Goal: Contribute content: Contribute content

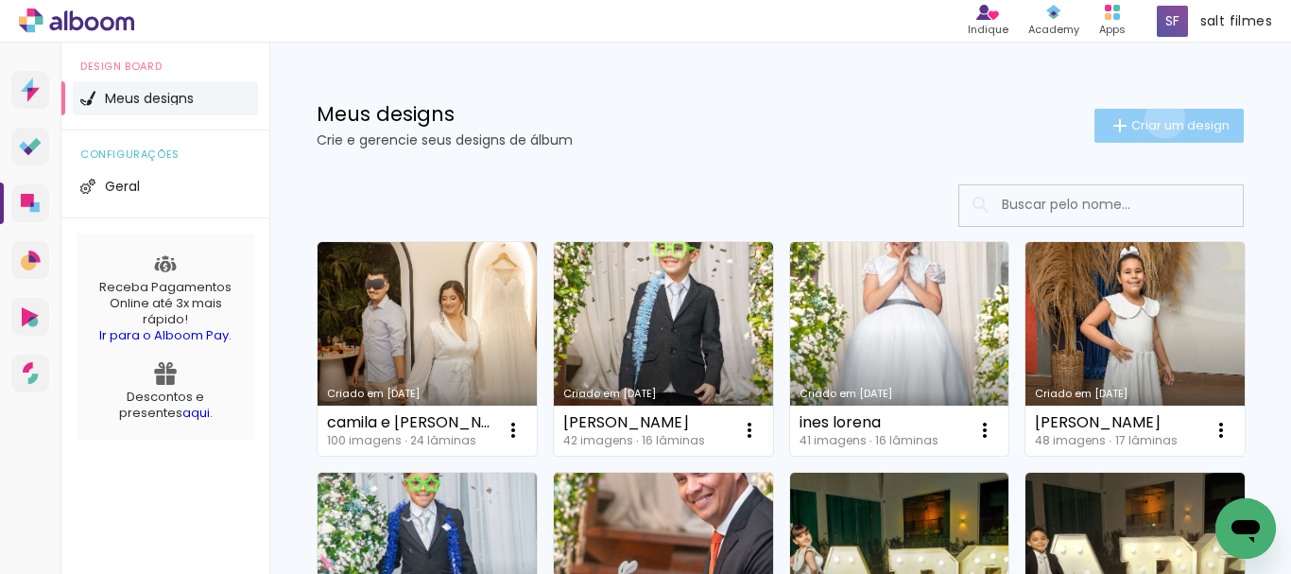
click at [1147, 119] on span "Criar um design" at bounding box center [1180, 125] width 98 height 12
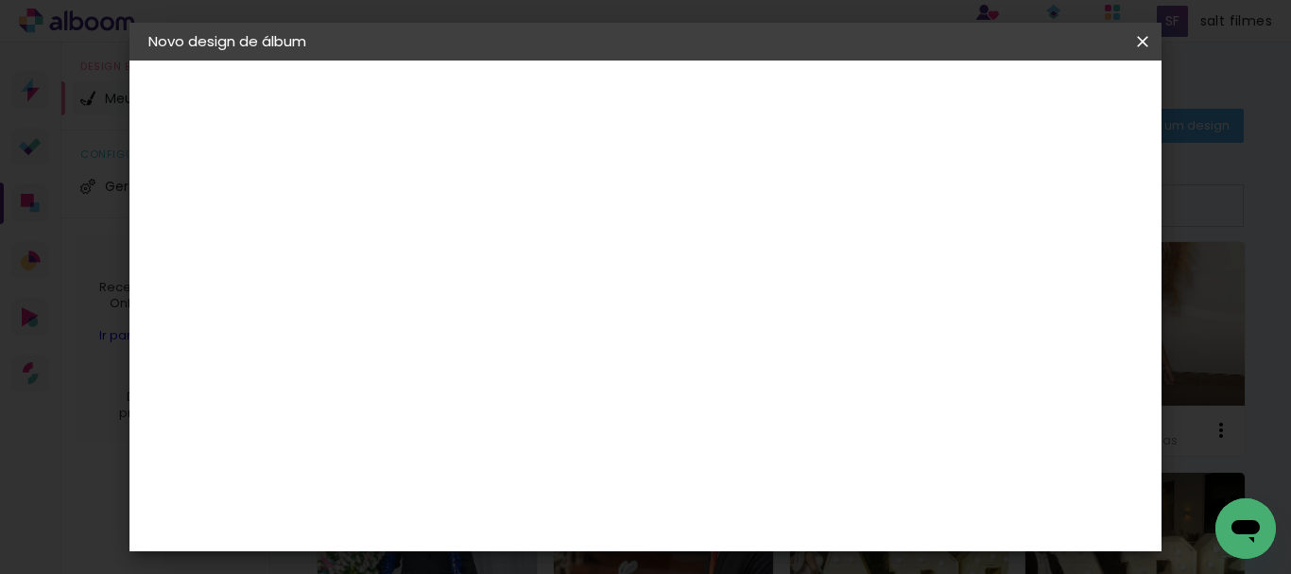
click at [457, 253] on input at bounding box center [457, 253] width 0 height 29
type input "mirleide"
type paper-input "mirleide"
click at [651, 111] on paper-button "Avançar" at bounding box center [604, 100] width 93 height 32
click at [541, 367] on input at bounding box center [505, 360] width 191 height 24
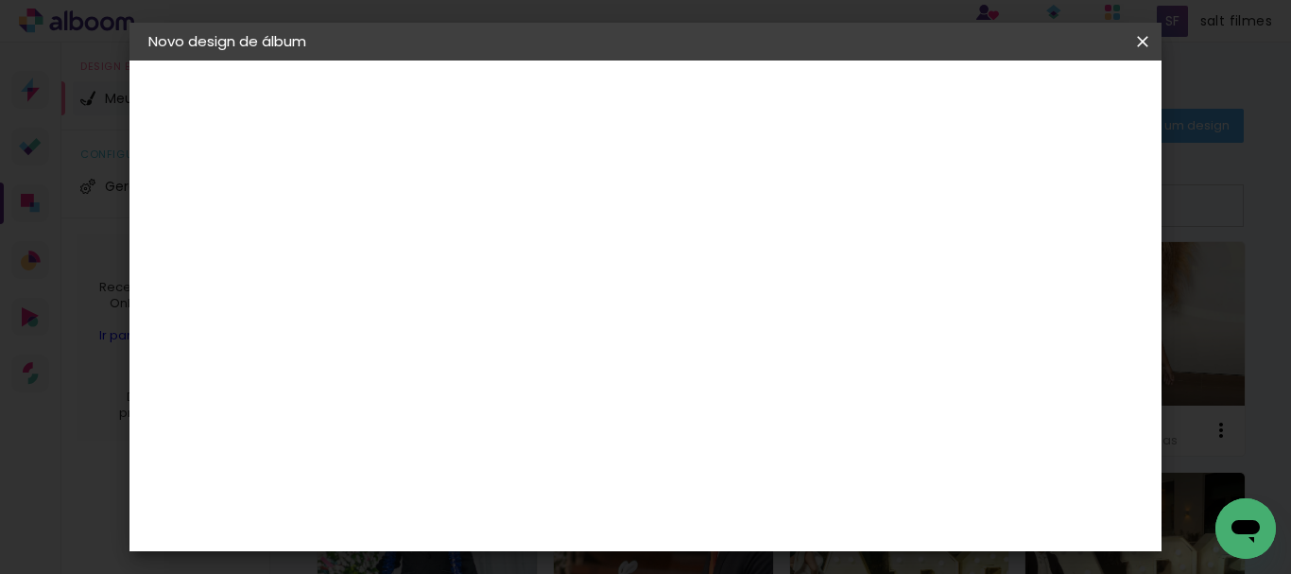
type input "go"
type paper-input "go"
click at [490, 427] on div "Go image" at bounding box center [467, 431] width 46 height 30
click at [0, 0] on slot "Avançar" at bounding box center [0, 0] width 0 height 0
click at [531, 315] on input "text" at bounding box center [494, 329] width 74 height 29
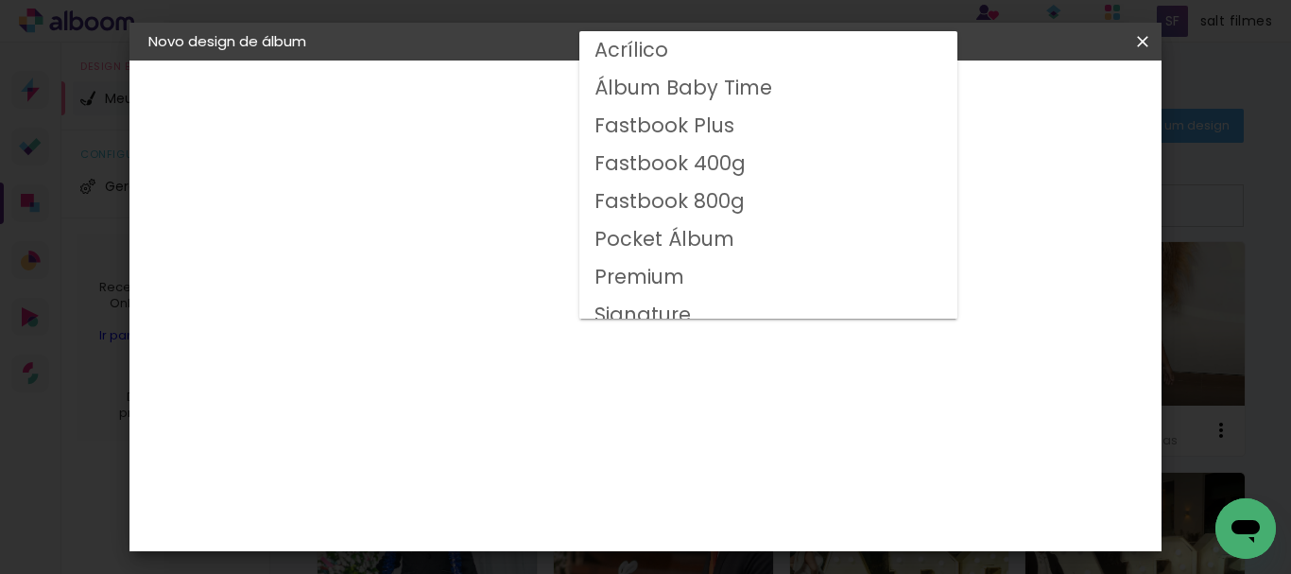
click at [0, 0] on slot "Fastbook 800g" at bounding box center [0, 0] width 0 height 0
type input "Fastbook 800g"
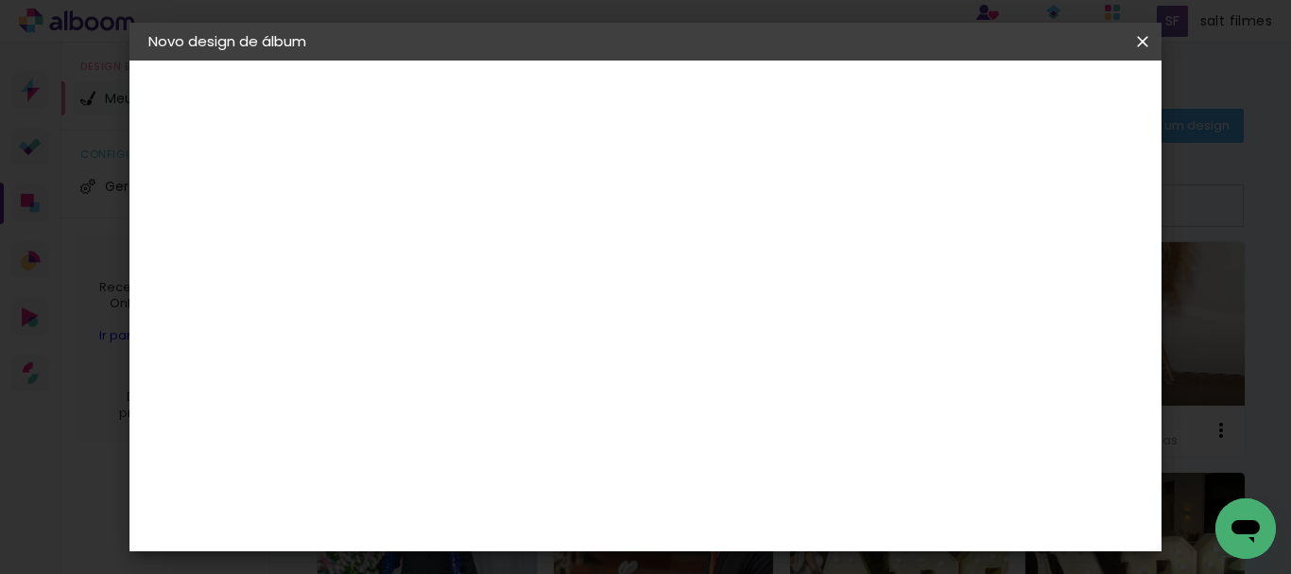
scroll to position [472, 0]
click at [585, 460] on span "30 × 30" at bounding box center [541, 490] width 88 height 61
click at [0, 0] on slot "Avançar" at bounding box center [0, 0] width 0 height 0
click at [742, 97] on span "Iniciar design" at bounding box center [719, 107] width 43 height 26
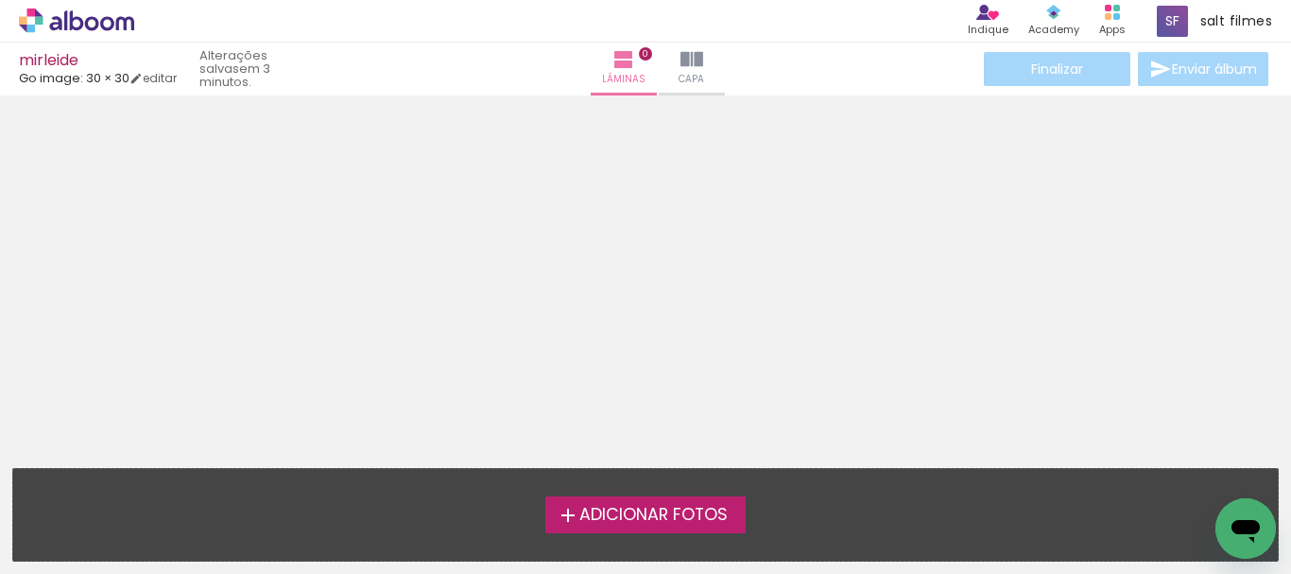
click at [634, 508] on span "Adicionar Fotos" at bounding box center [653, 514] width 148 height 17
click at [0, 0] on input "file" at bounding box center [0, 0] width 0 height 0
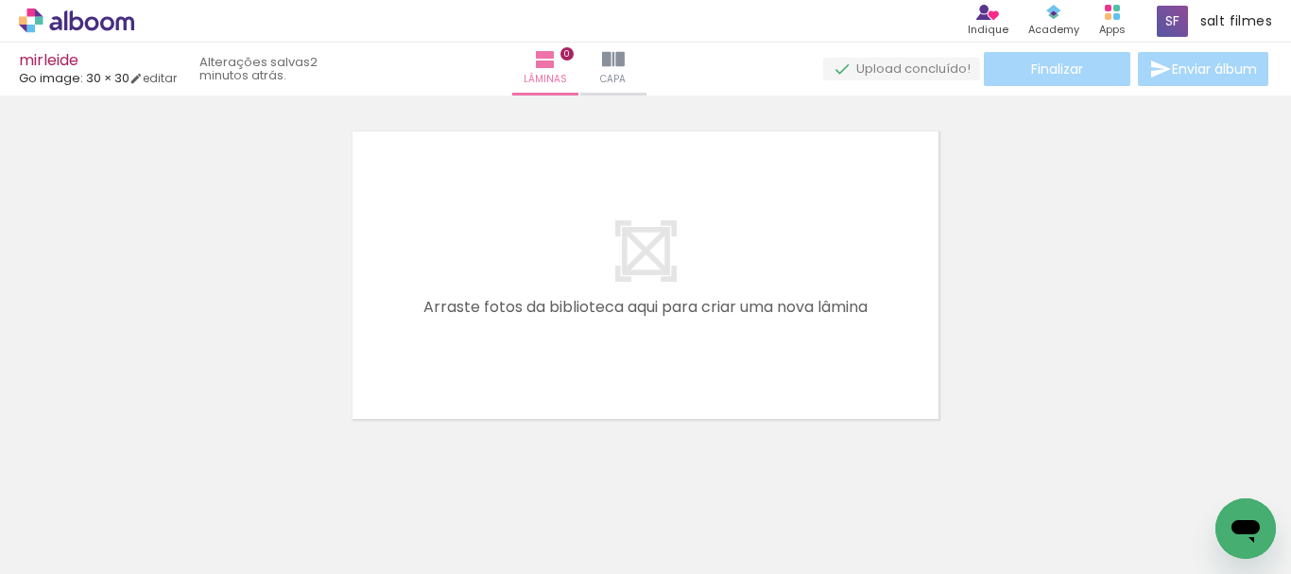
scroll to position [0, 3958]
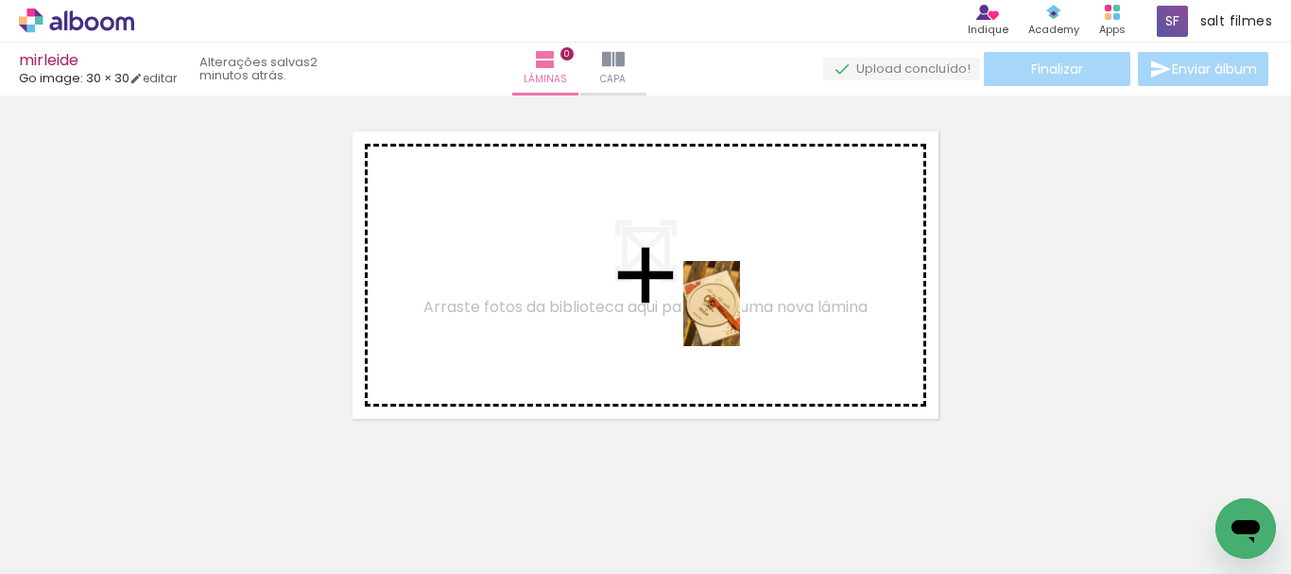
drag, startPoint x: 752, startPoint y: 439, endPoint x: 740, endPoint y: 317, distance: 122.5
click at [740, 317] on quentale-workspace at bounding box center [645, 287] width 1291 height 574
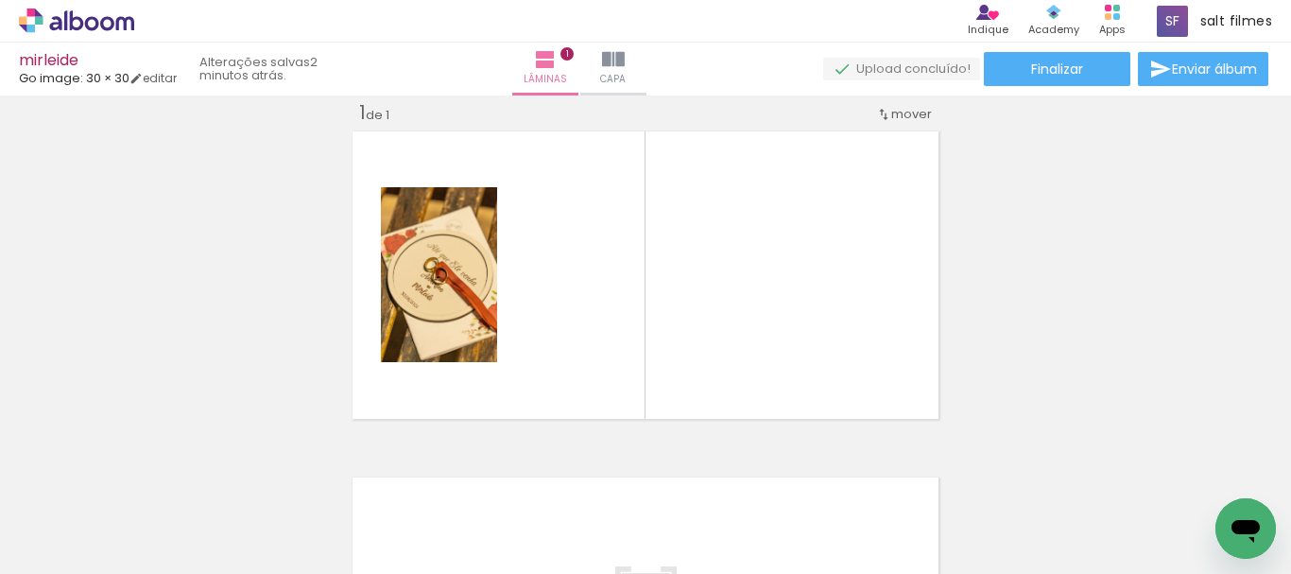
scroll to position [0, 4398]
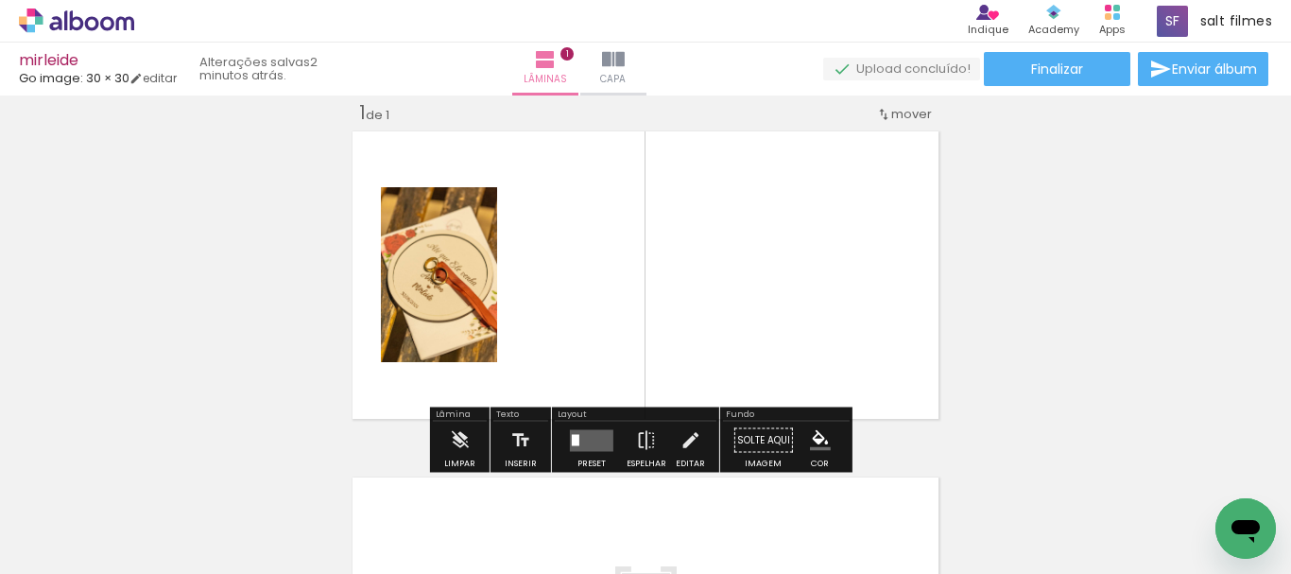
drag, startPoint x: 586, startPoint y: 433, endPoint x: 1195, endPoint y: 356, distance: 614.3
click at [587, 433] on quentale-layouter at bounding box center [591, 440] width 43 height 22
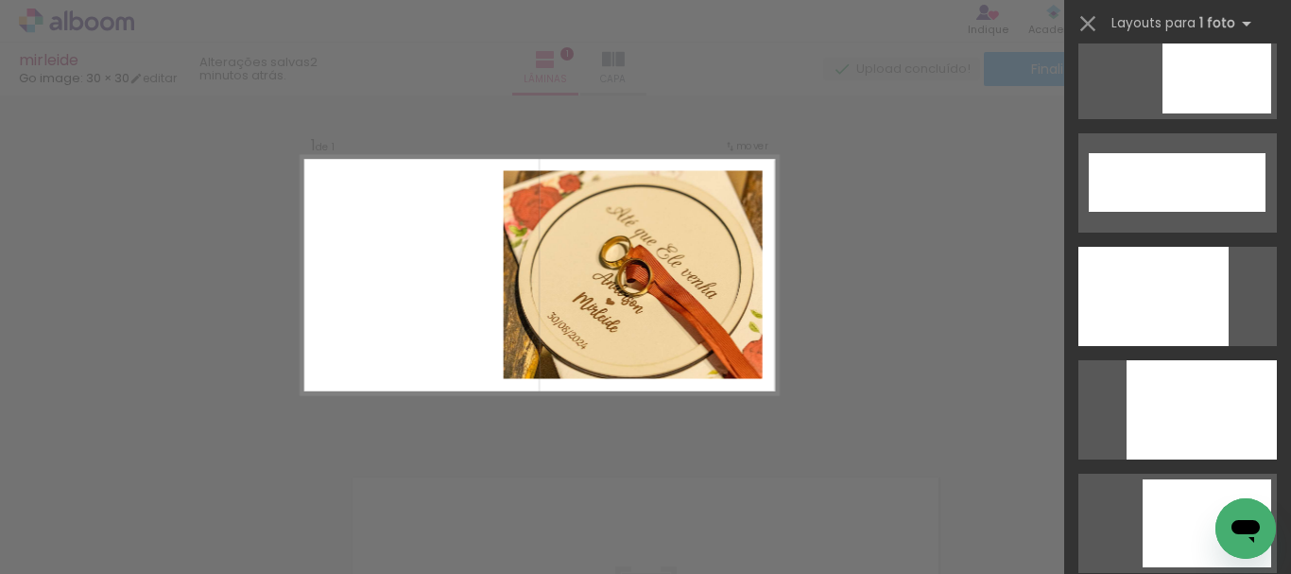
scroll to position [5008, 0]
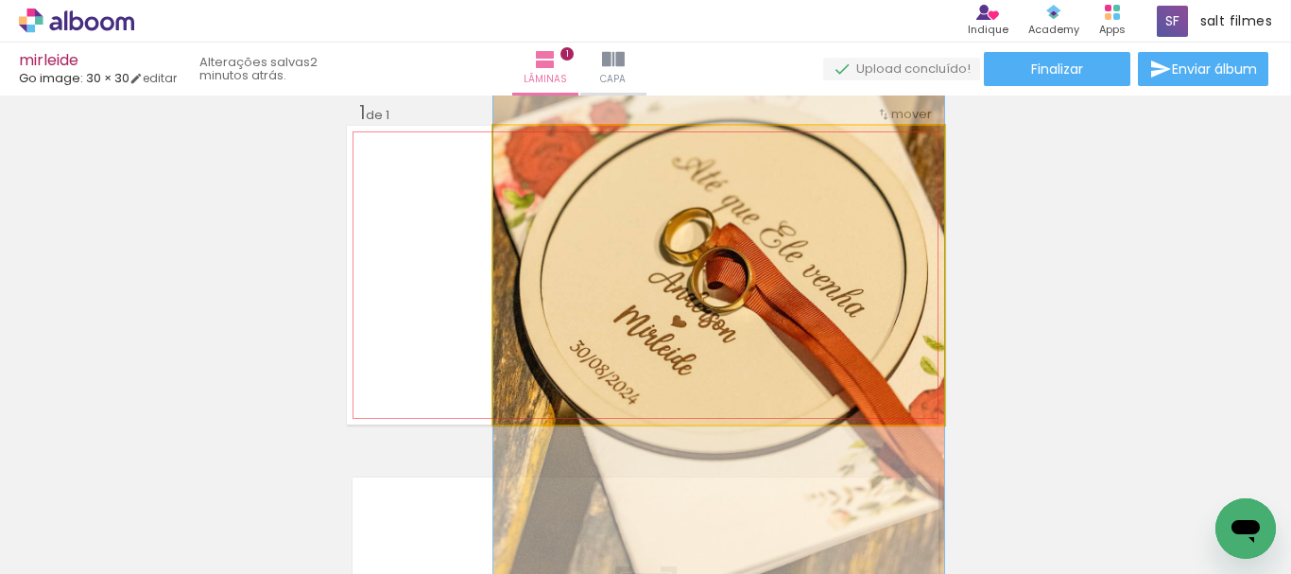
drag, startPoint x: 798, startPoint y: 327, endPoint x: 812, endPoint y: 327, distance: 14.2
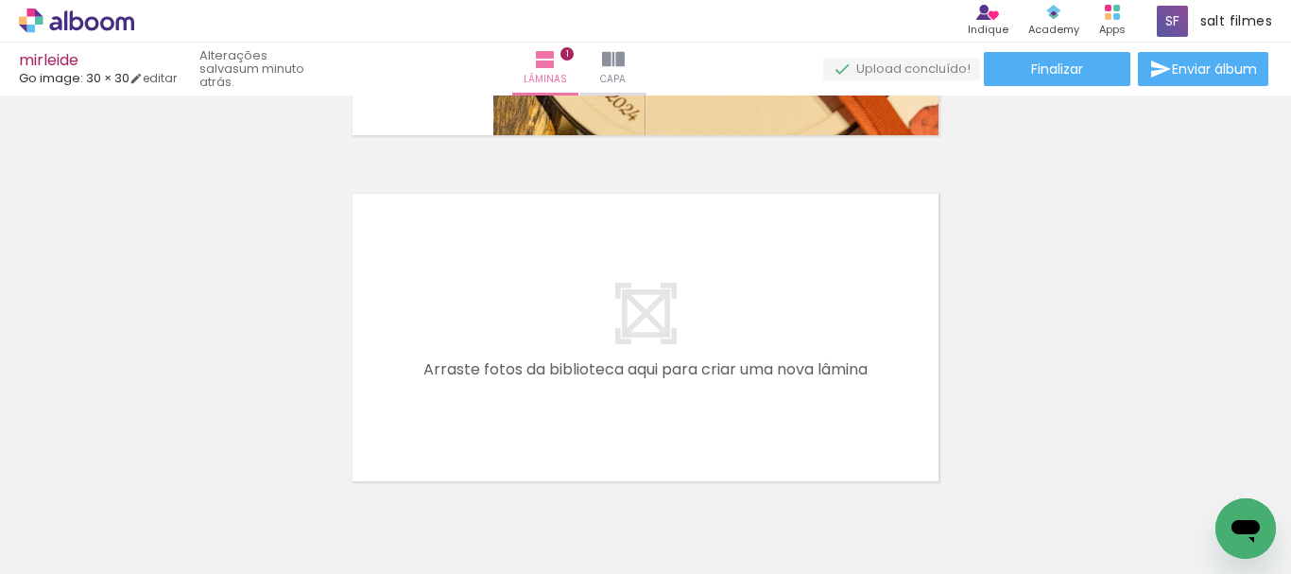
scroll to position [0, 0]
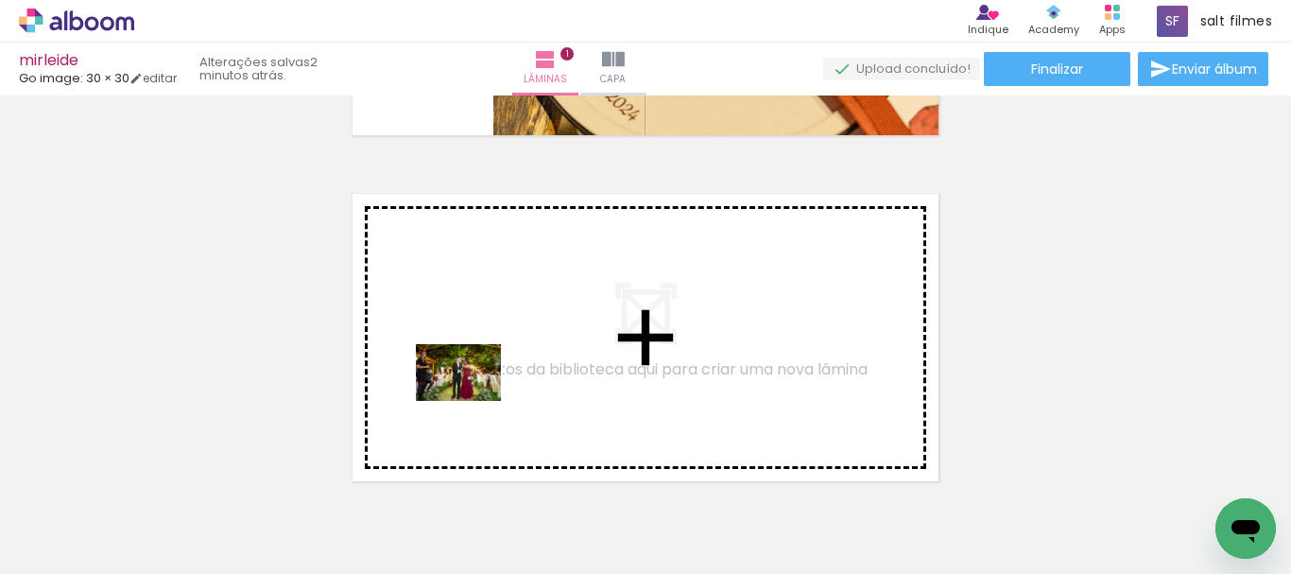
drag, startPoint x: 330, startPoint y: 503, endPoint x: 426, endPoint y: 493, distance: 96.8
click at [477, 393] on quentale-workspace at bounding box center [645, 287] width 1291 height 574
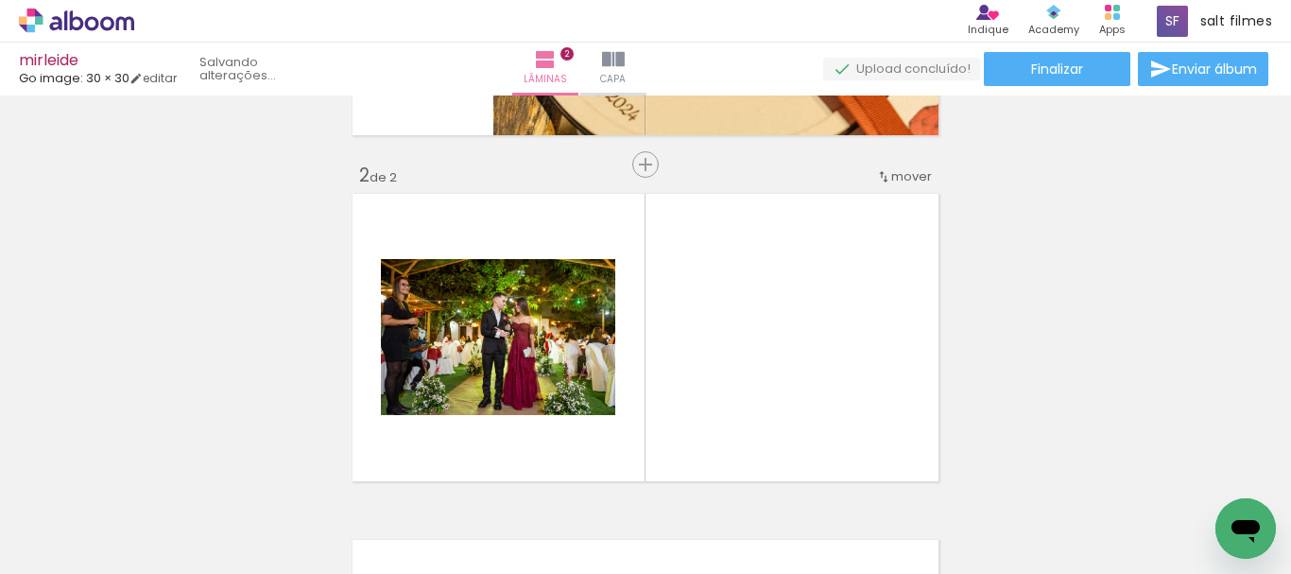
scroll to position [370, 0]
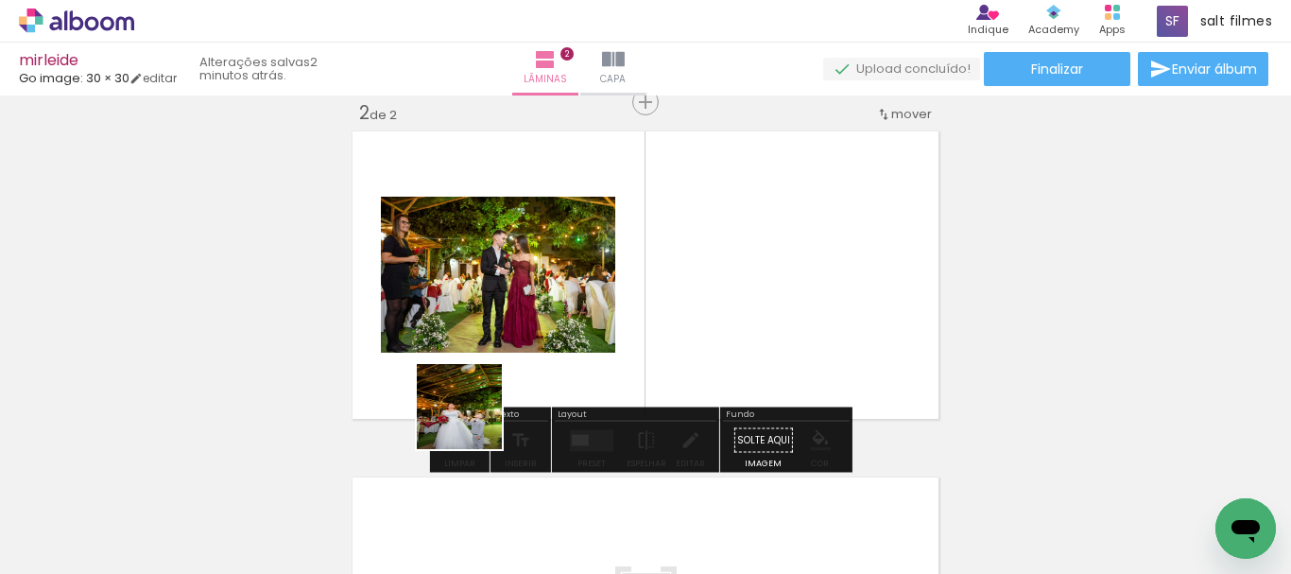
drag, startPoint x: 429, startPoint y: 483, endPoint x: 627, endPoint y: 338, distance: 245.5
click at [503, 365] on quentale-workspace at bounding box center [645, 287] width 1291 height 574
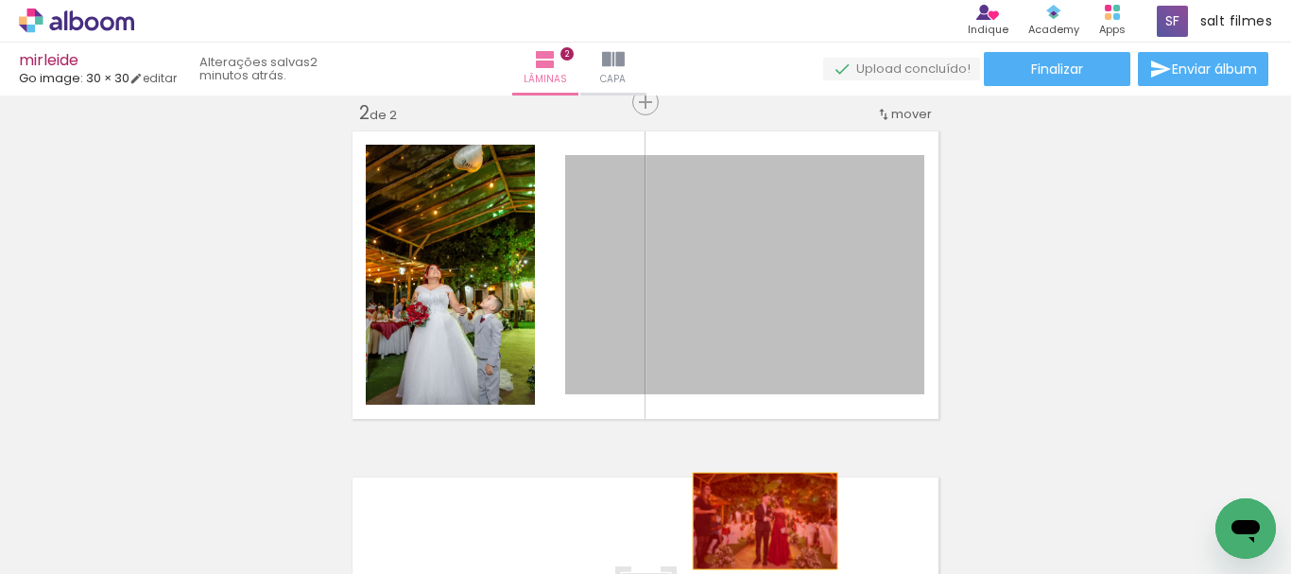
drag, startPoint x: 772, startPoint y: 325, endPoint x: 809, endPoint y: 489, distance: 168.5
click at [757, 522] on quentale-workspace at bounding box center [645, 287] width 1291 height 574
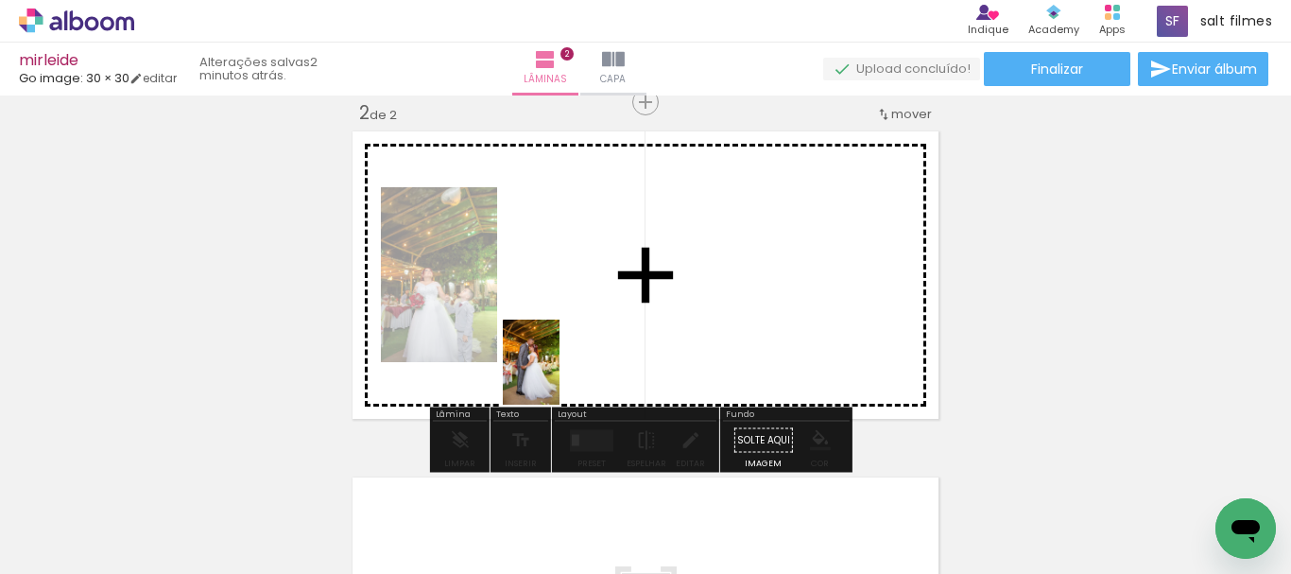
drag, startPoint x: 528, startPoint y: 499, endPoint x: 623, endPoint y: 304, distance: 216.4
click at [588, 313] on quentale-workspace at bounding box center [645, 287] width 1291 height 574
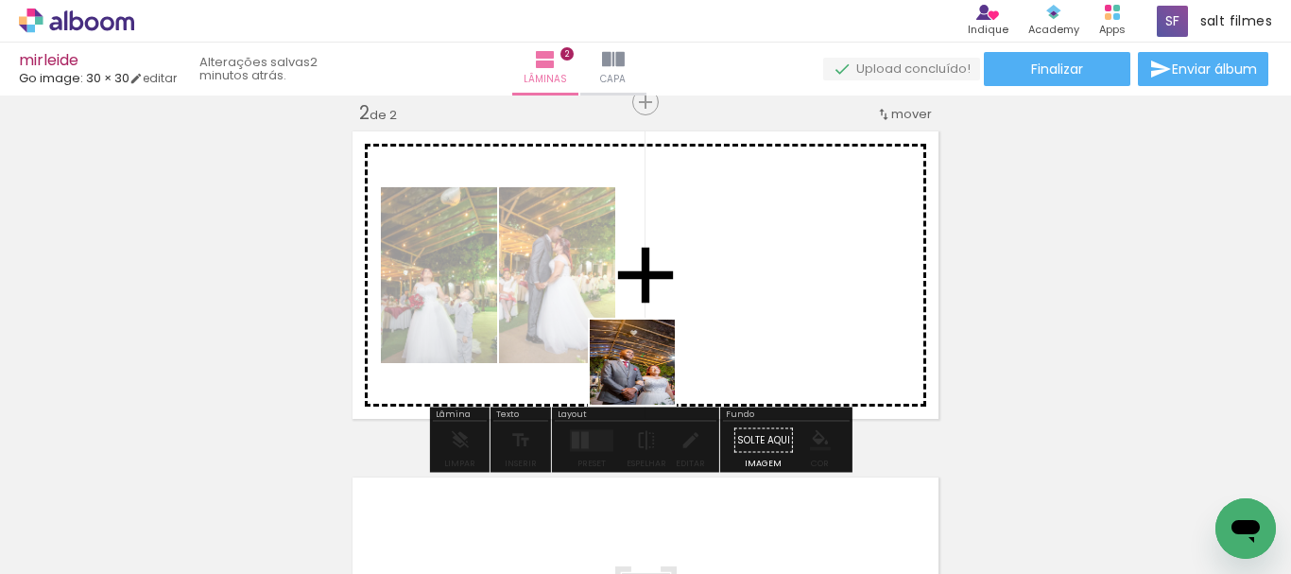
drag, startPoint x: 613, startPoint y: 506, endPoint x: 965, endPoint y: 232, distance: 445.1
click at [692, 273] on quentale-workspace at bounding box center [645, 287] width 1291 height 574
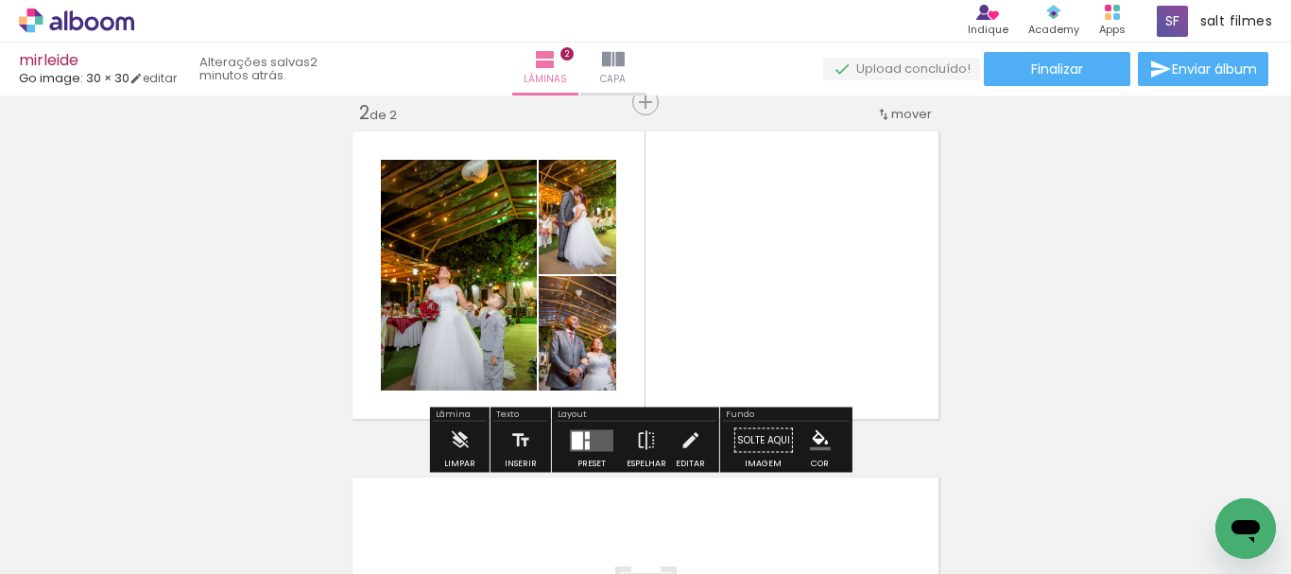
click at [0, 0] on slot at bounding box center [0, 0] width 0 height 0
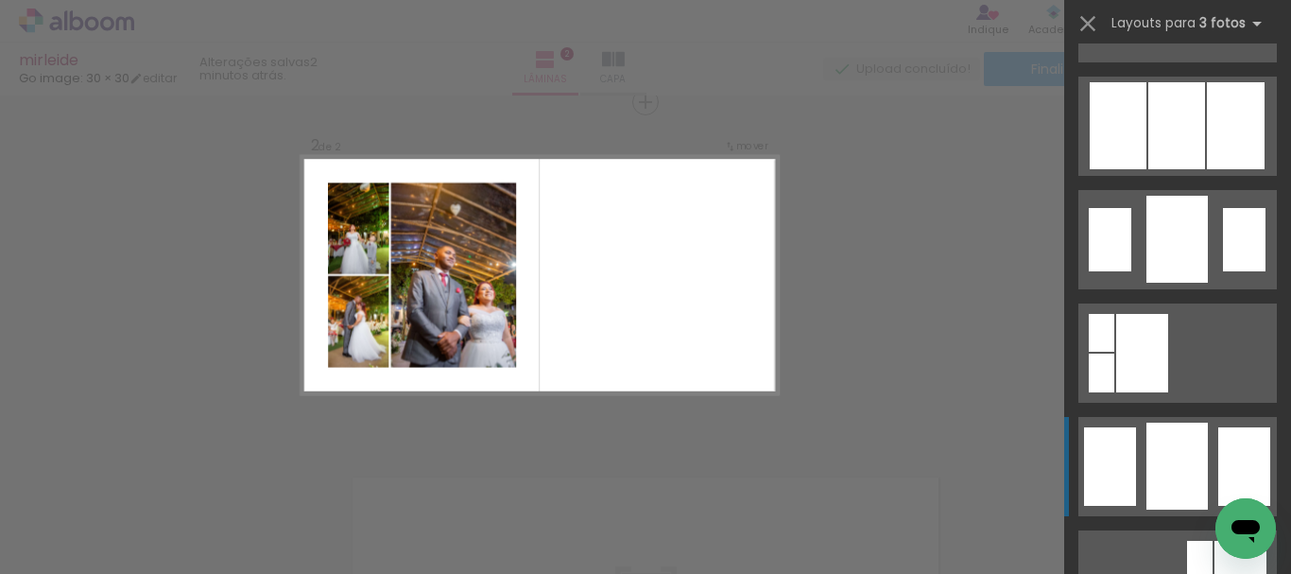
scroll to position [1039, 0]
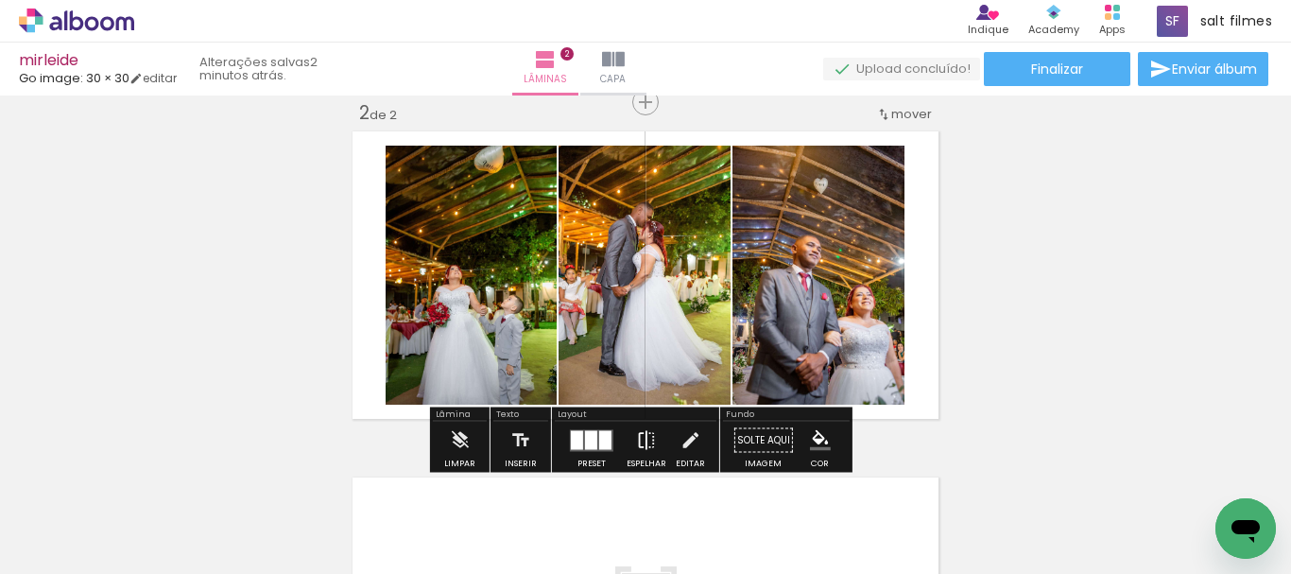
click at [636, 438] on iron-icon at bounding box center [646, 440] width 21 height 38
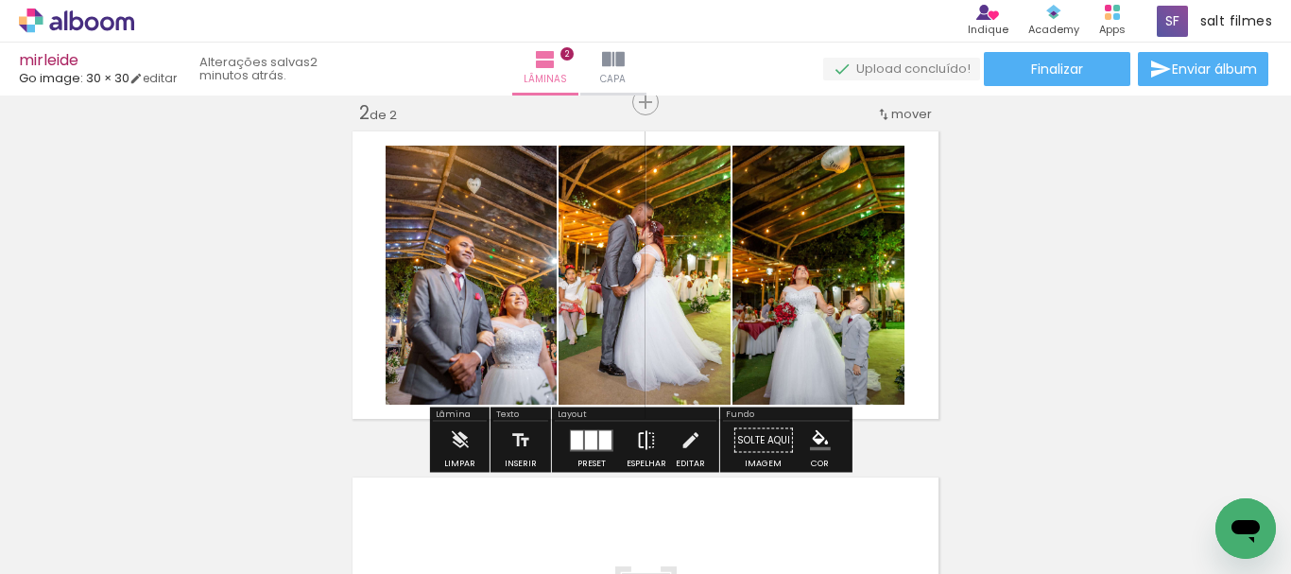
click at [637, 438] on iron-icon at bounding box center [646, 440] width 21 height 38
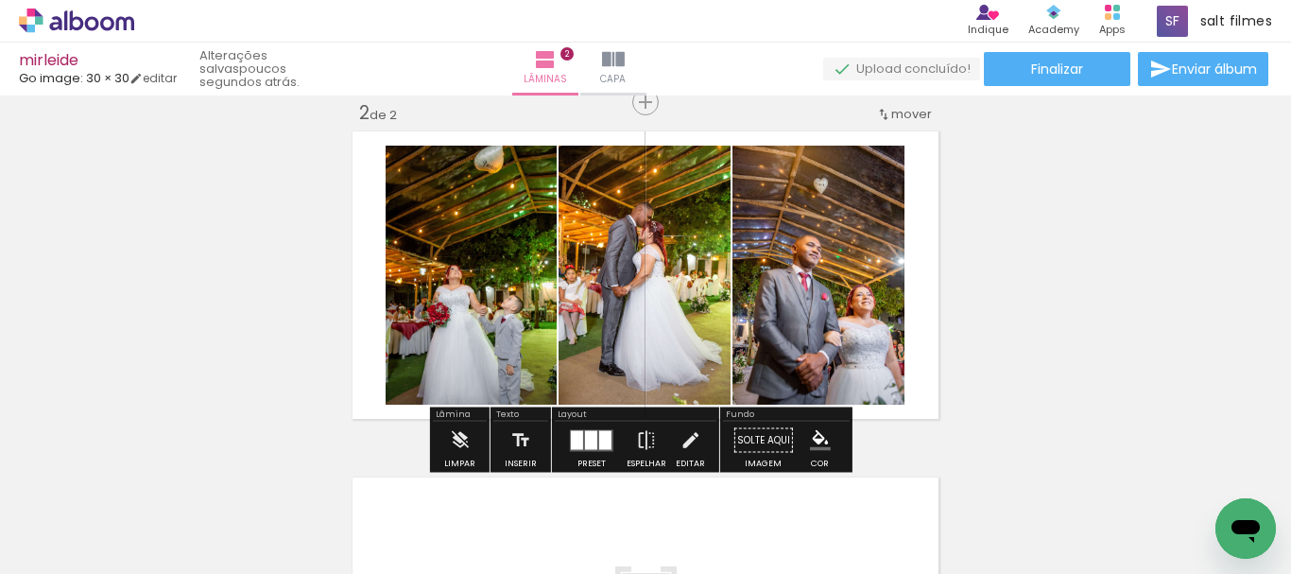
scroll to position [181, 0]
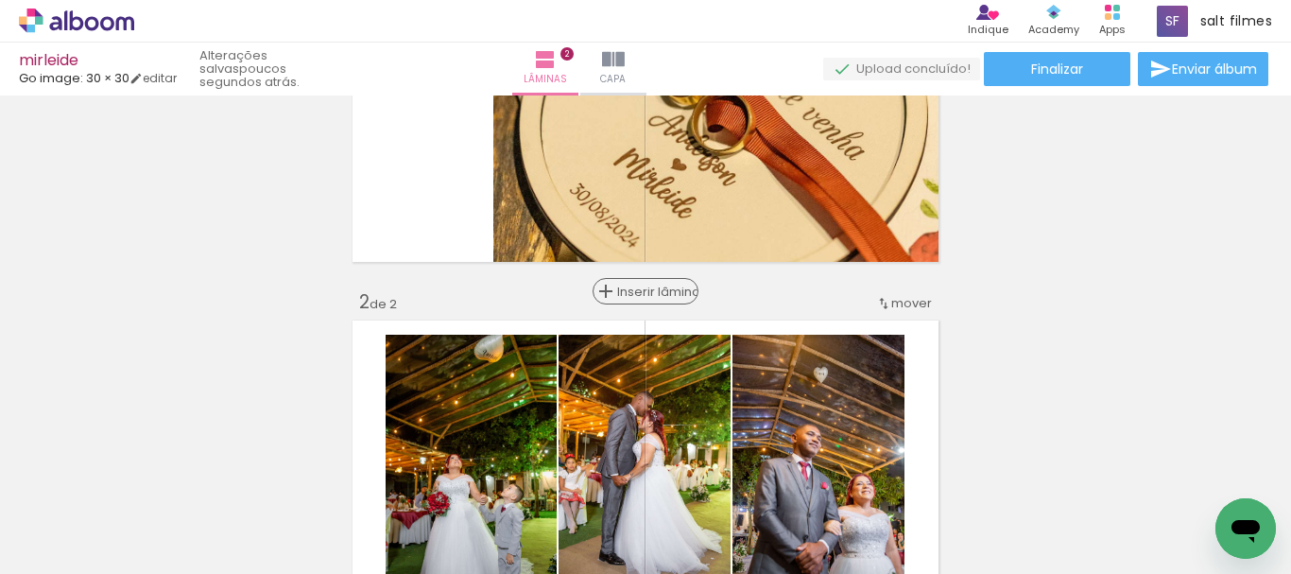
click at [640, 295] on span "Inserir lâmina" at bounding box center [654, 291] width 74 height 12
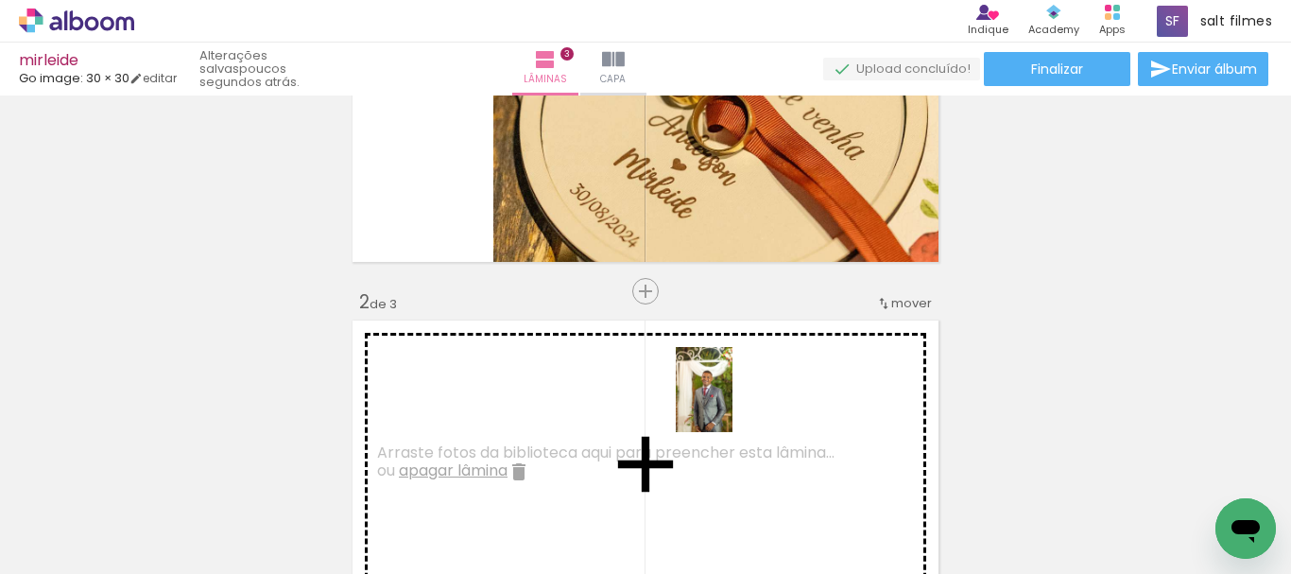
drag, startPoint x: 789, startPoint y: 506, endPoint x: 881, endPoint y: 453, distance: 105.8
click at [731, 400] on quentale-workspace at bounding box center [645, 287] width 1291 height 574
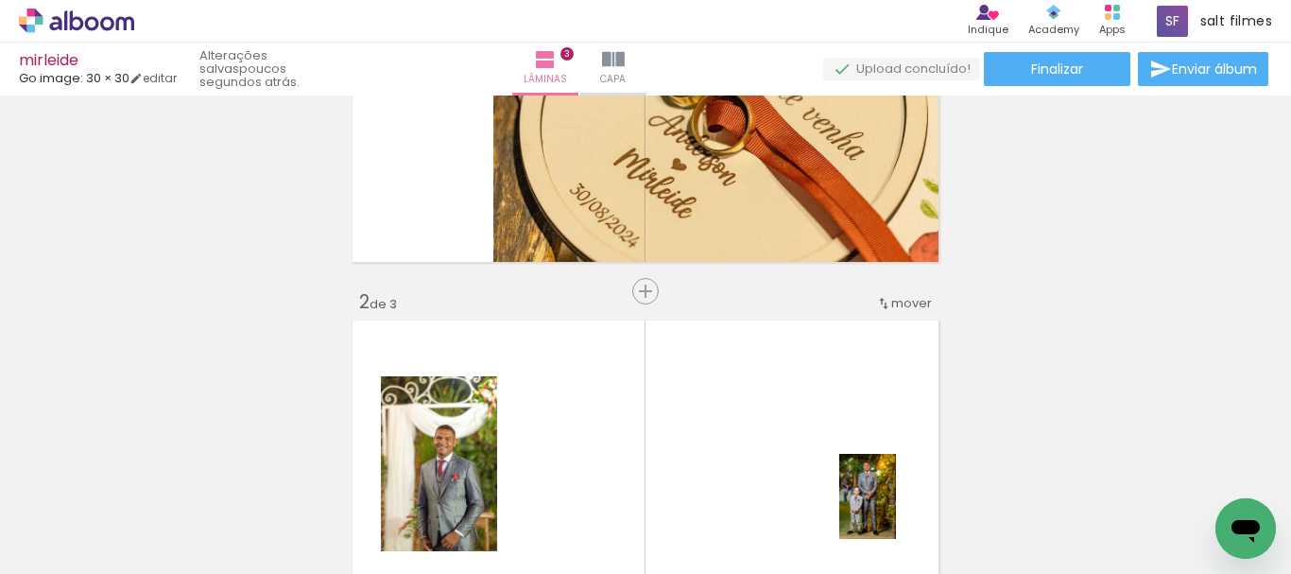
drag, startPoint x: 888, startPoint y: 487, endPoint x: 896, endPoint y: 510, distance: 24.8
click at [896, 510] on div at bounding box center [889, 510] width 62 height 94
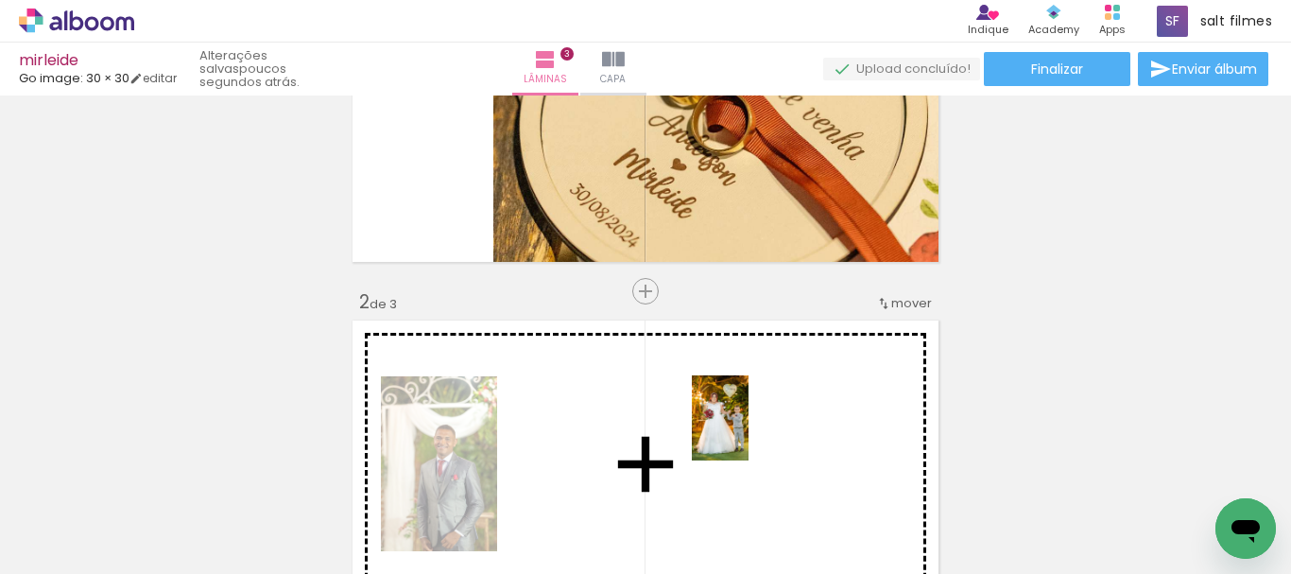
drag, startPoint x: 814, startPoint y: 465, endPoint x: 908, endPoint y: 467, distance: 94.5
click at [731, 424] on quentale-workspace at bounding box center [645, 287] width 1291 height 574
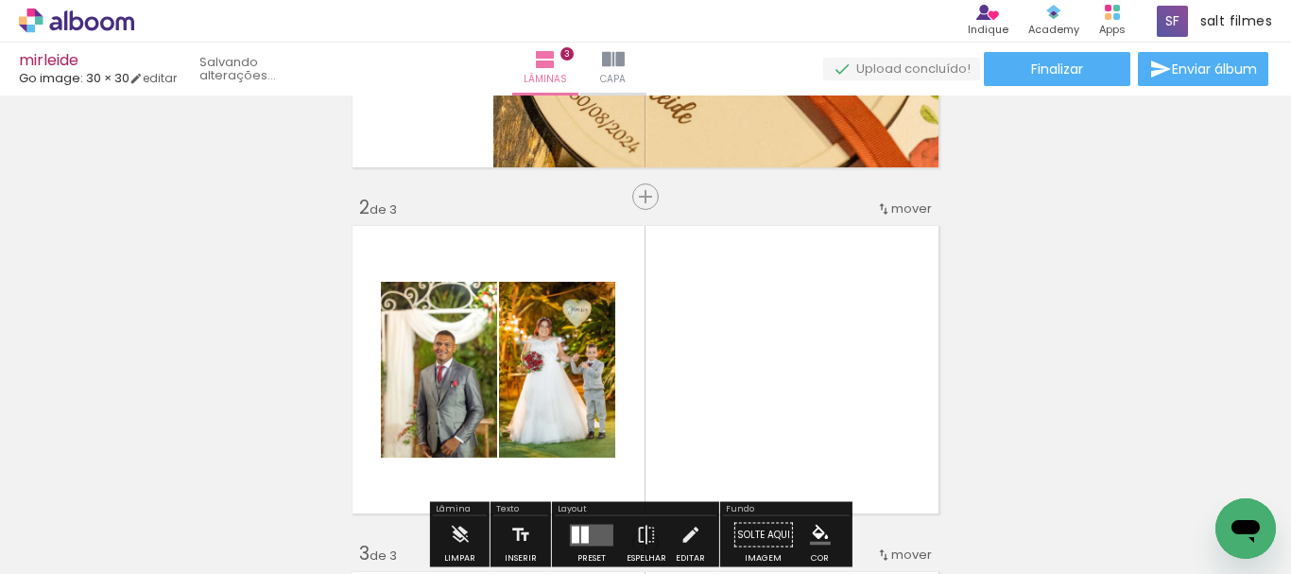
scroll to position [370, 0]
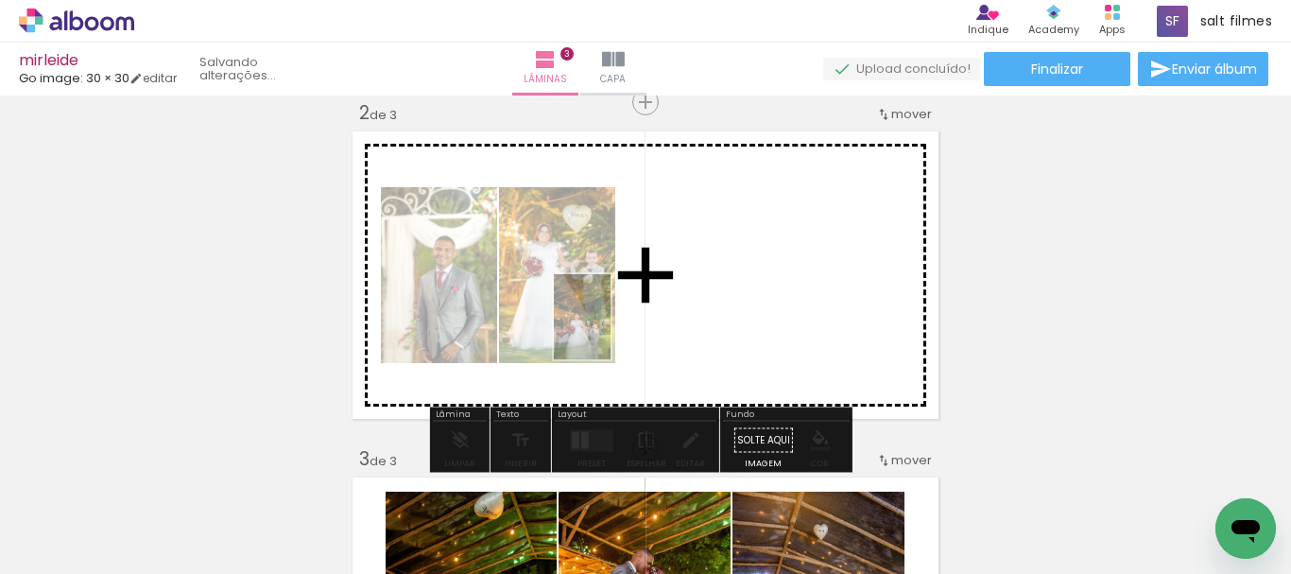
drag, startPoint x: 266, startPoint y: 496, endPoint x: 1086, endPoint y: 313, distance: 839.5
click at [628, 319] on quentale-workspace at bounding box center [645, 287] width 1291 height 574
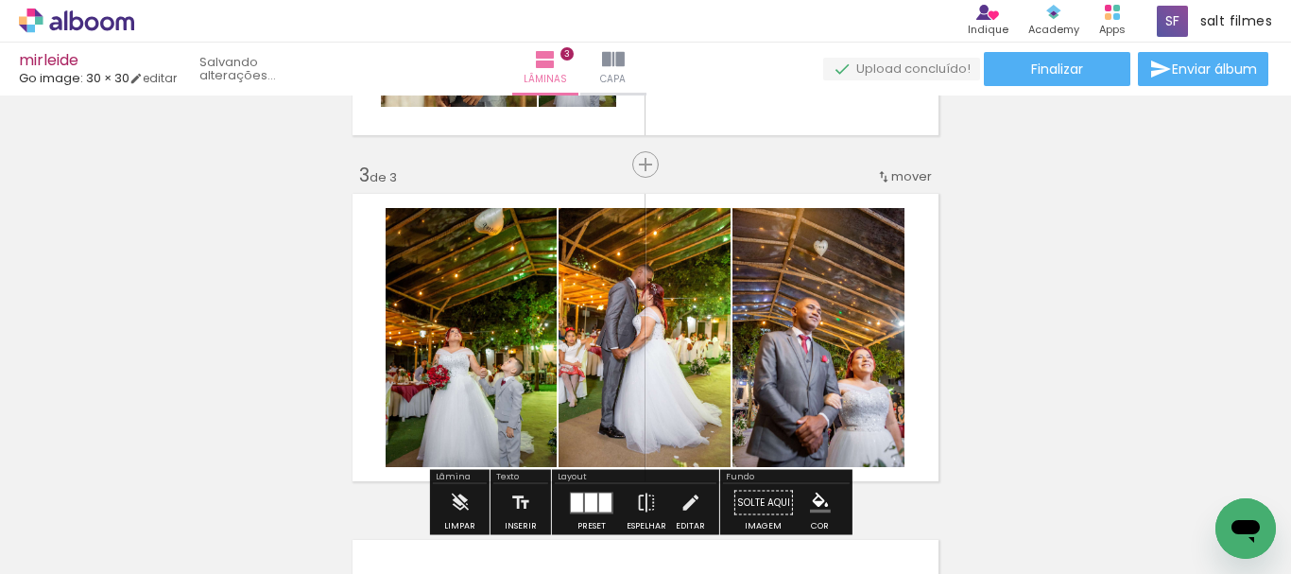
scroll to position [748, 0]
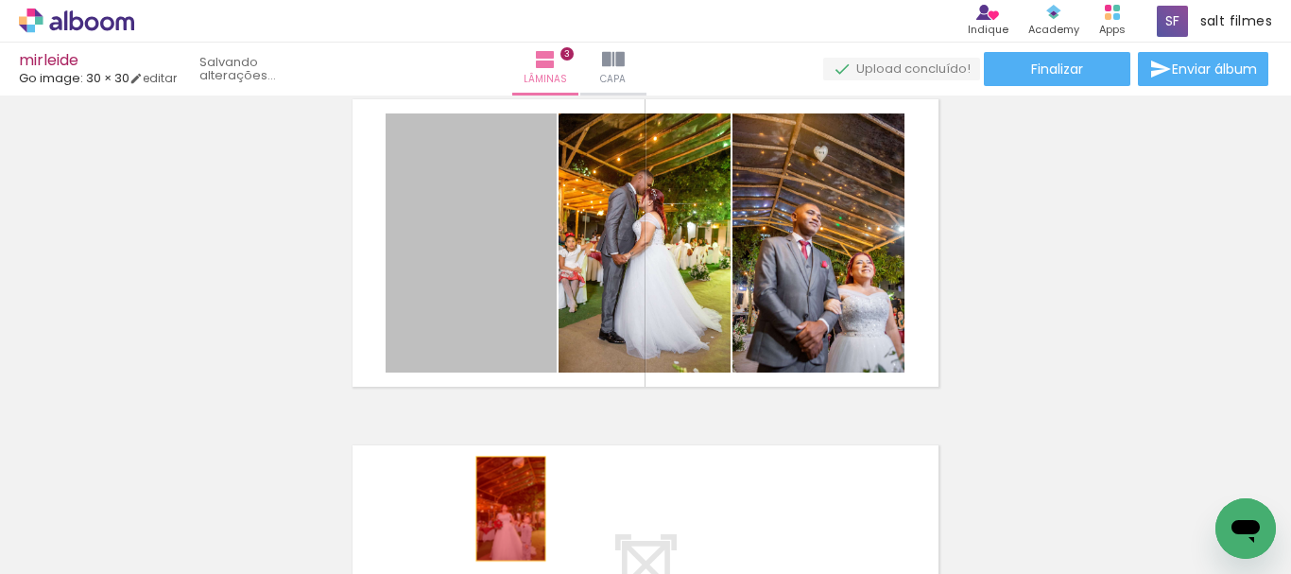
drag, startPoint x: 493, startPoint y: 330, endPoint x: 935, endPoint y: 393, distance: 446.7
click at [502, 508] on quentale-workspace at bounding box center [645, 287] width 1291 height 574
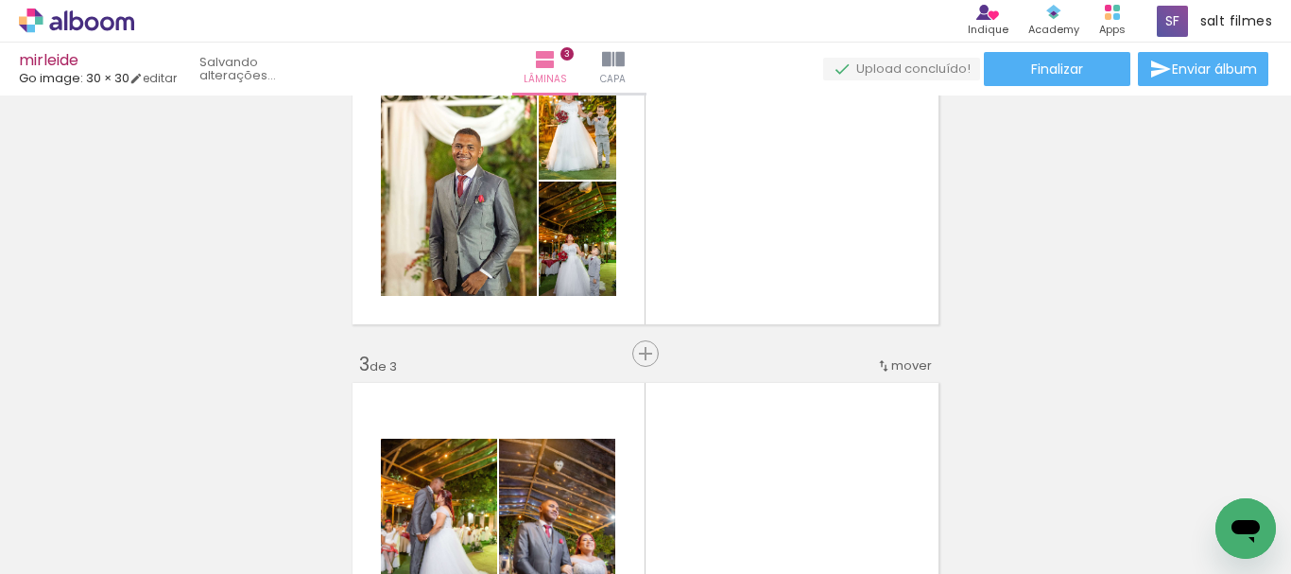
scroll to position [654, 0]
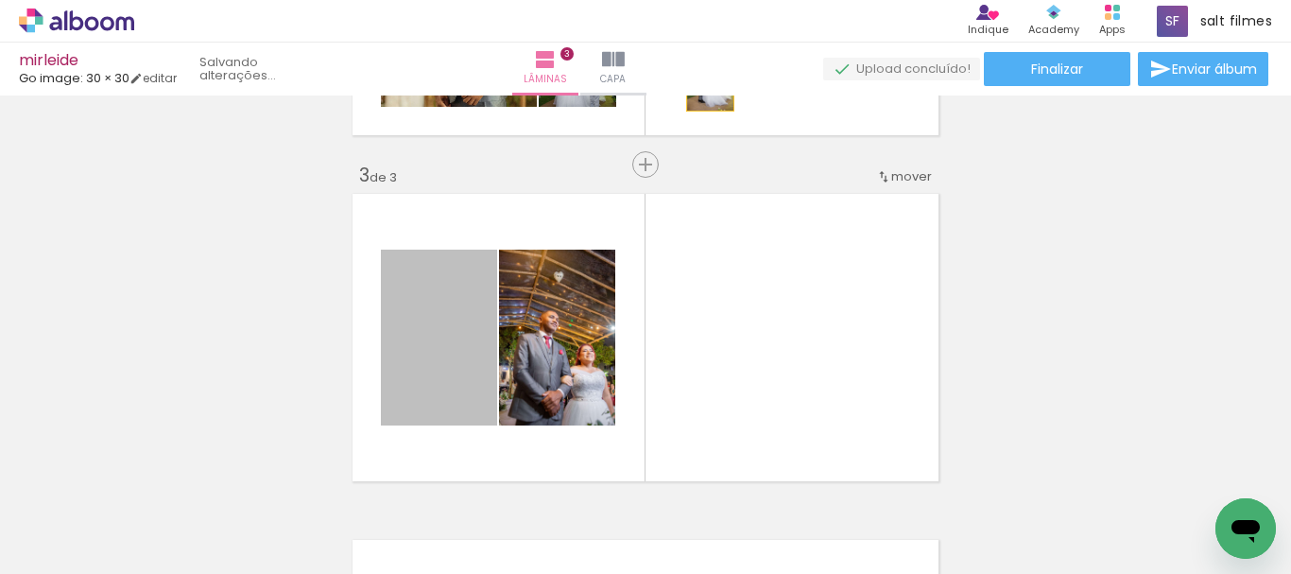
drag, startPoint x: 522, startPoint y: 283, endPoint x: 703, endPoint y: 76, distance: 275.9
click at [703, 0] on div "mirleide Go image: 30 × 30 editar Lâminas 3 Capa Finalizar Enviar álbum Inserir…" at bounding box center [645, 0] width 1291 height 0
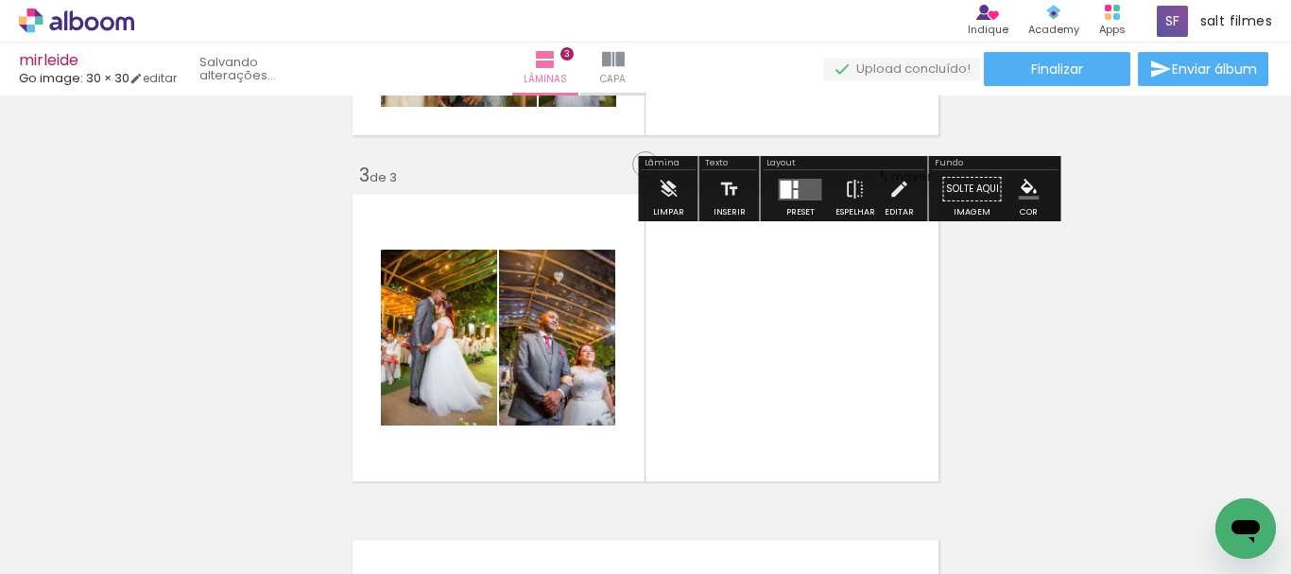
scroll to position [559, 0]
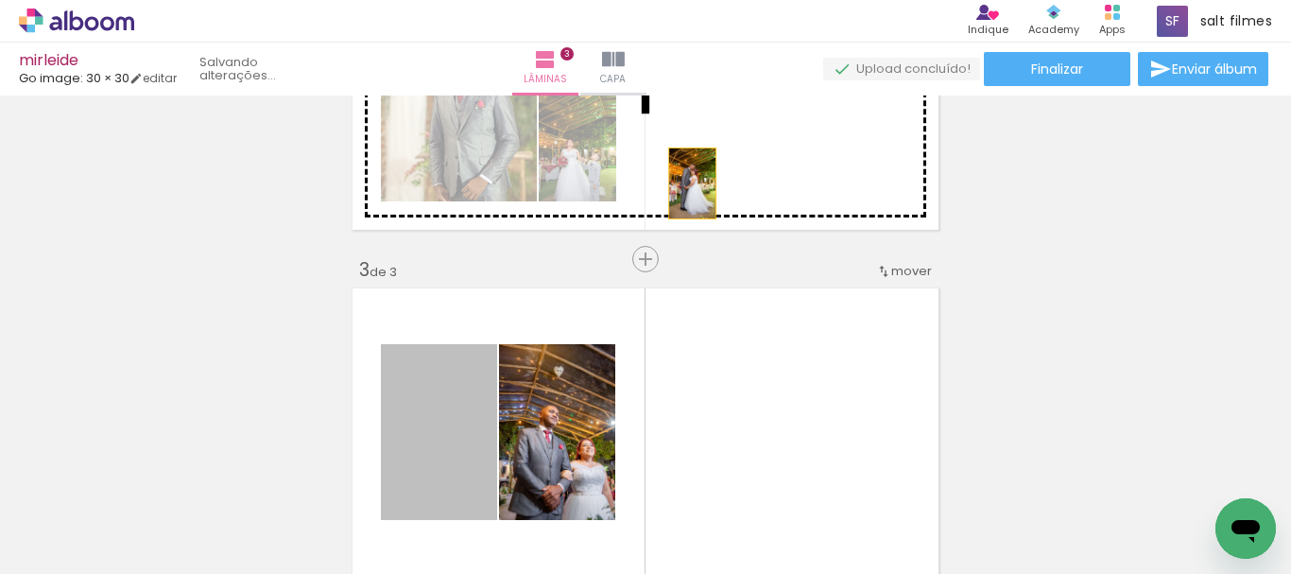
drag, startPoint x: 458, startPoint y: 385, endPoint x: 685, endPoint y: 183, distance: 303.2
click at [685, 183] on div "Inserir lâmina 1 de 3 Inserir lâmina 2 de 3 Inserir lâmina 3 de 3" at bounding box center [645, 235] width 1291 height 1384
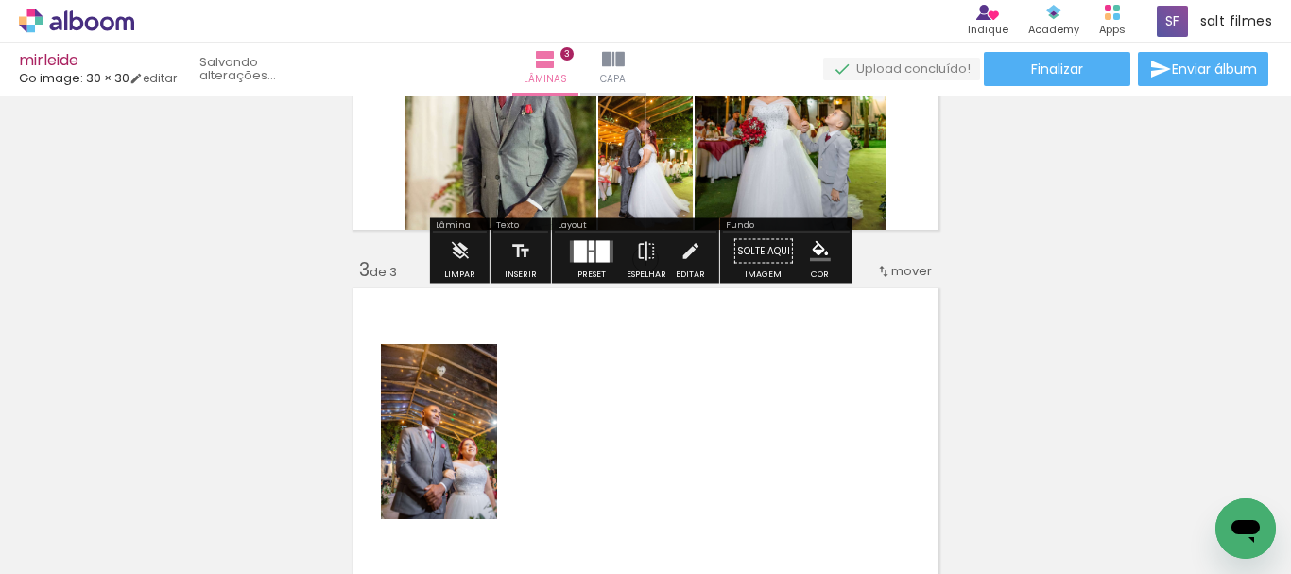
scroll to position [370, 0]
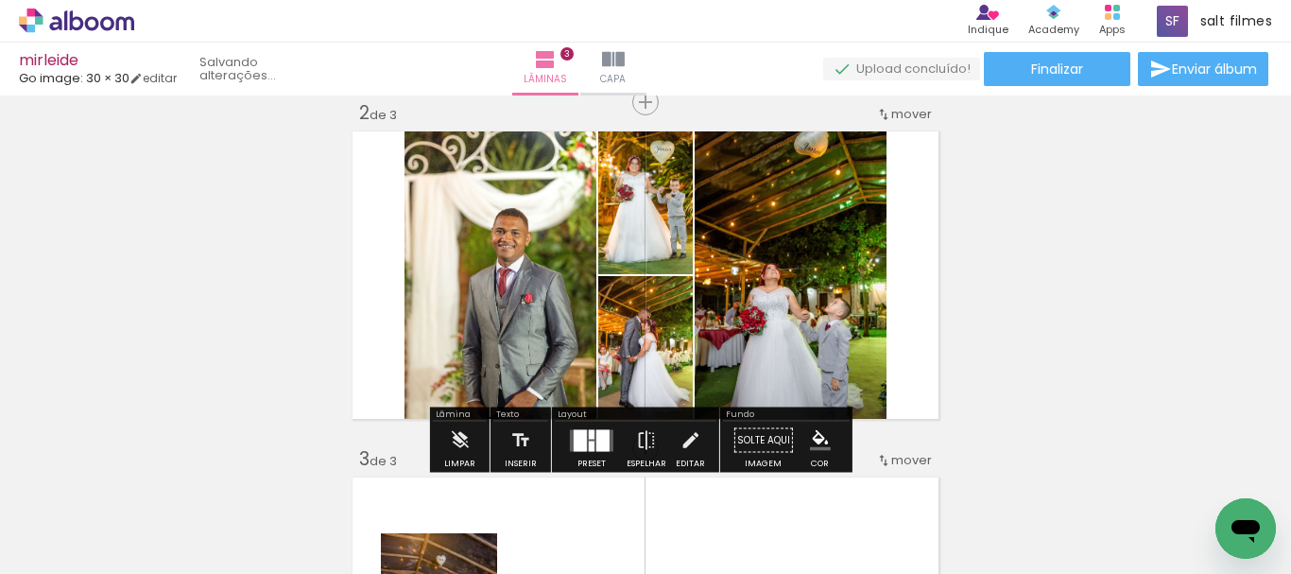
drag, startPoint x: 587, startPoint y: 437, endPoint x: 1167, endPoint y: 306, distance: 594.7
click at [589, 434] on div at bounding box center [592, 433] width 6 height 9
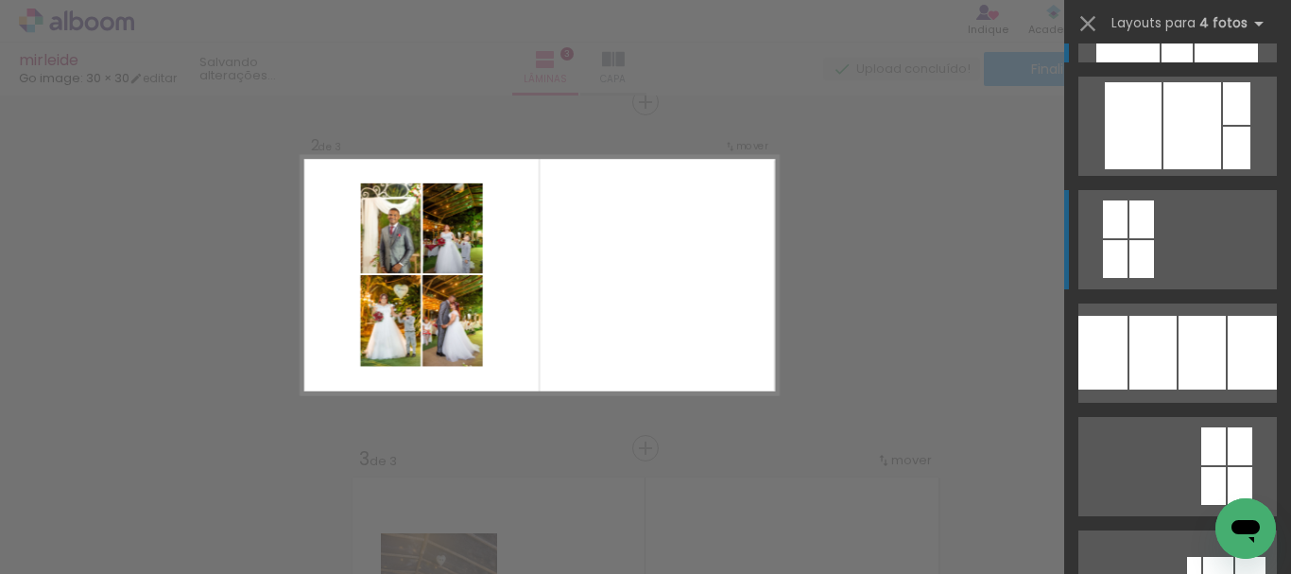
scroll to position [189, 0]
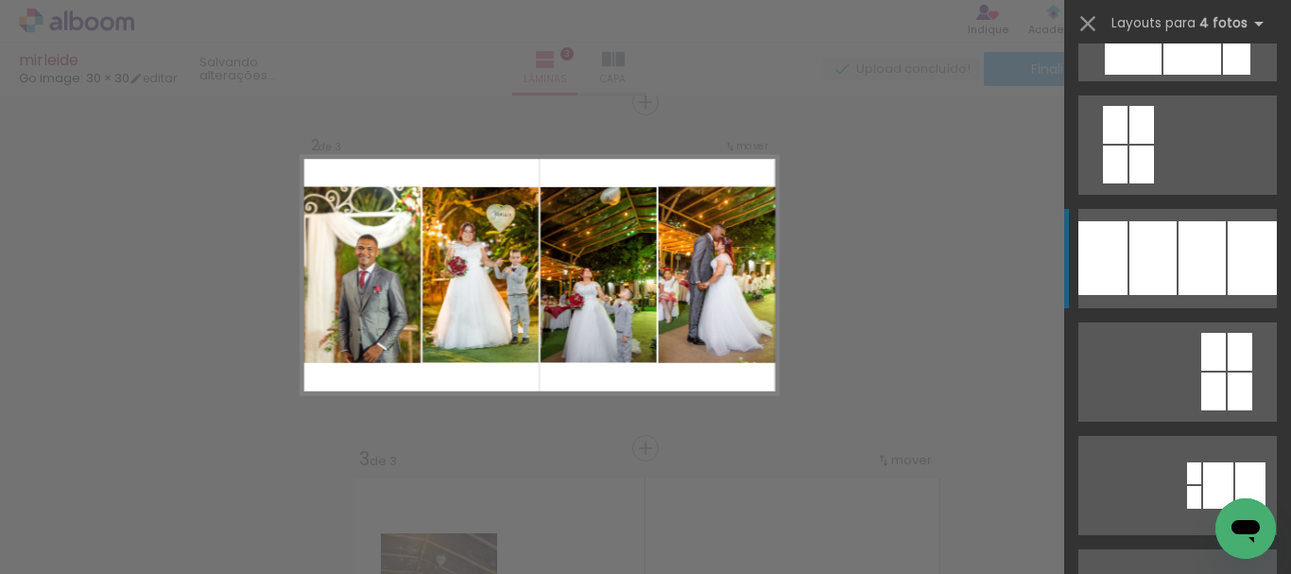
click at [1223, 30] on div at bounding box center [1236, 9] width 27 height 43
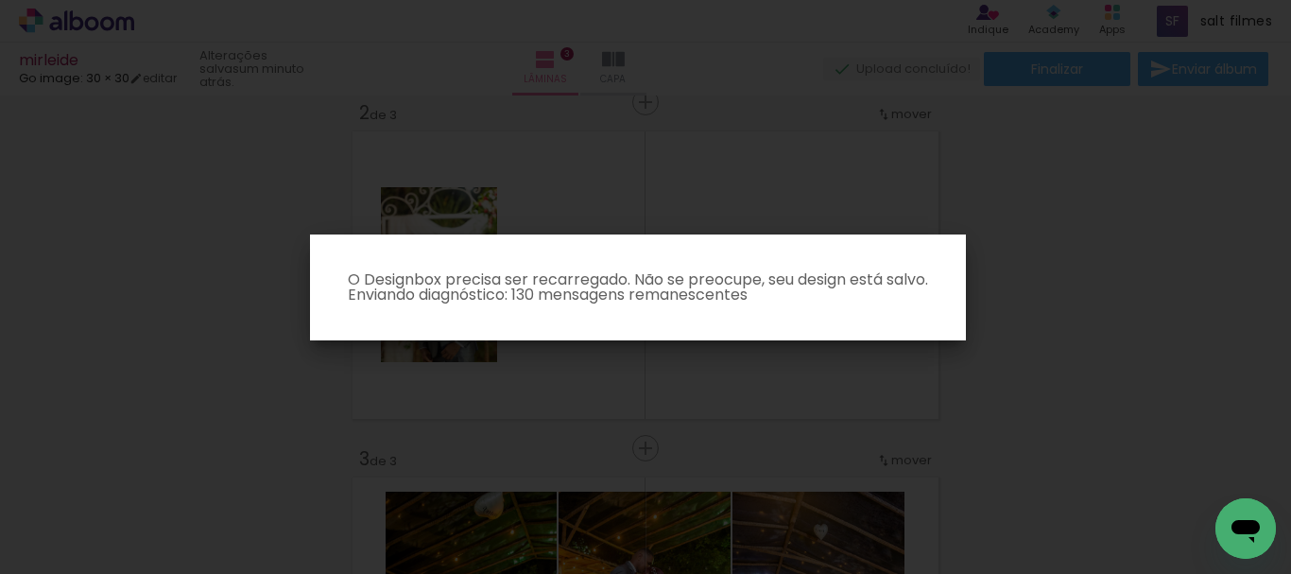
click at [1087, 278] on iron-overlay-backdrop at bounding box center [645, 287] width 1291 height 574
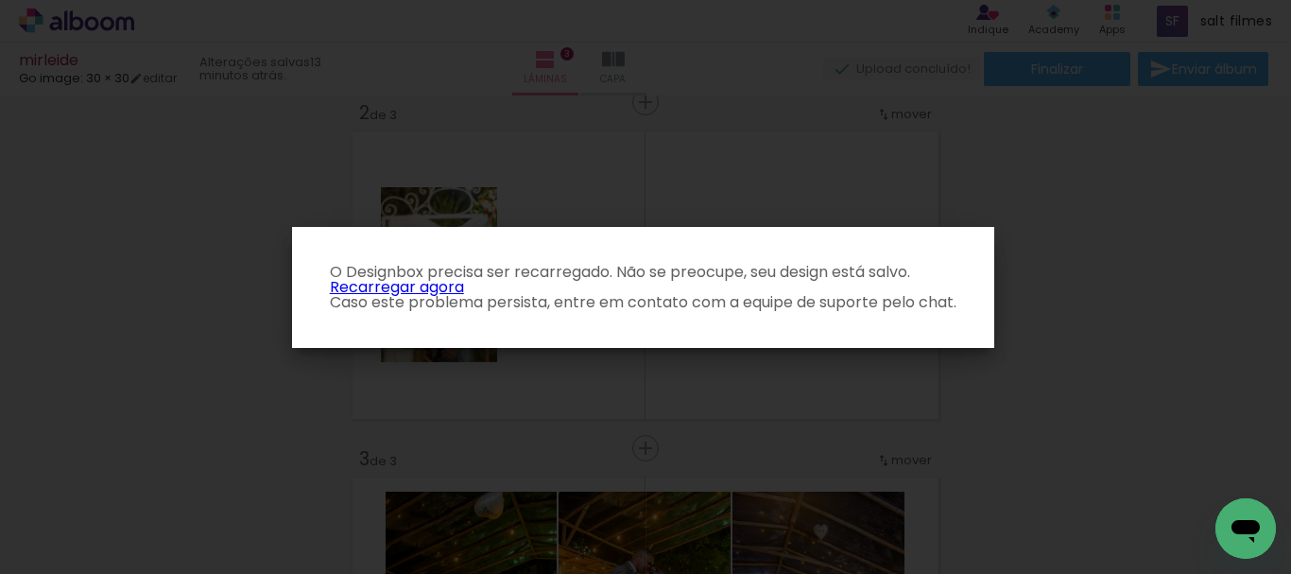
scroll to position [0, 154]
click at [440, 285] on link "Recarregar agora" at bounding box center [397, 287] width 134 height 22
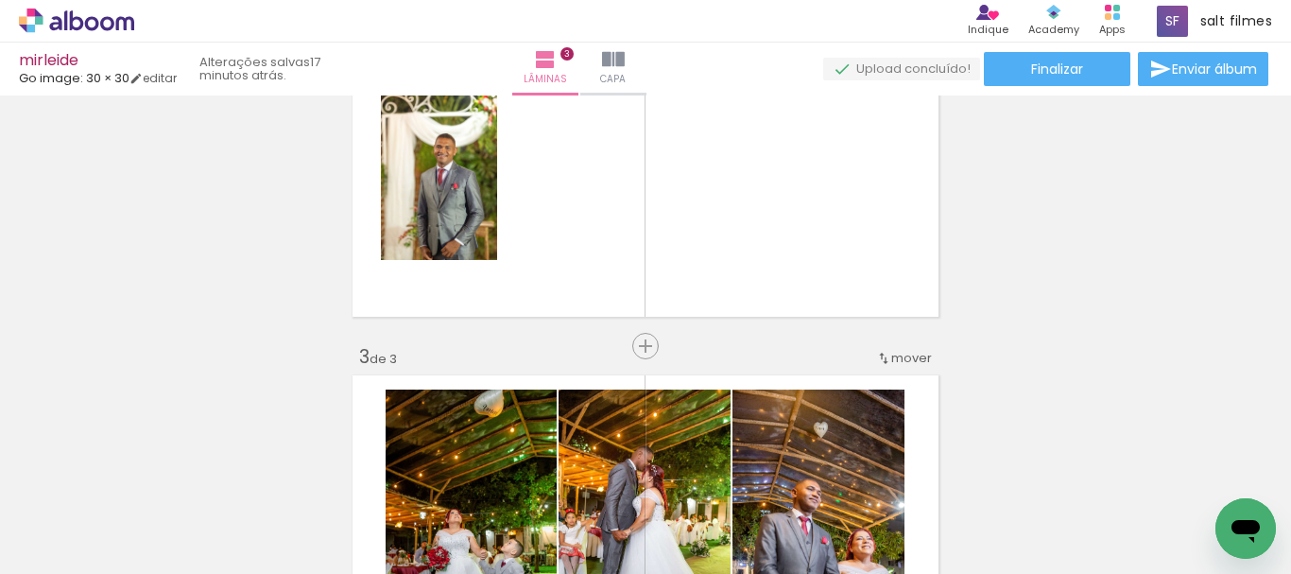
scroll to position [0, 4387]
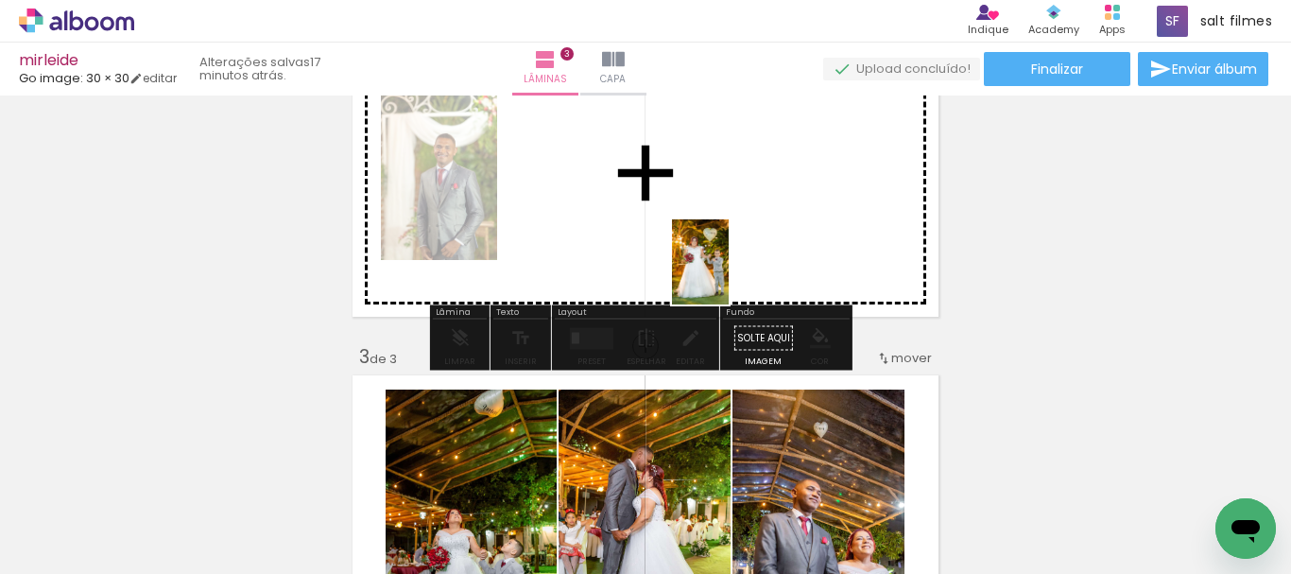
drag, startPoint x: 835, startPoint y: 404, endPoint x: 718, endPoint y: 249, distance: 195.0
click at [718, 249] on quentale-workspace at bounding box center [645, 287] width 1291 height 574
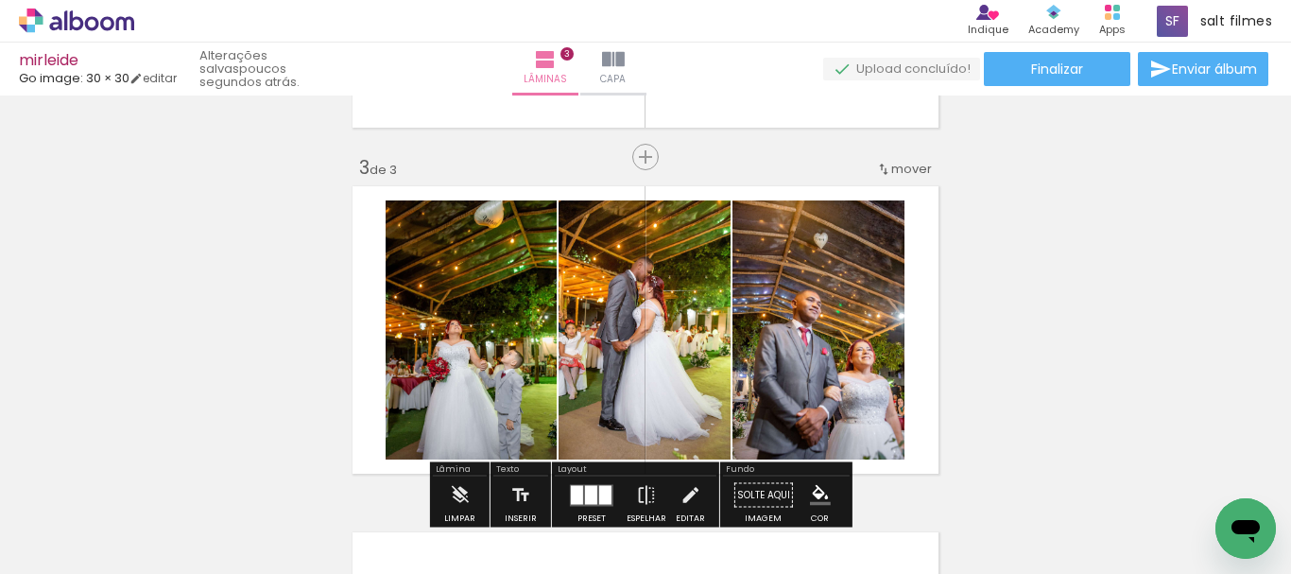
scroll to position [567, 0]
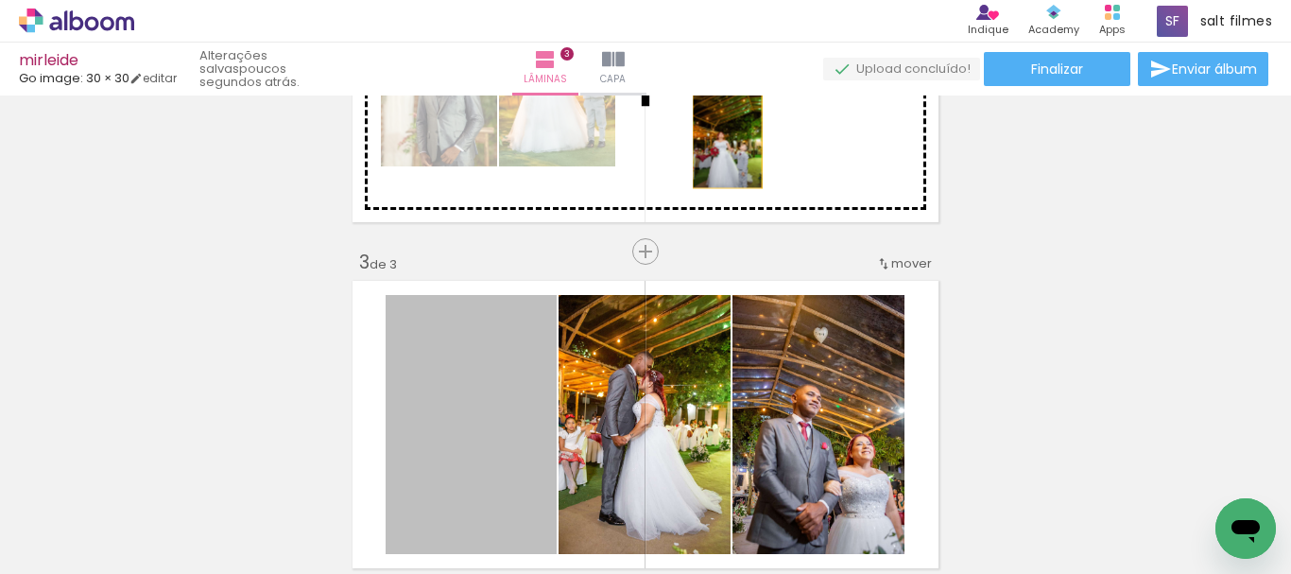
drag, startPoint x: 523, startPoint y: 365, endPoint x: 720, endPoint y: 136, distance: 302.1
click at [720, 136] on div "Inserir lâmina 1 de 3 Inserir lâmina 2 de 3 Inserir lâmina 3 de 3" at bounding box center [645, 227] width 1291 height 1384
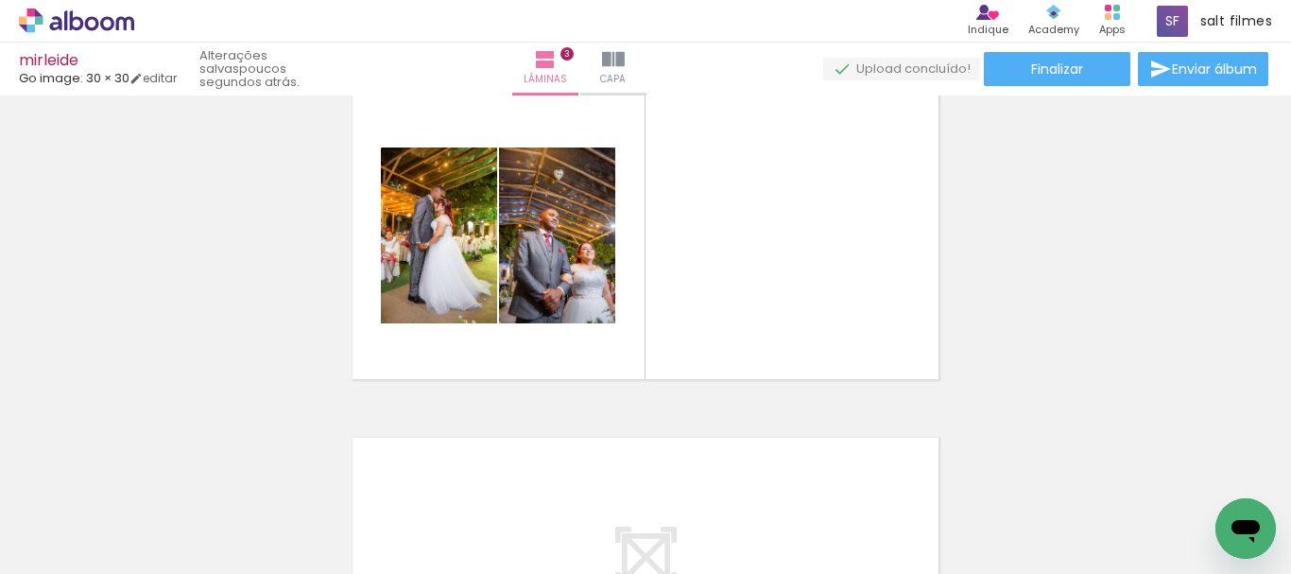
scroll to position [0, 4579]
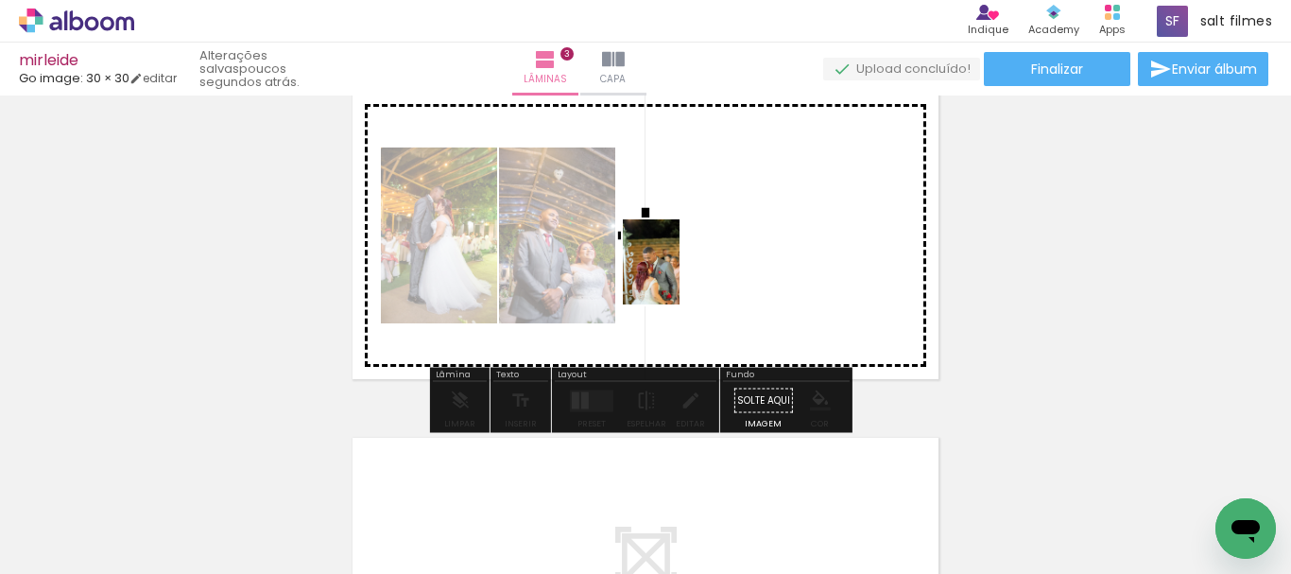
drag, startPoint x: 816, startPoint y: 499, endPoint x: 679, endPoint y: 276, distance: 261.7
click at [679, 276] on quentale-workspace at bounding box center [645, 287] width 1291 height 574
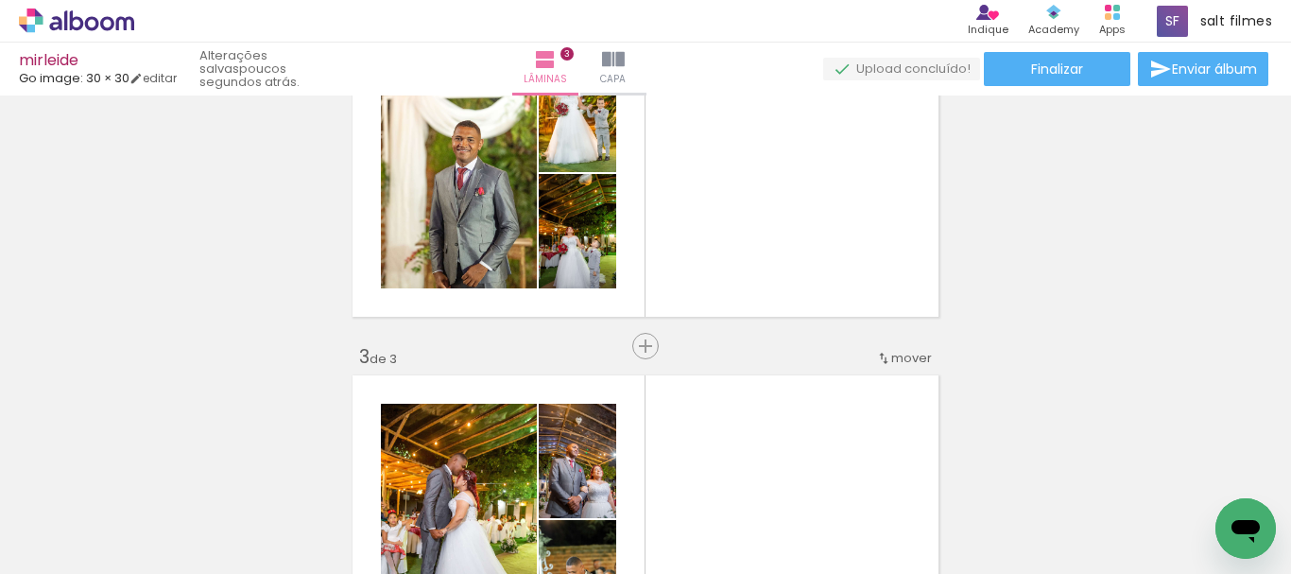
scroll to position [378, 0]
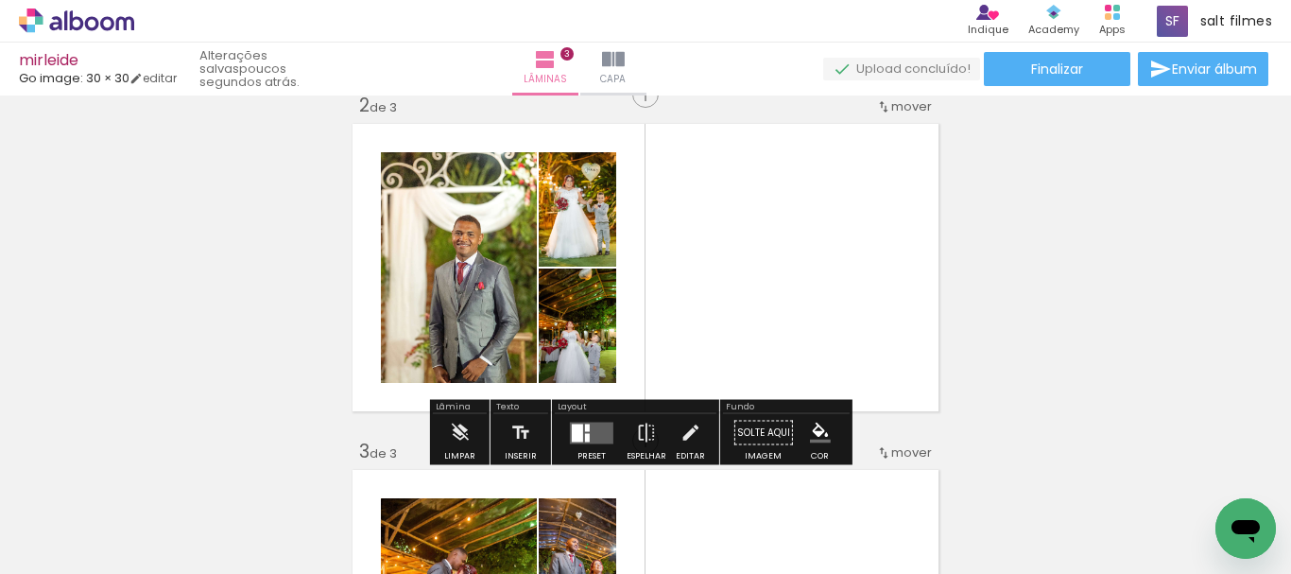
click at [574, 433] on div at bounding box center [577, 432] width 11 height 18
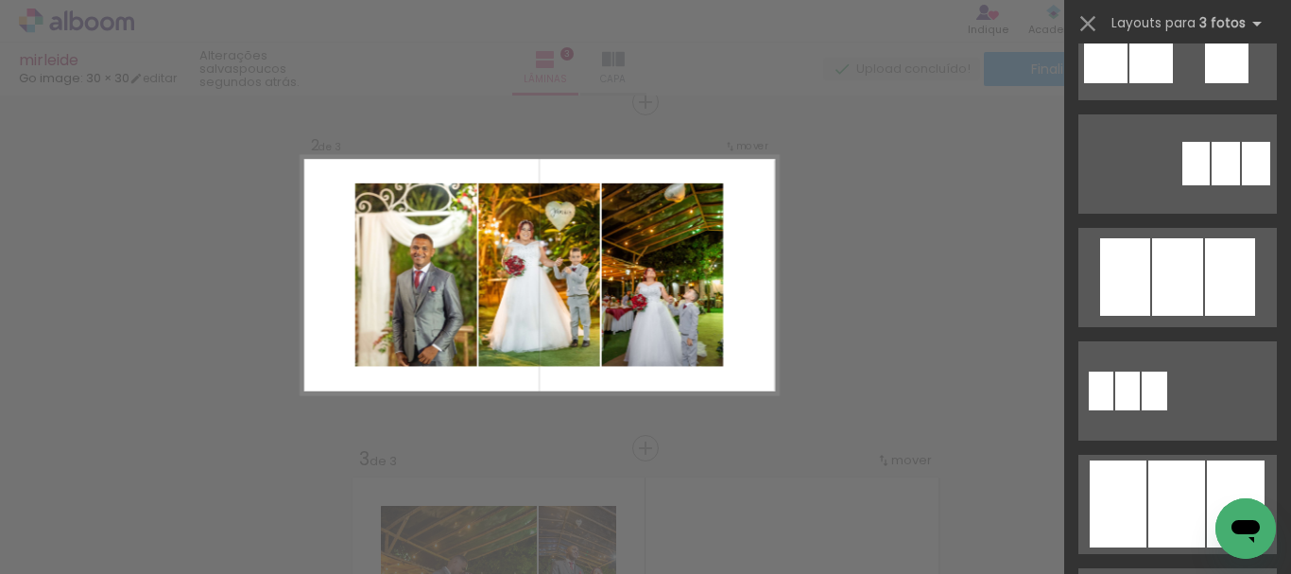
scroll to position [1134, 0]
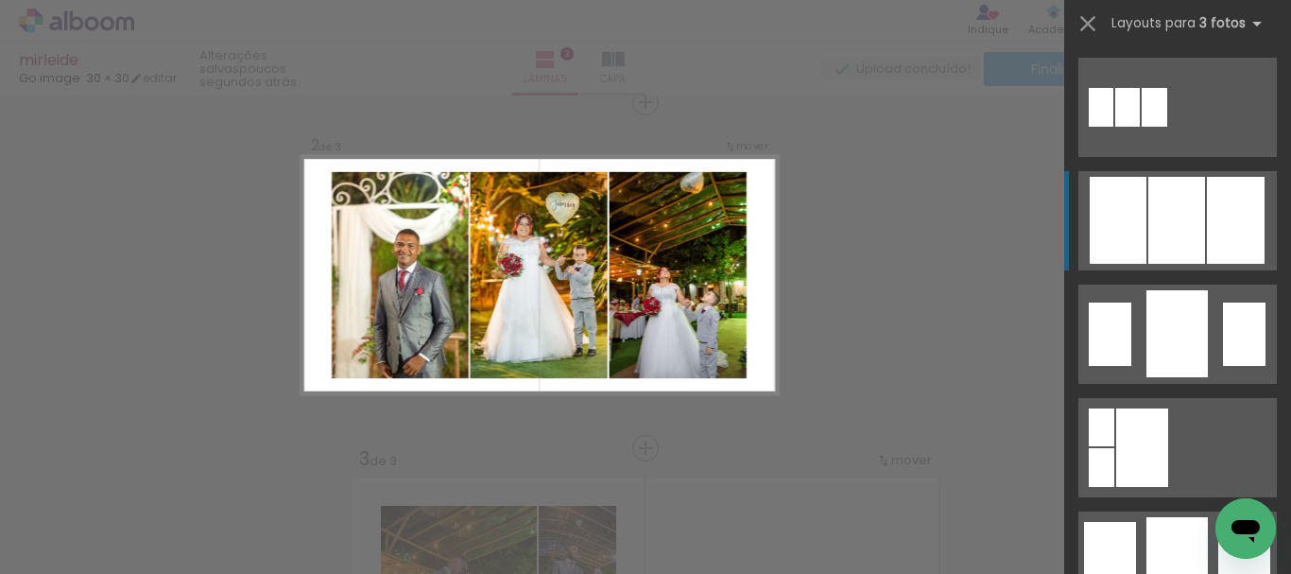
click at [1114, 408] on div at bounding box center [1102, 427] width 26 height 38
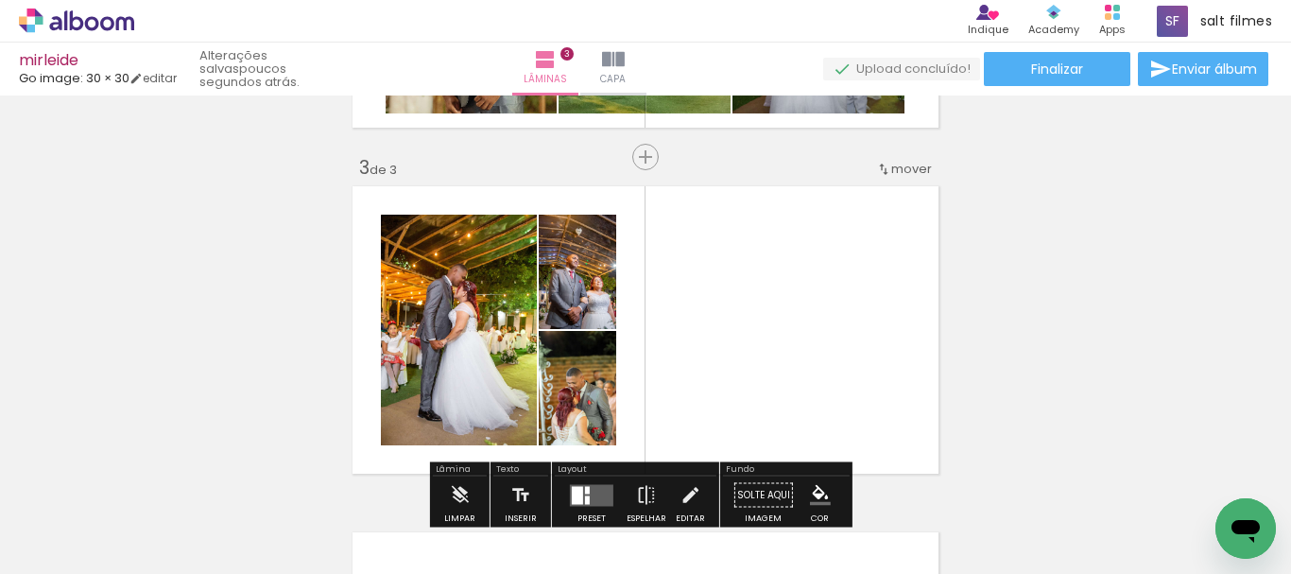
scroll to position [756, 0]
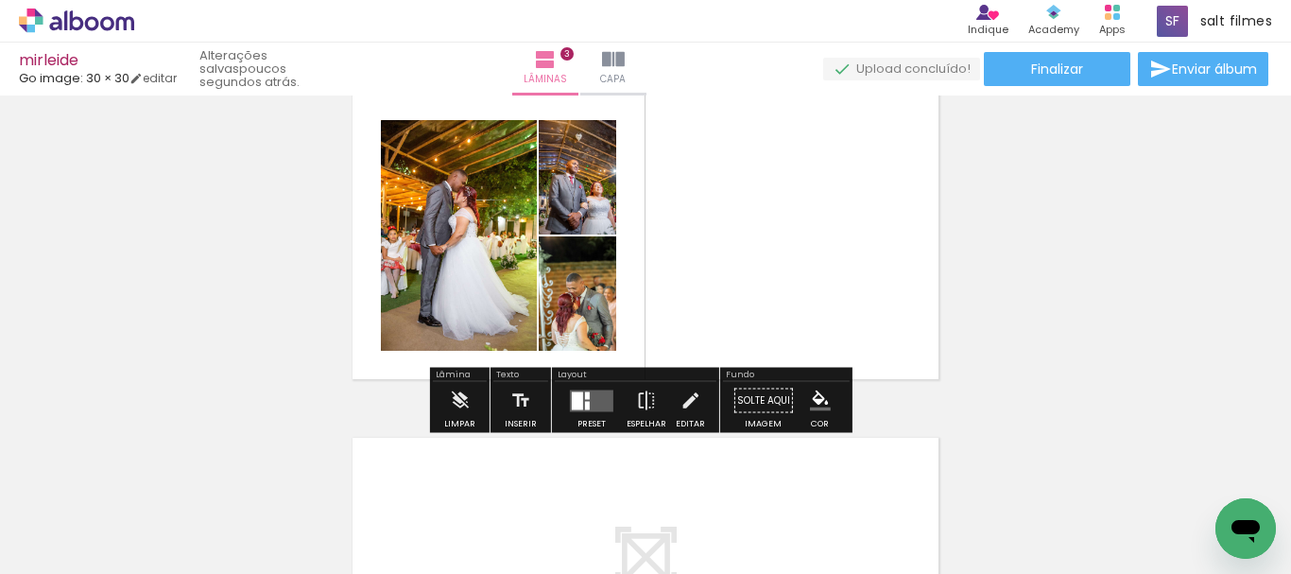
drag, startPoint x: 591, startPoint y: 404, endPoint x: 832, endPoint y: 351, distance: 246.9
click at [591, 403] on quentale-layouter at bounding box center [591, 400] width 43 height 22
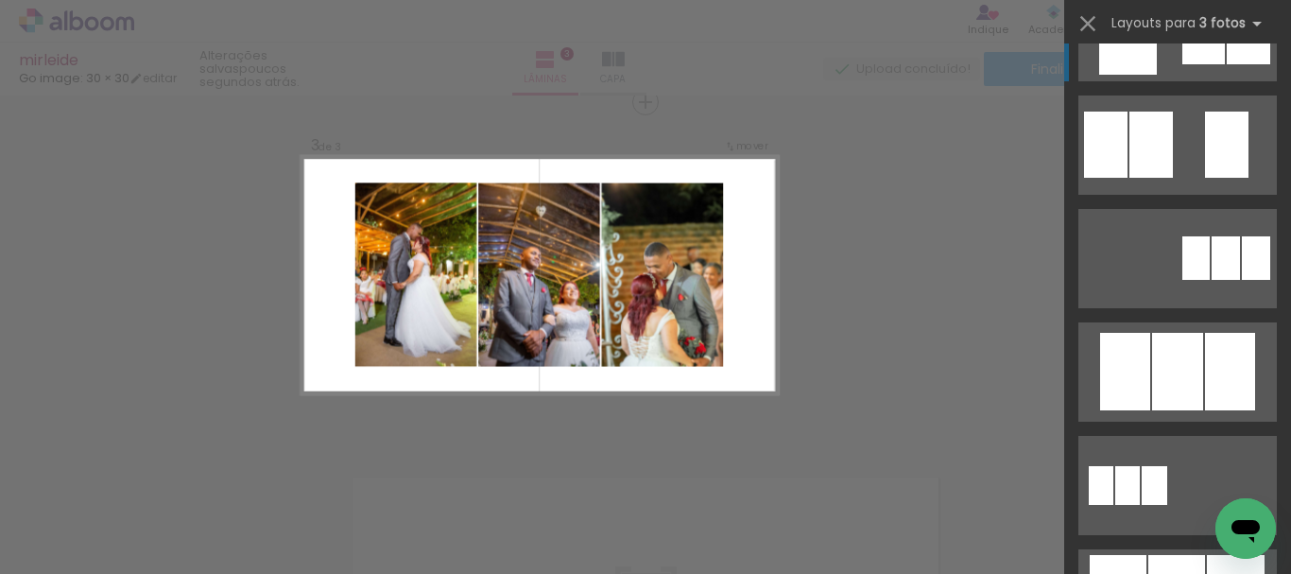
scroll to position [945, 0]
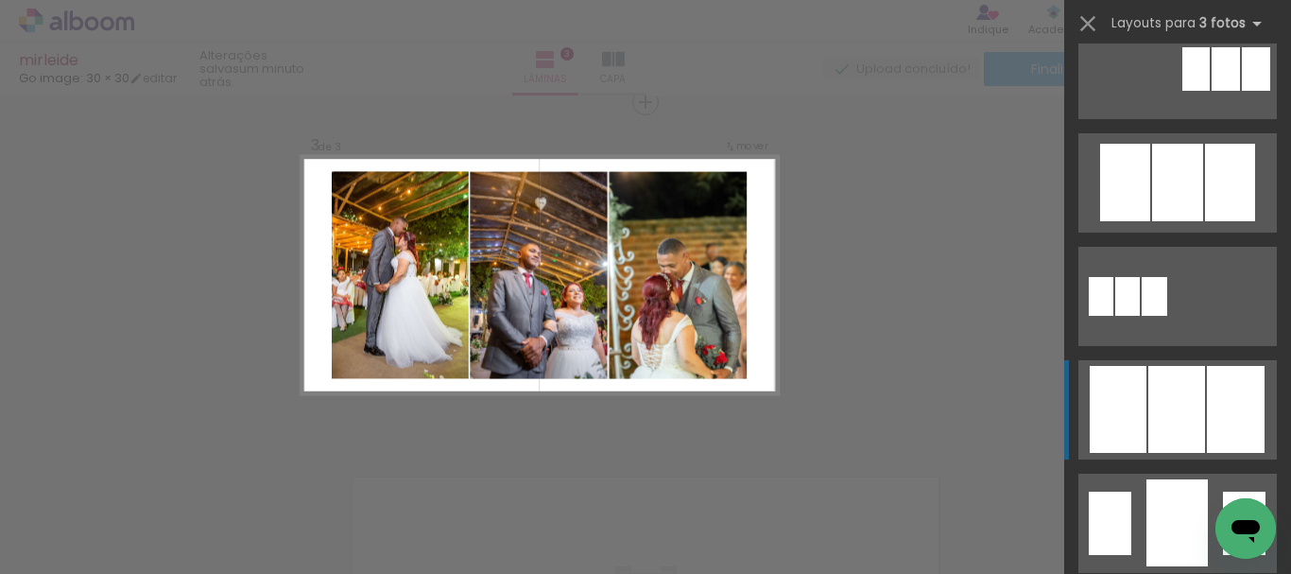
click at [1172, 221] on div at bounding box center [1177, 182] width 51 height 77
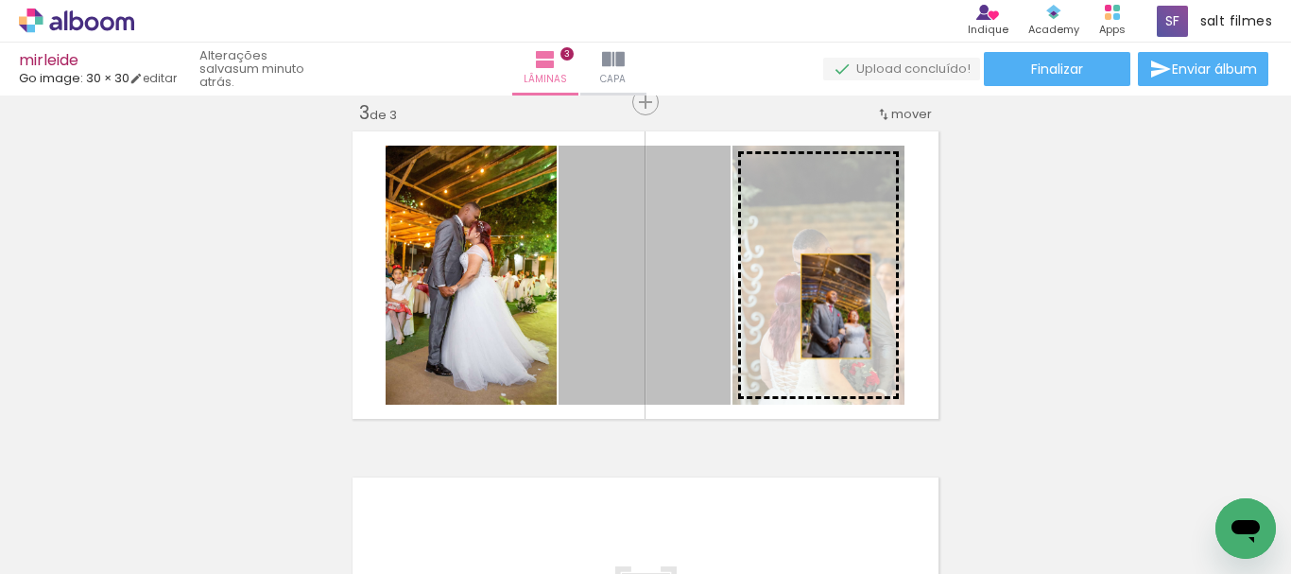
drag, startPoint x: 681, startPoint y: 306, endPoint x: 907, endPoint y: 305, distance: 225.8
click at [907, 306] on quentale-layouter at bounding box center [645, 275] width 597 height 299
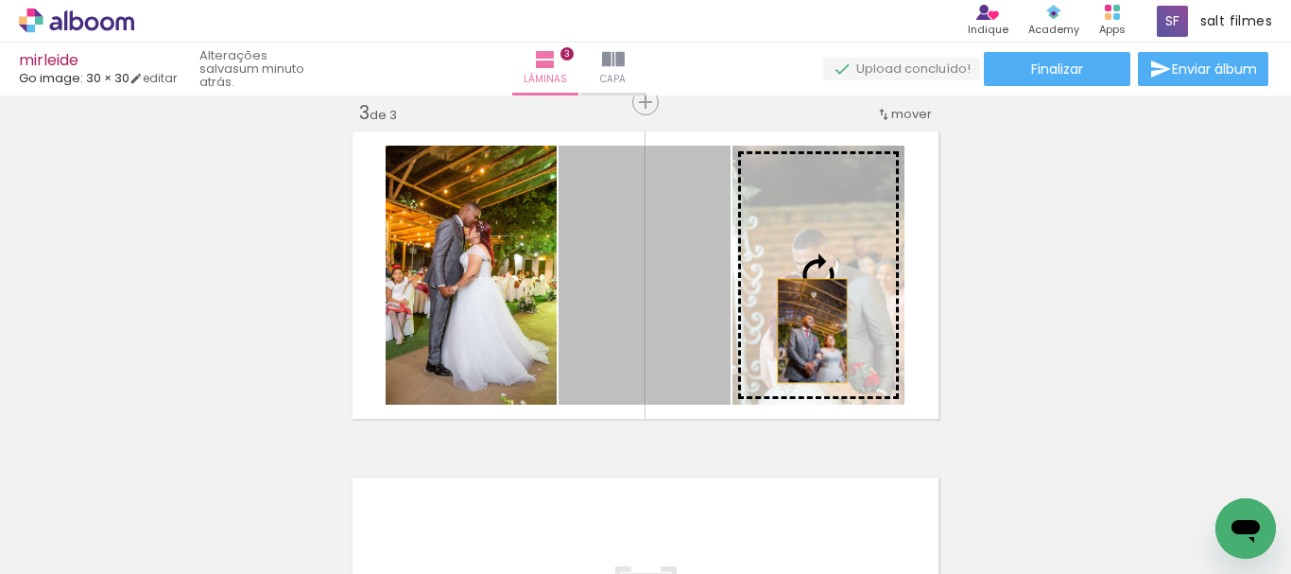
drag, startPoint x: 695, startPoint y: 335, endPoint x: 811, endPoint y: 327, distance: 115.5
click at [0, 0] on slot at bounding box center [0, 0] width 0 height 0
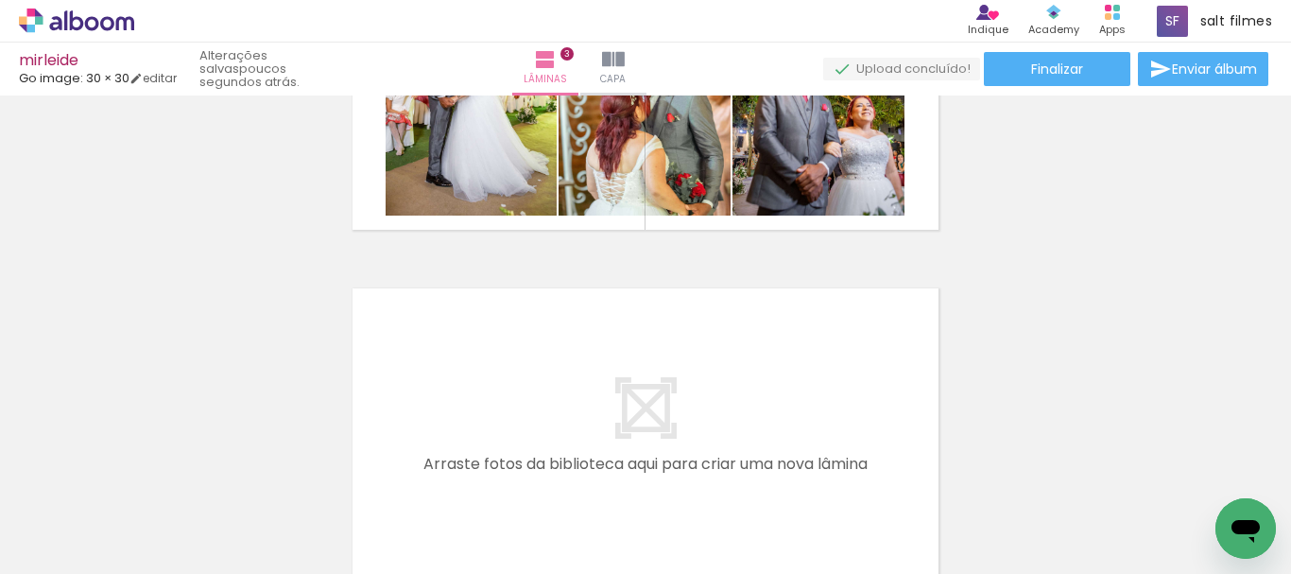
scroll to position [1000, 0]
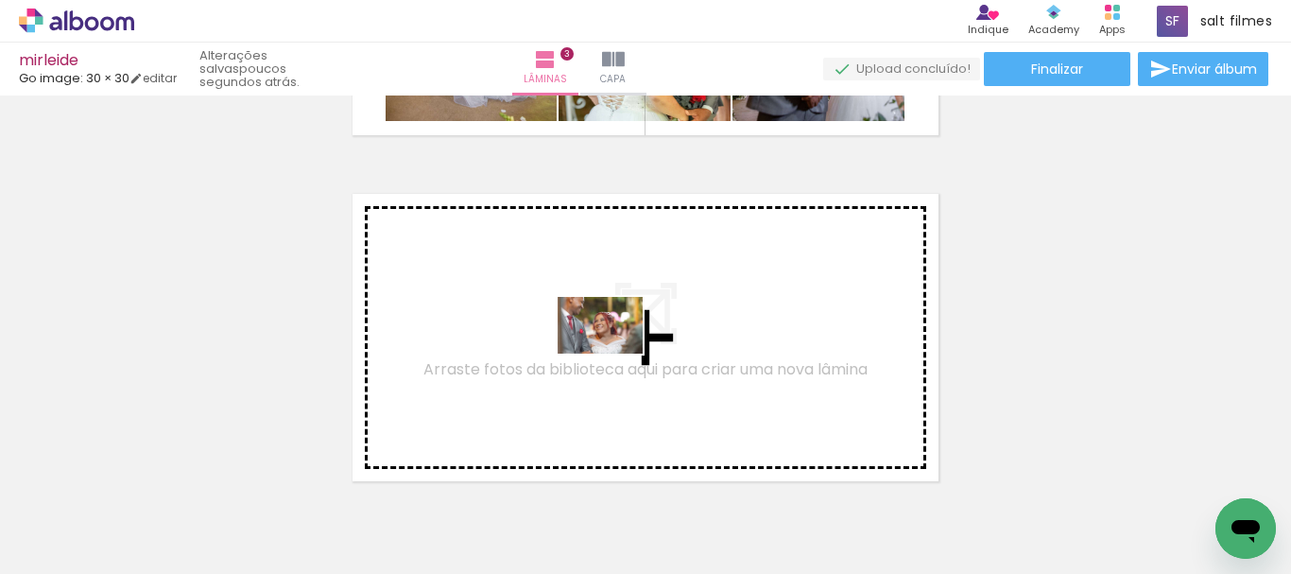
drag, startPoint x: 675, startPoint y: 494, endPoint x: 614, endPoint y: 353, distance: 153.2
click at [614, 353] on quentale-workspace at bounding box center [645, 287] width 1291 height 574
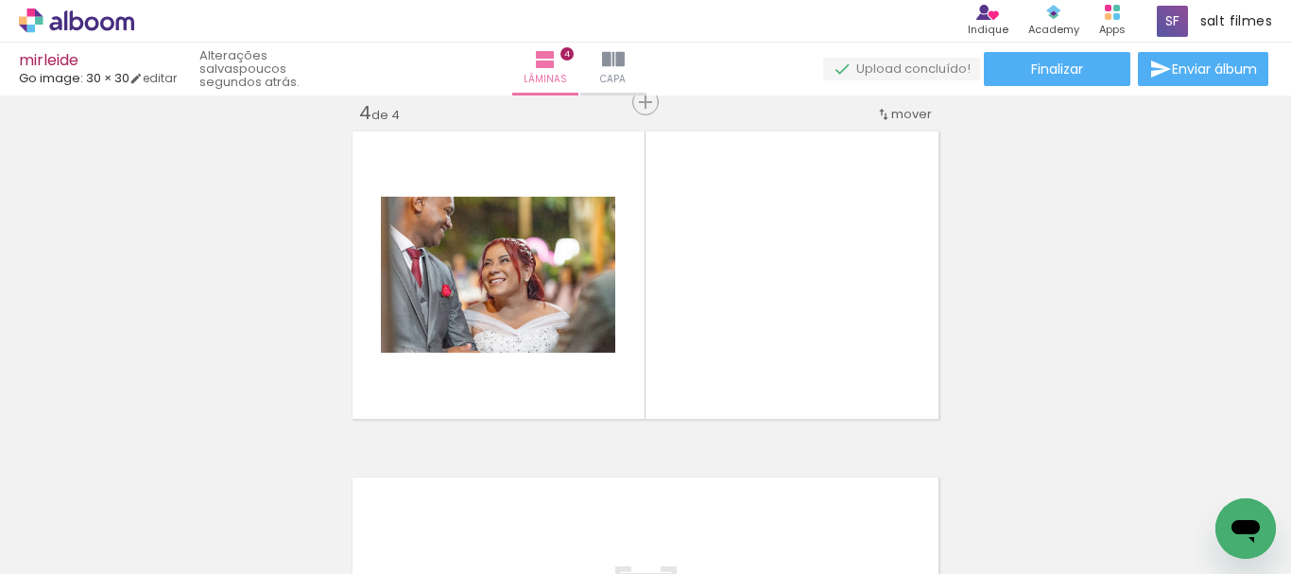
scroll to position [0, 0]
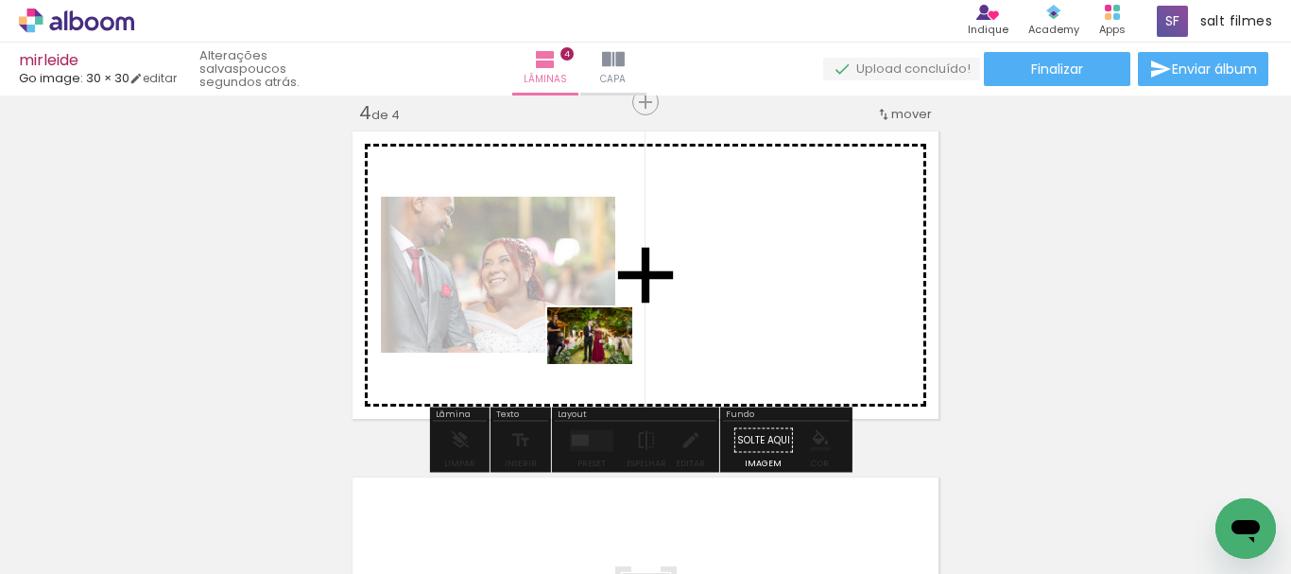
drag, startPoint x: 327, startPoint y: 506, endPoint x: 649, endPoint y: 323, distance: 370.7
click at [649, 323] on quentale-workspace at bounding box center [645, 287] width 1291 height 574
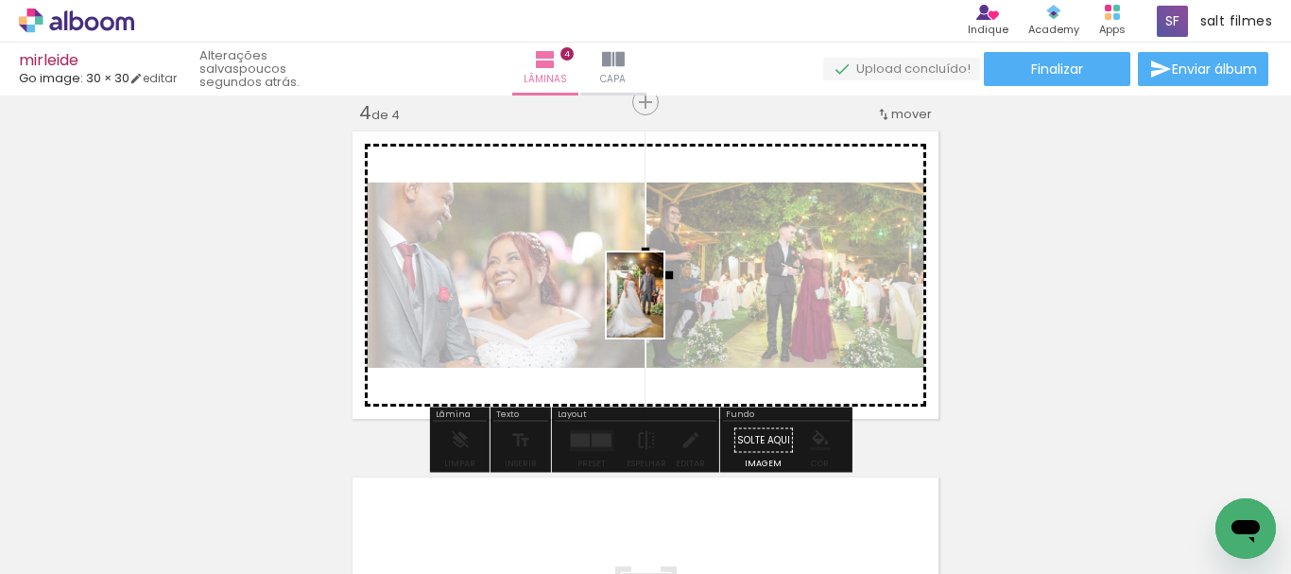
drag, startPoint x: 730, startPoint y: 490, endPoint x: 801, endPoint y: 468, distance: 74.4
click at [661, 303] on quentale-workspace at bounding box center [645, 287] width 1291 height 574
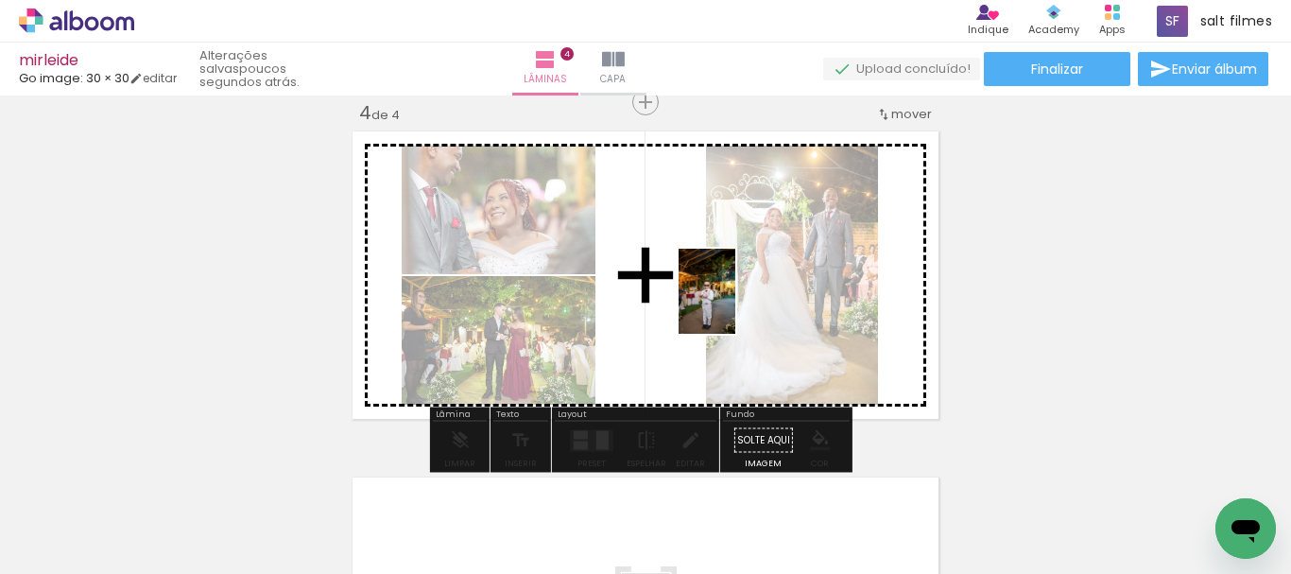
drag, startPoint x: 813, startPoint y: 474, endPoint x: 735, endPoint y: 304, distance: 186.9
click at [735, 304] on quentale-workspace at bounding box center [645, 287] width 1291 height 574
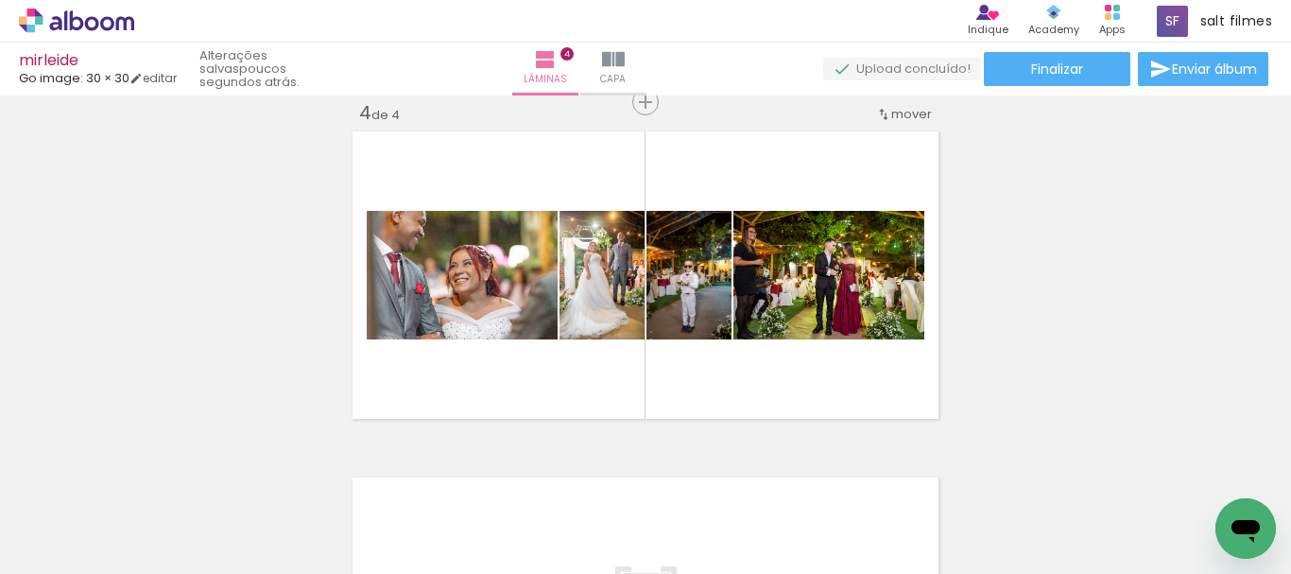
scroll to position [0, 5431]
drag, startPoint x: 320, startPoint y: 568, endPoint x: 42, endPoint y: 54, distance: 584.8
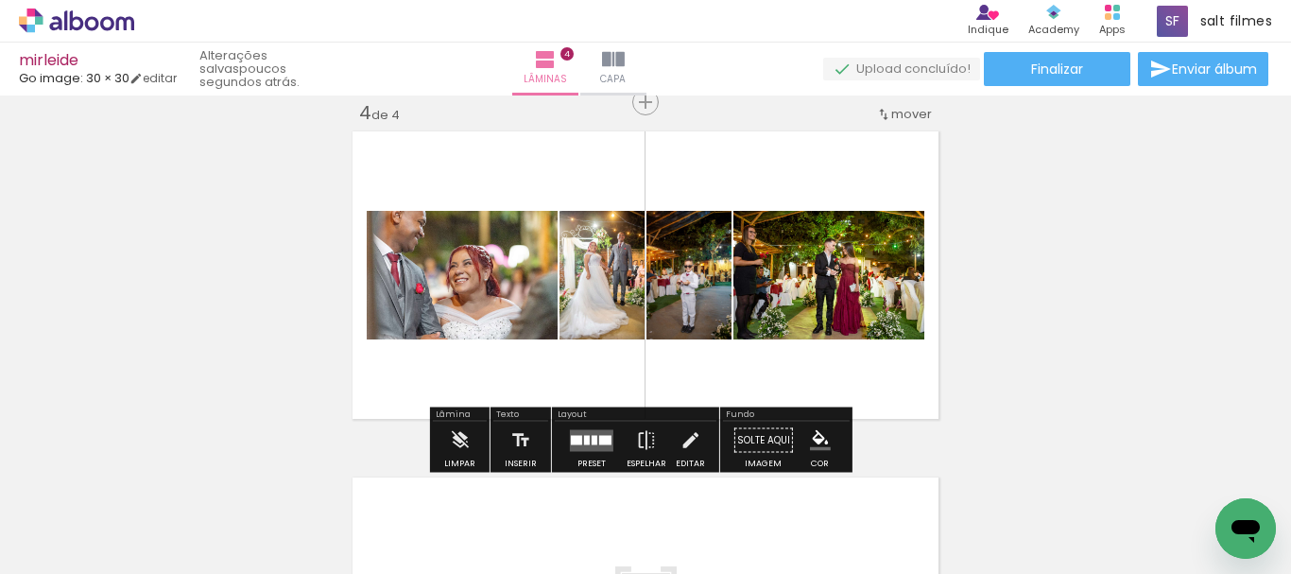
click at [578, 436] on quentale-layouter at bounding box center [591, 440] width 43 height 22
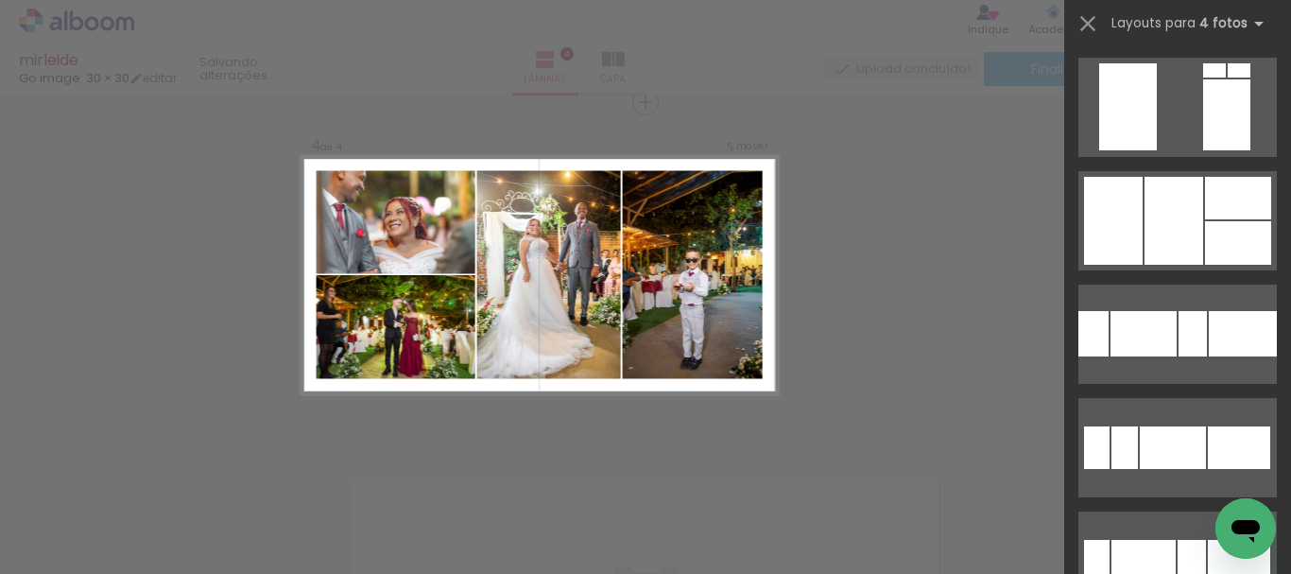
scroll to position [2646, 0]
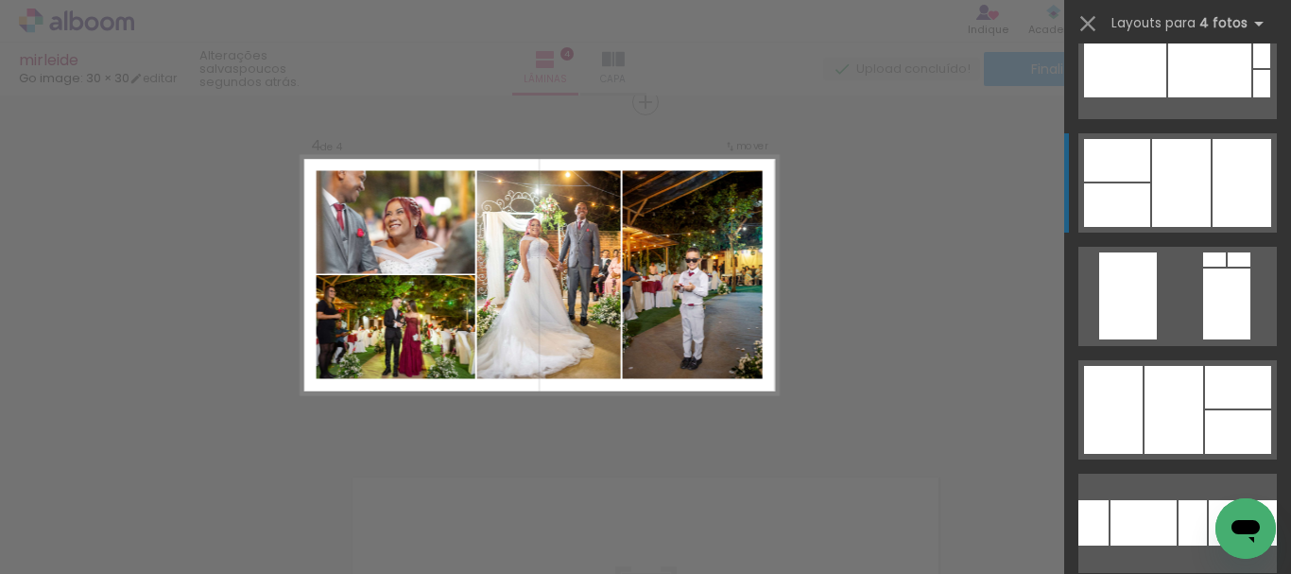
click at [1203, 252] on div at bounding box center [1214, 259] width 23 height 14
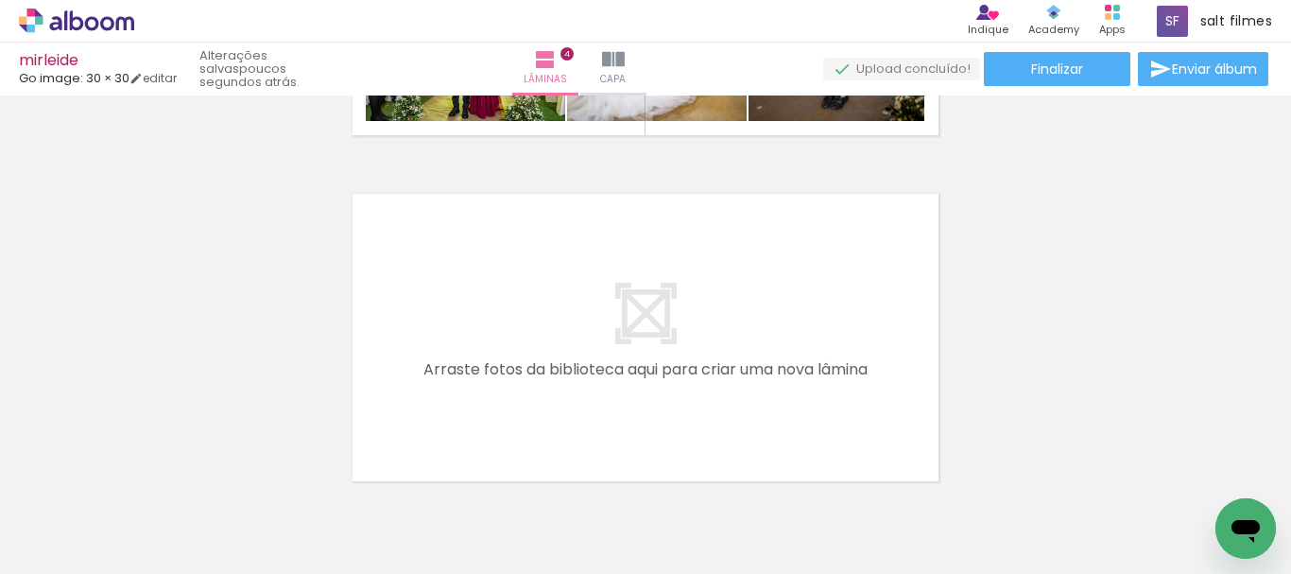
scroll to position [0, 335]
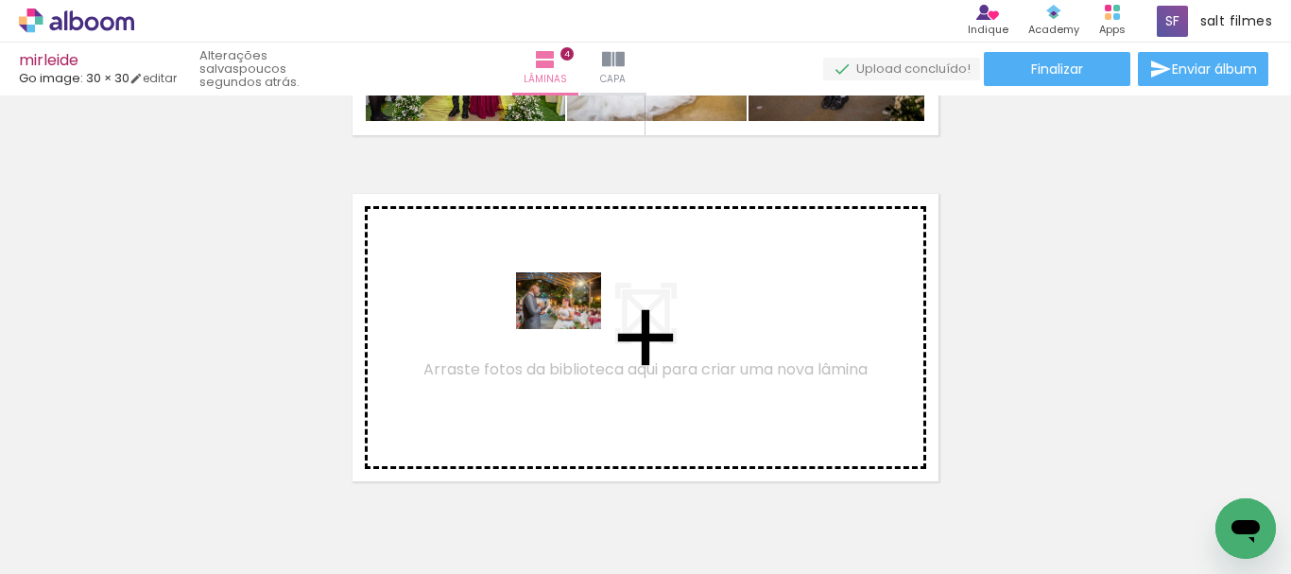
drag, startPoint x: 590, startPoint y: 506, endPoint x: 697, endPoint y: 511, distance: 107.9
click at [575, 335] on quentale-workspace at bounding box center [645, 287] width 1291 height 574
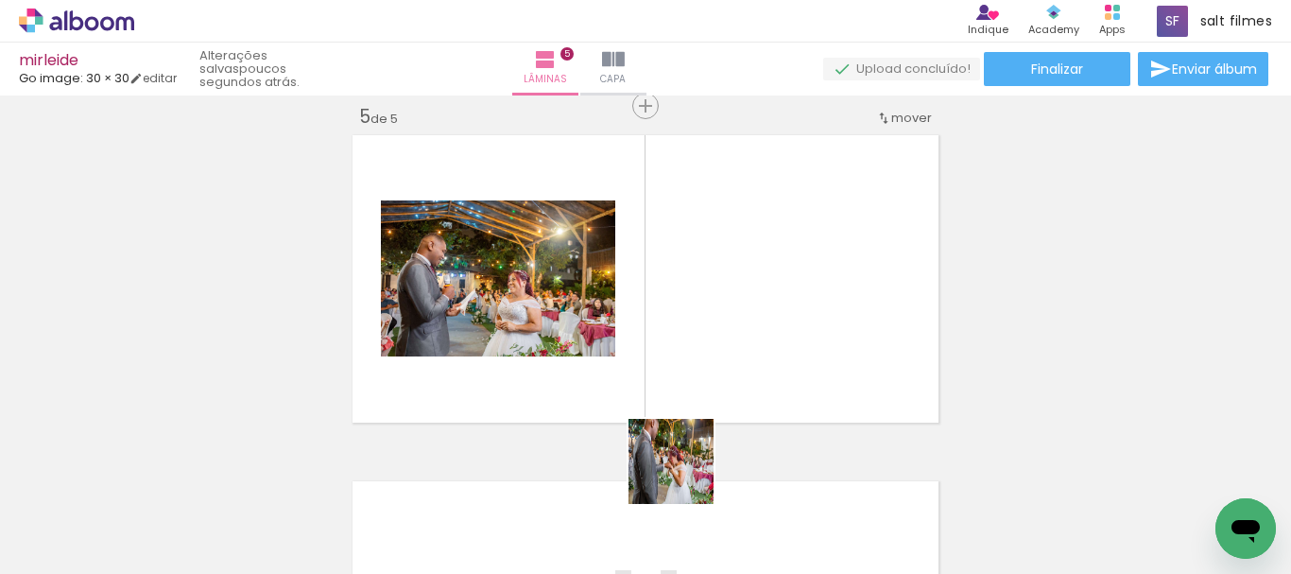
scroll to position [1408, 0]
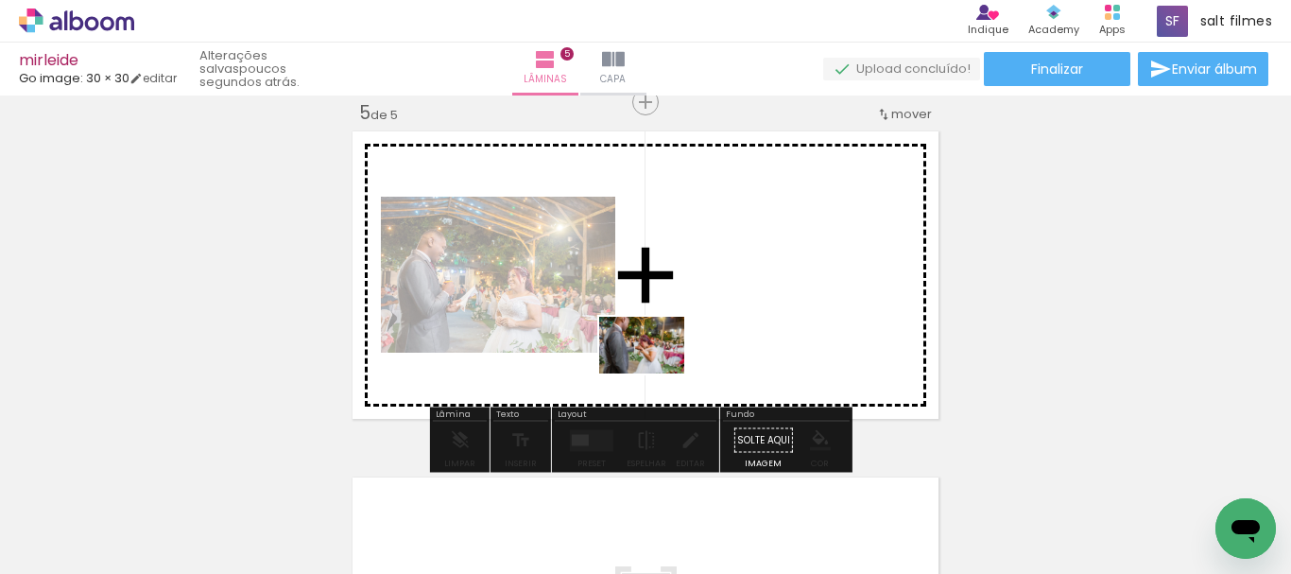
drag, startPoint x: 696, startPoint y: 505, endPoint x: 789, endPoint y: 503, distance: 92.6
click at [656, 354] on quentale-workspace at bounding box center [645, 287] width 1291 height 574
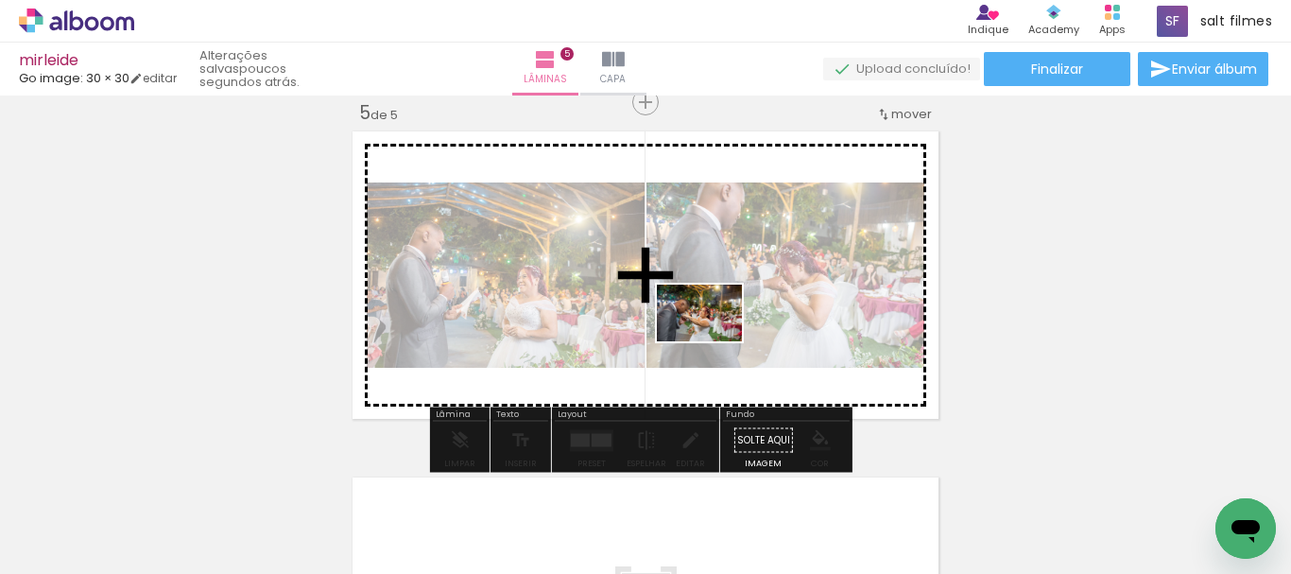
drag, startPoint x: 796, startPoint y: 518, endPoint x: 830, endPoint y: 401, distance: 122.0
click at [712, 336] on quentale-workspace at bounding box center [645, 287] width 1291 height 574
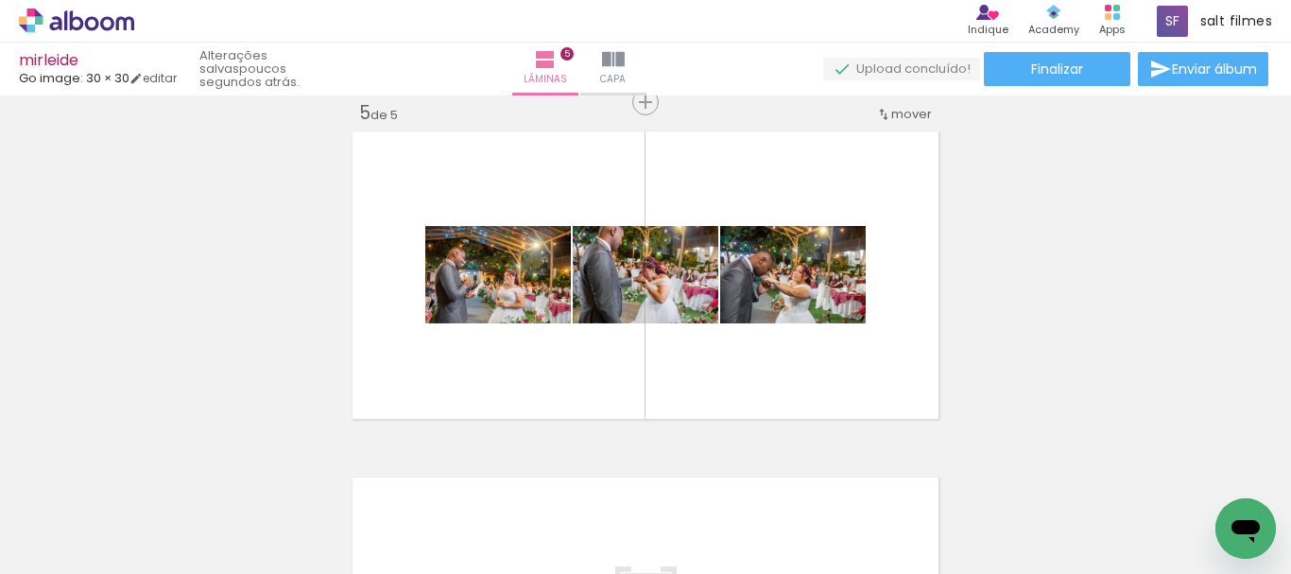
scroll to position [0, 726]
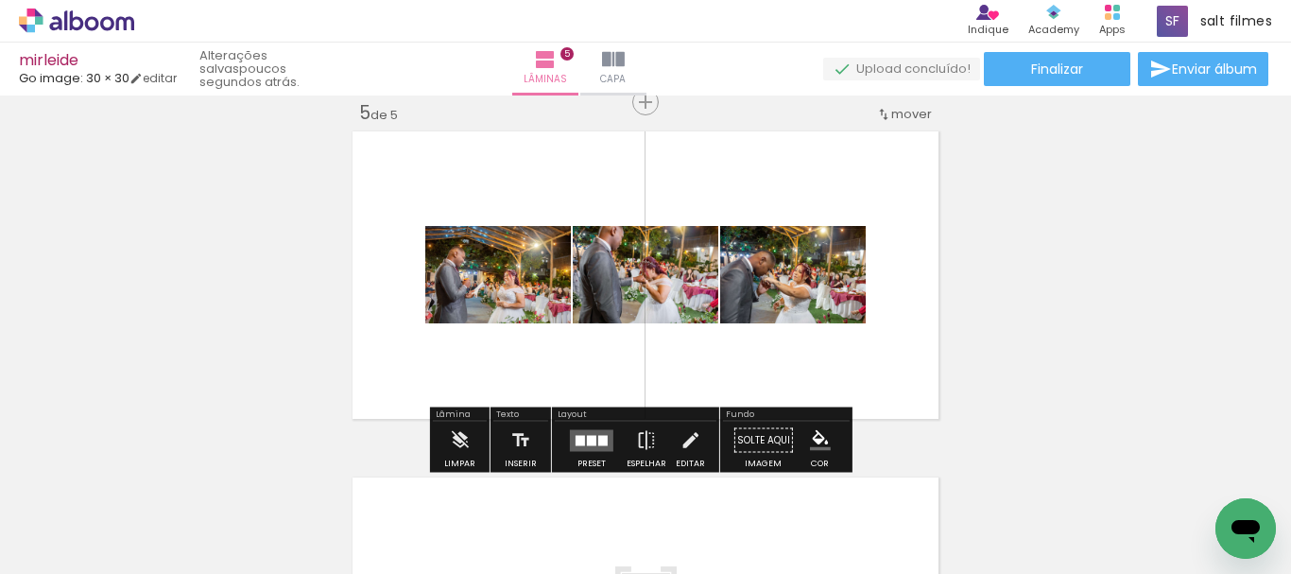
click at [589, 428] on div at bounding box center [591, 440] width 51 height 38
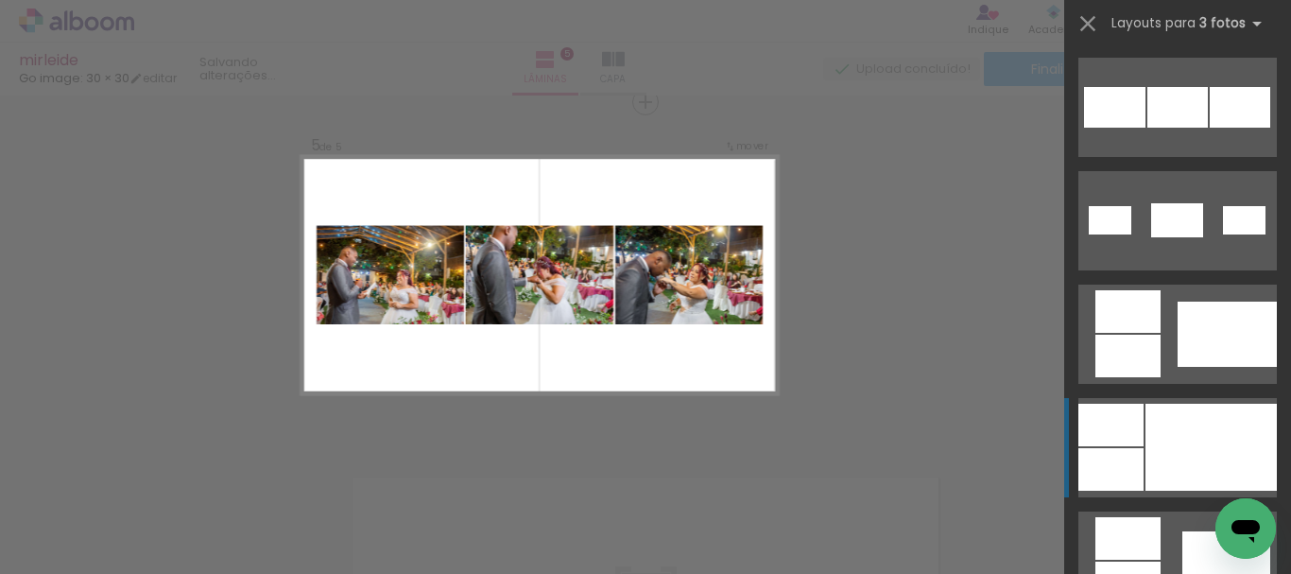
scroll to position [850, 0]
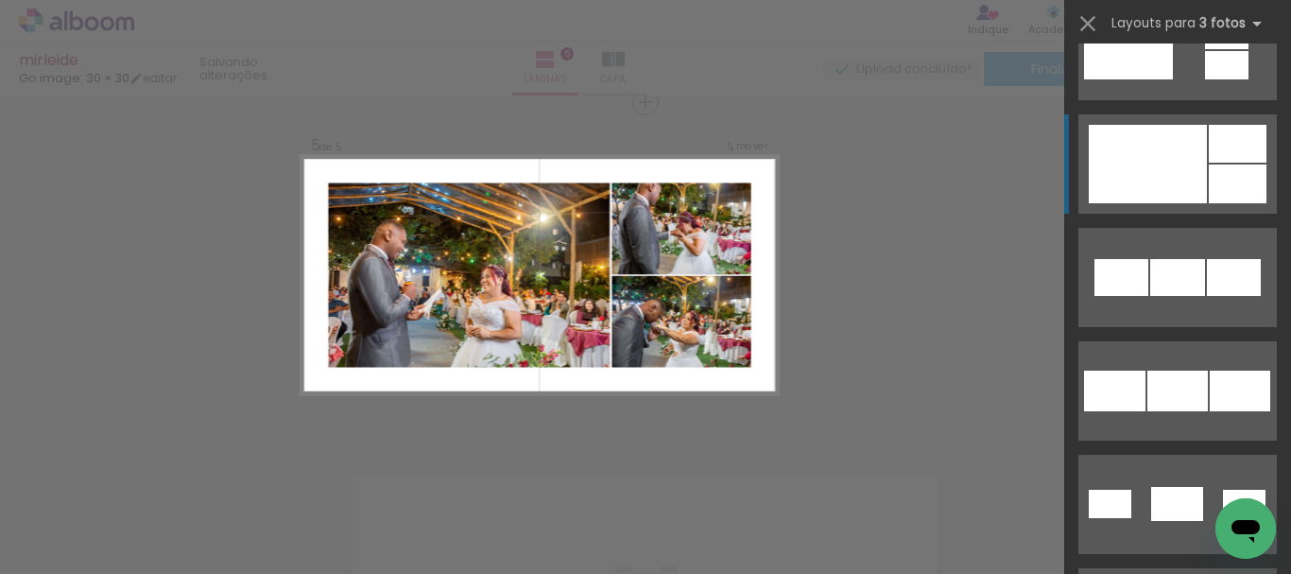
click at [1173, 163] on div at bounding box center [1148, 164] width 118 height 78
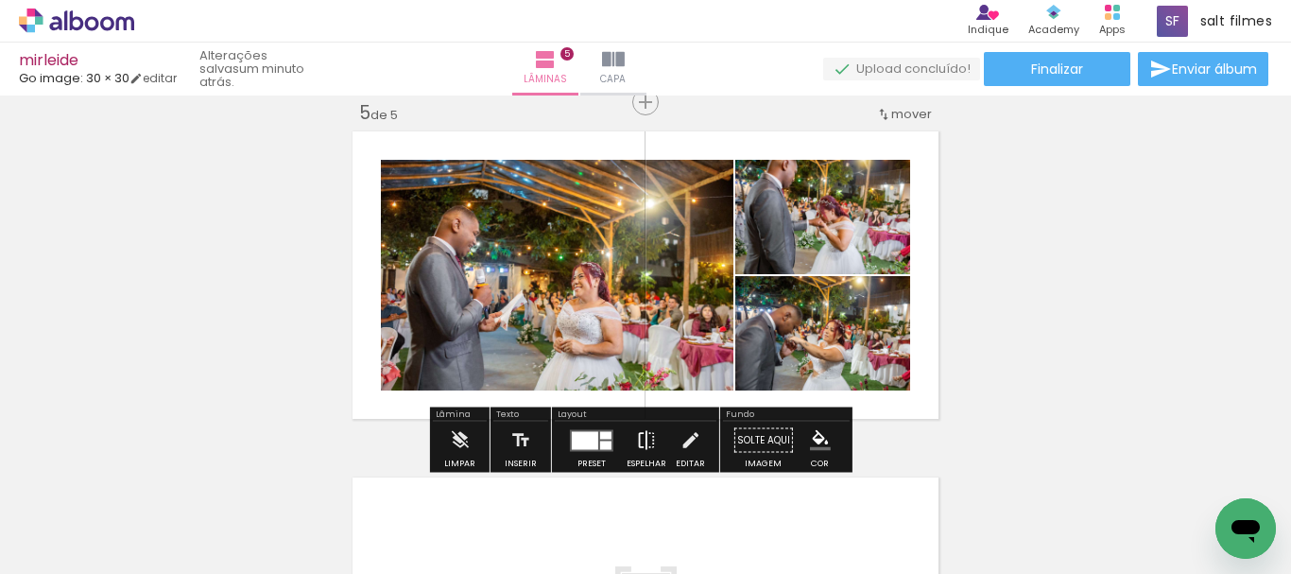
click at [647, 433] on iron-icon at bounding box center [646, 440] width 21 height 38
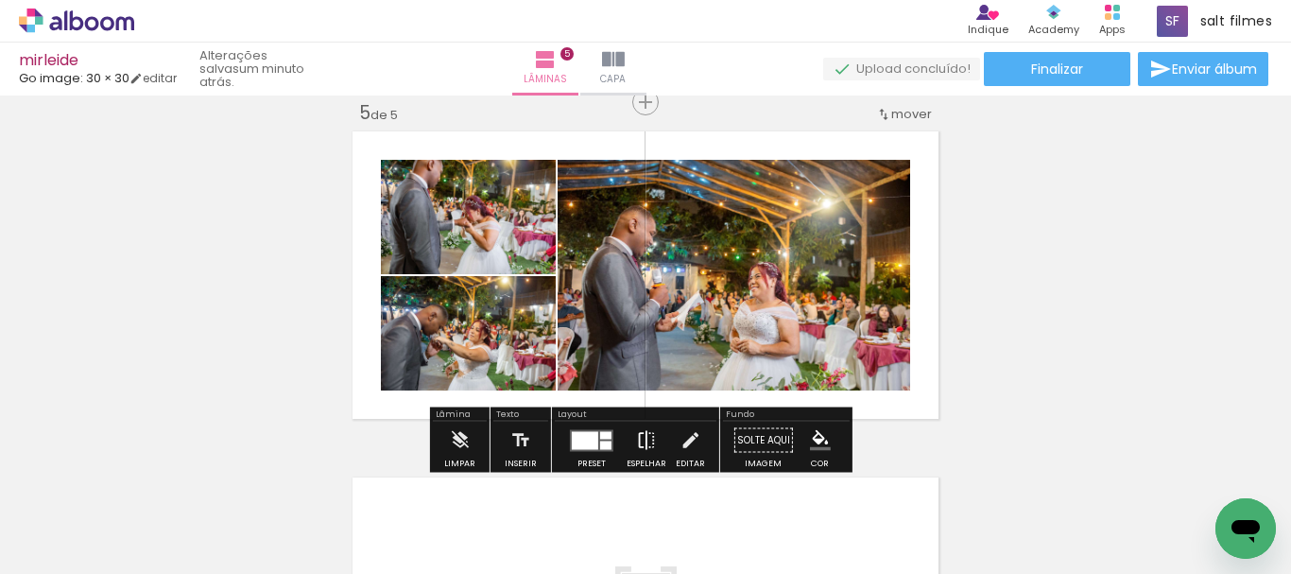
click at [638, 435] on iron-icon at bounding box center [646, 440] width 21 height 38
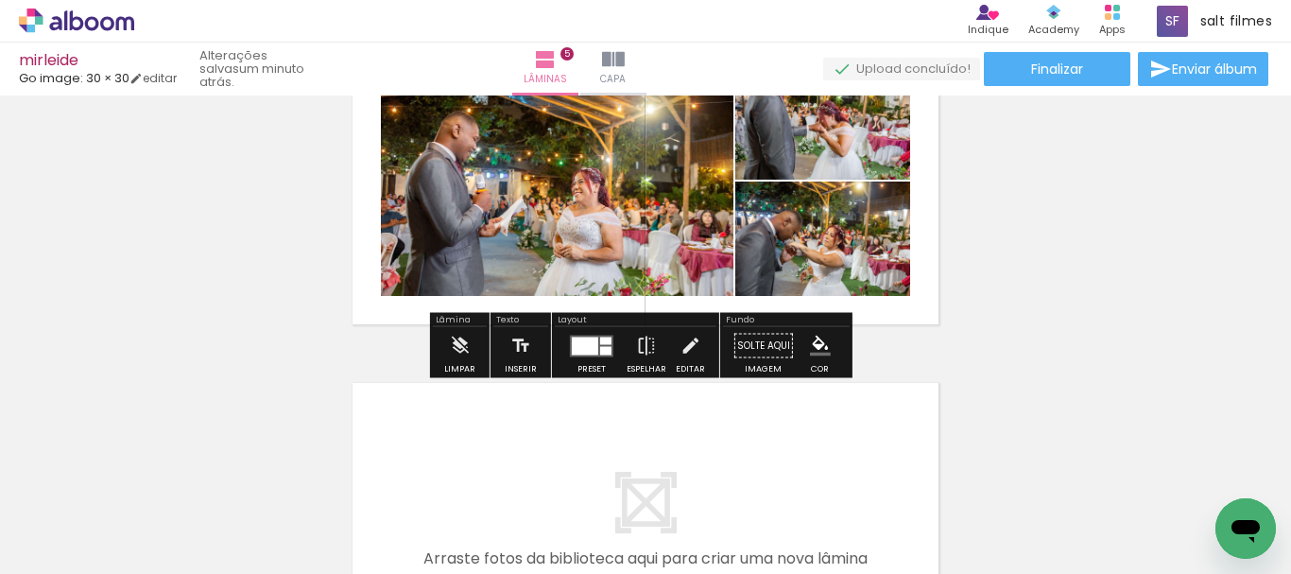
scroll to position [1408, 0]
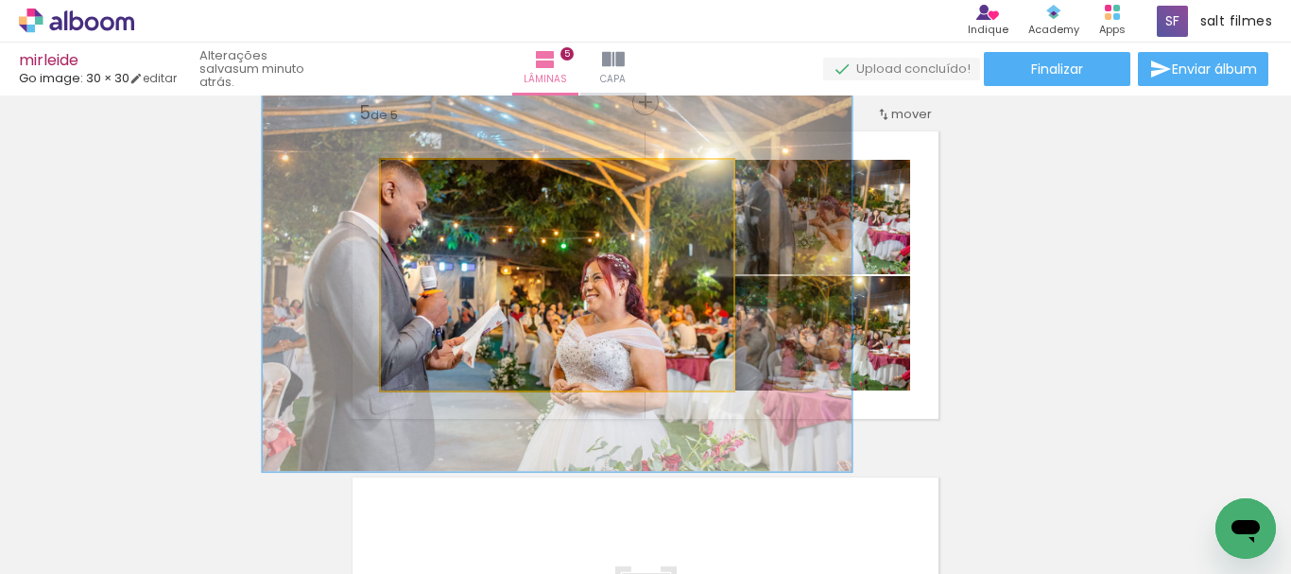
drag, startPoint x: 420, startPoint y: 180, endPoint x: 512, endPoint y: 267, distance: 127.7
click at [466, 210] on quentale-photo at bounding box center [557, 275] width 352 height 231
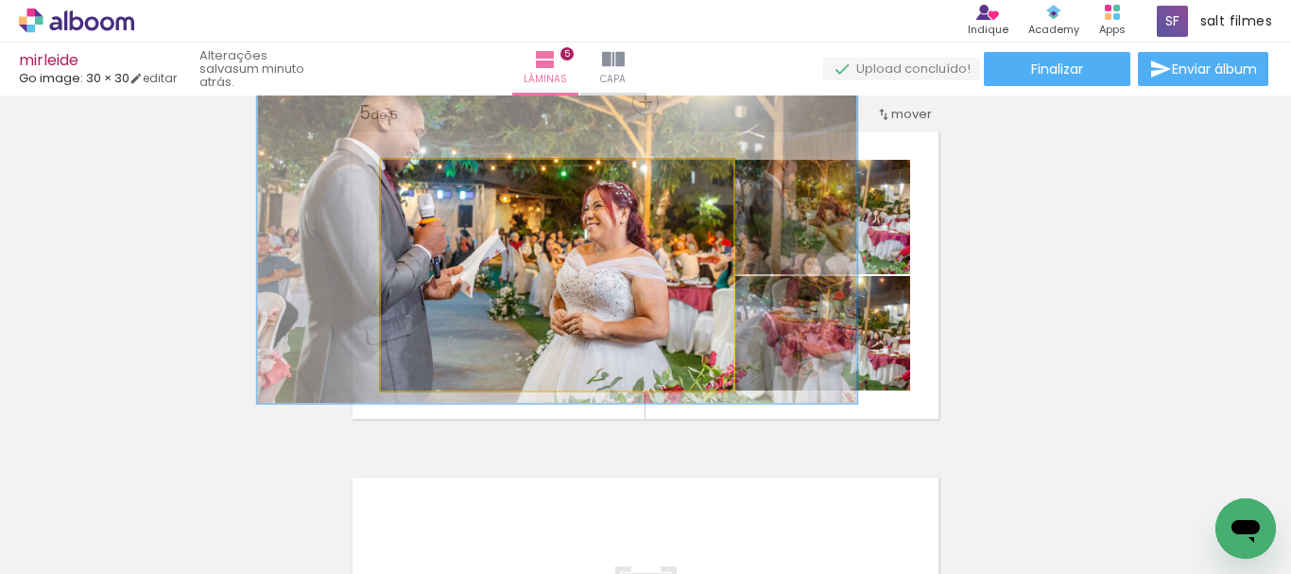
drag, startPoint x: 536, startPoint y: 300, endPoint x: 535, endPoint y: 228, distance: 71.8
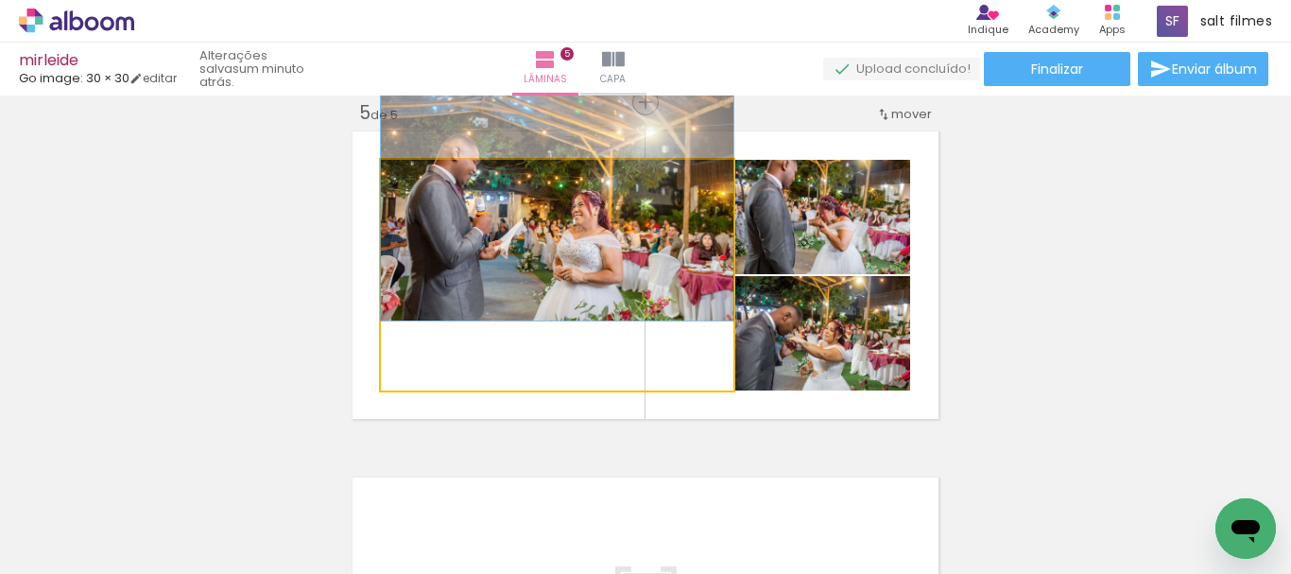
drag, startPoint x: 470, startPoint y: 183, endPoint x: 375, endPoint y: 190, distance: 94.7
type paper-slider "100"
click at [381, 190] on quentale-photo at bounding box center [557, 275] width 352 height 231
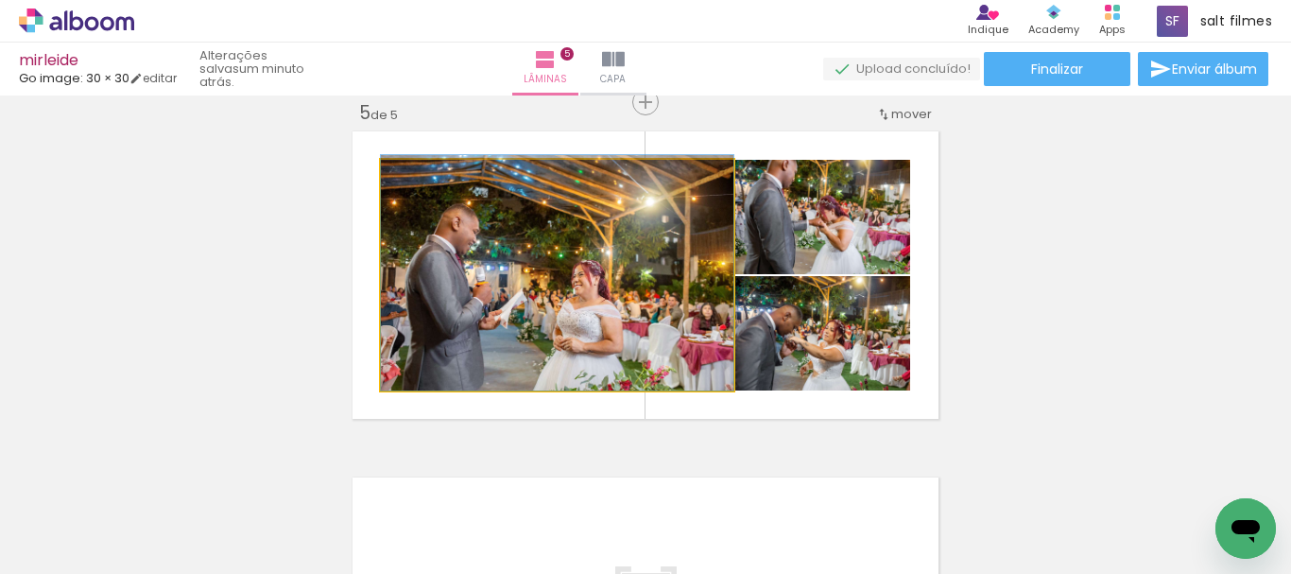
drag, startPoint x: 509, startPoint y: 246, endPoint x: 501, endPoint y: 300, distance: 55.5
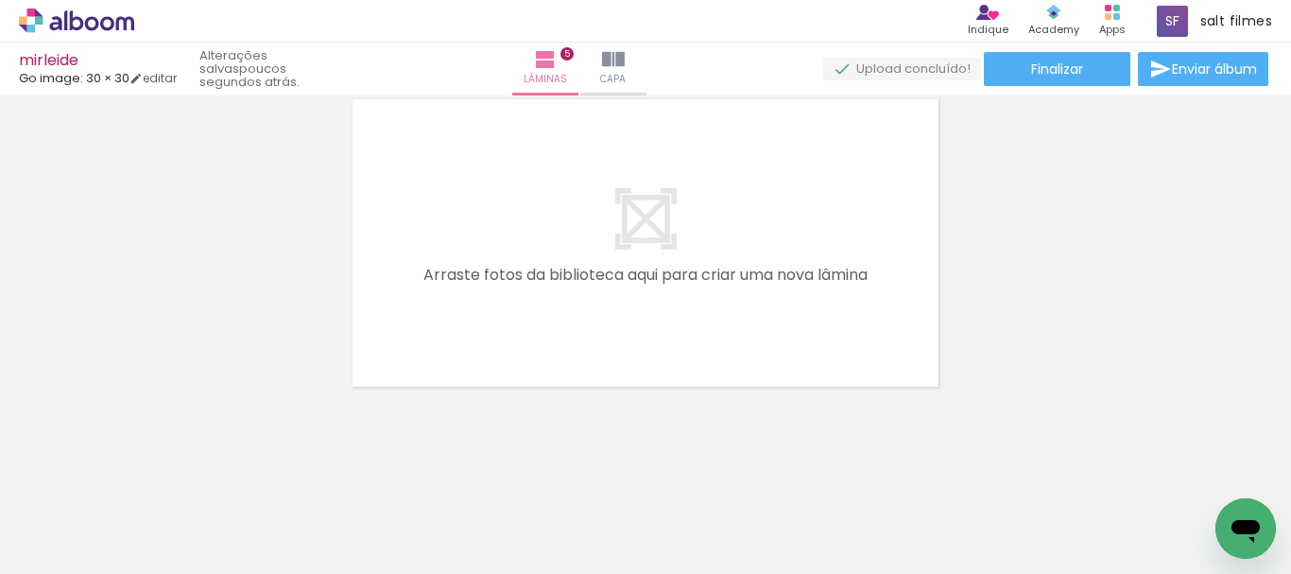
scroll to position [0, 946]
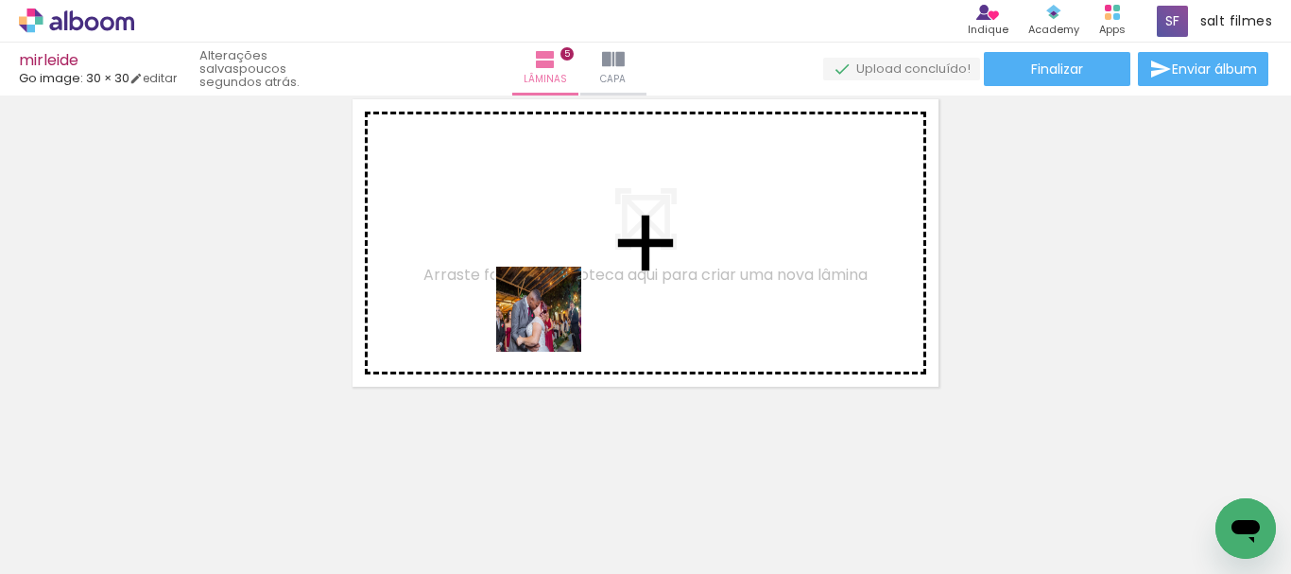
drag, startPoint x: 559, startPoint y: 352, endPoint x: 732, endPoint y: 511, distance: 234.7
click at [551, 275] on quentale-workspace at bounding box center [645, 287] width 1291 height 574
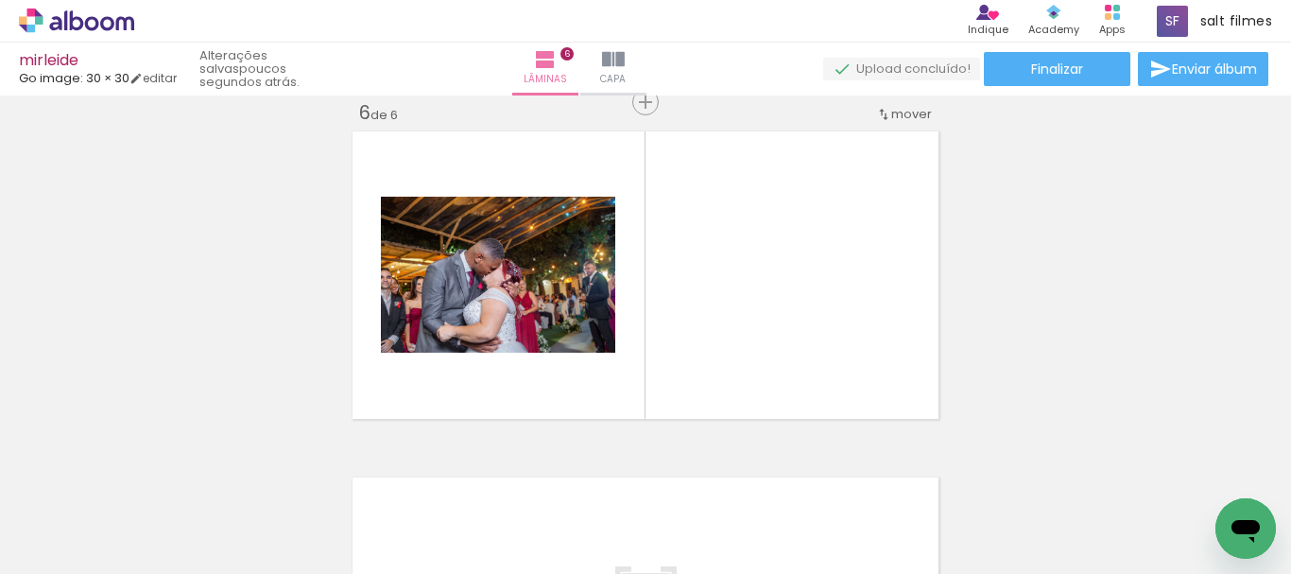
scroll to position [1754, 0]
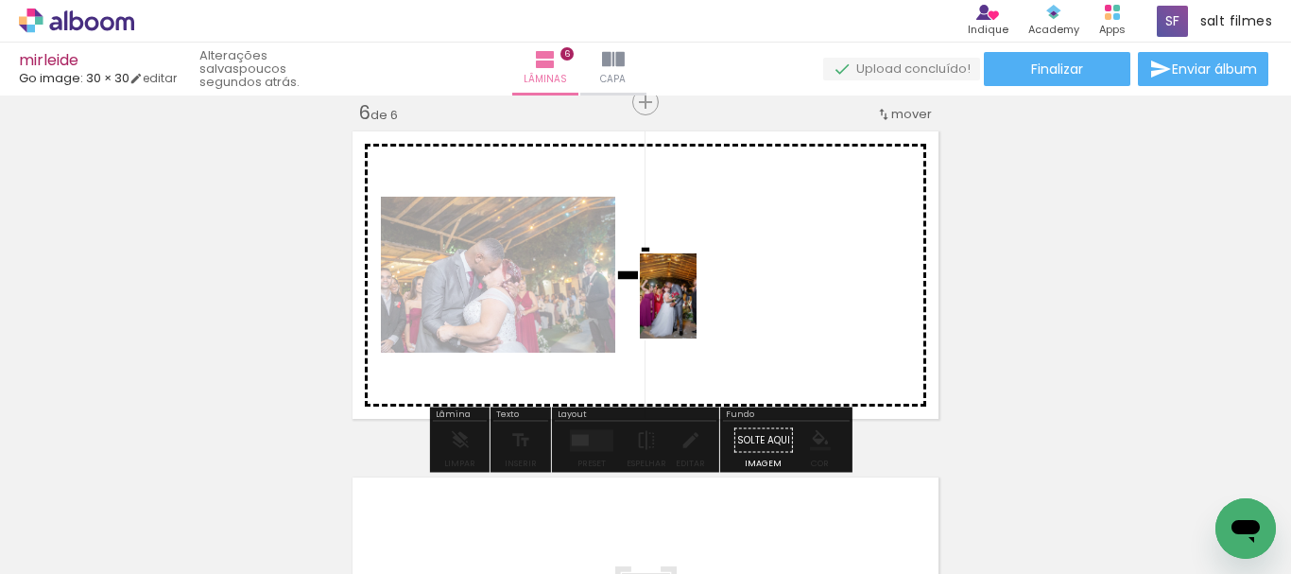
drag, startPoint x: 717, startPoint y: 461, endPoint x: 697, endPoint y: 272, distance: 190.0
click at [697, 274] on quentale-workspace at bounding box center [645, 287] width 1291 height 574
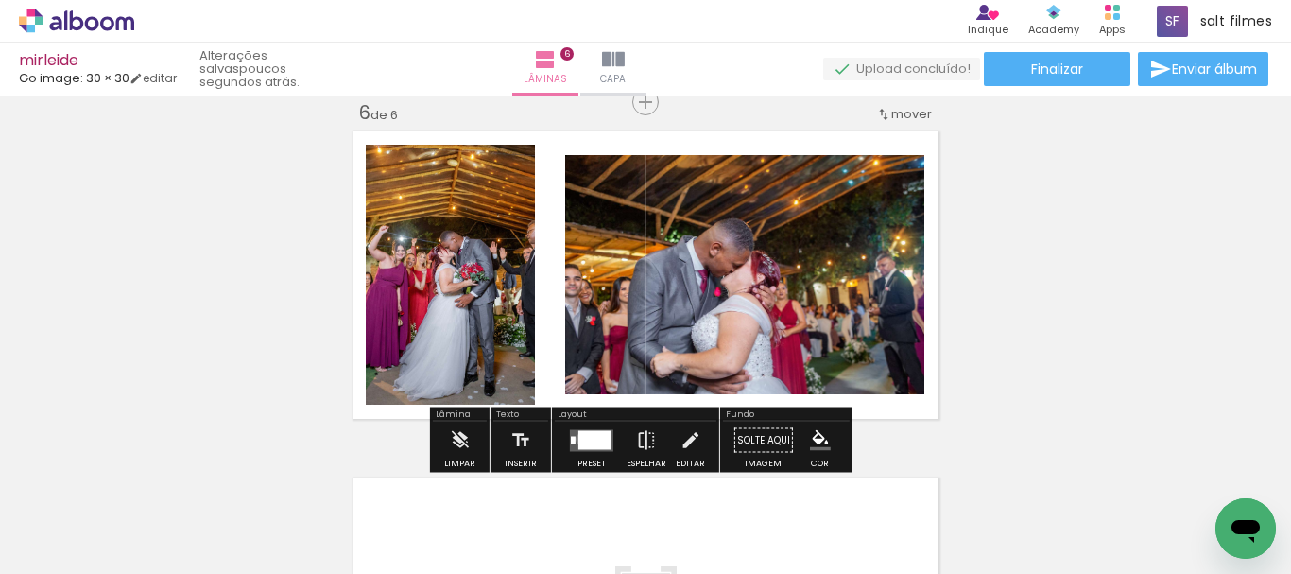
drag, startPoint x: 576, startPoint y: 438, endPoint x: 1152, endPoint y: 339, distance: 584.0
click at [578, 438] on div at bounding box center [594, 439] width 33 height 19
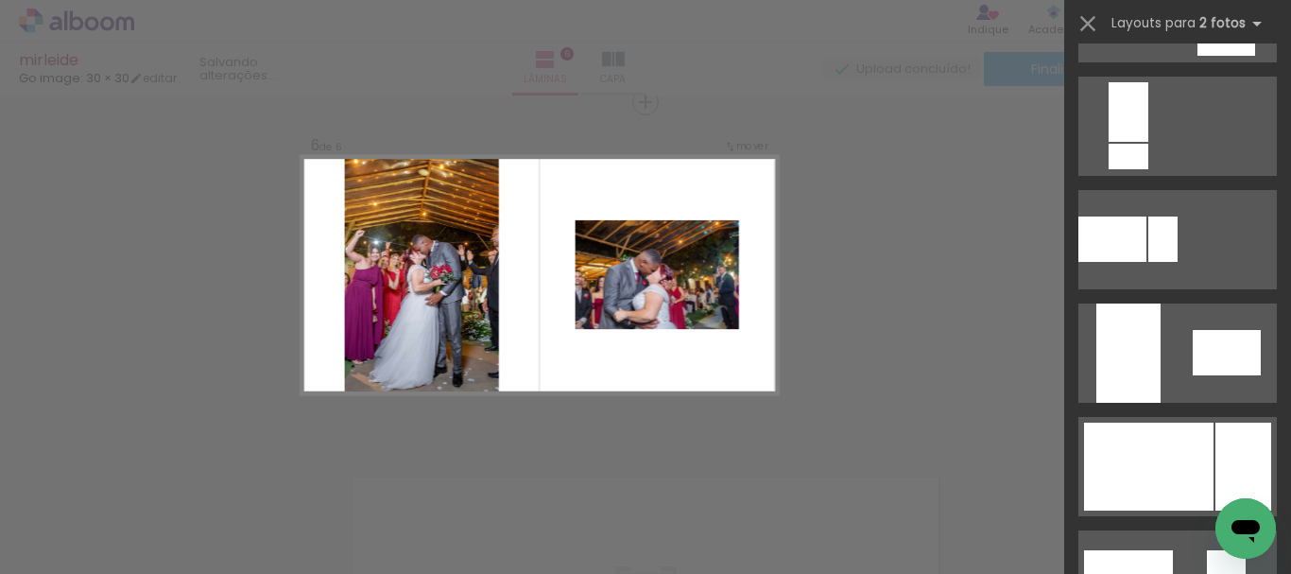
scroll to position [850, 0]
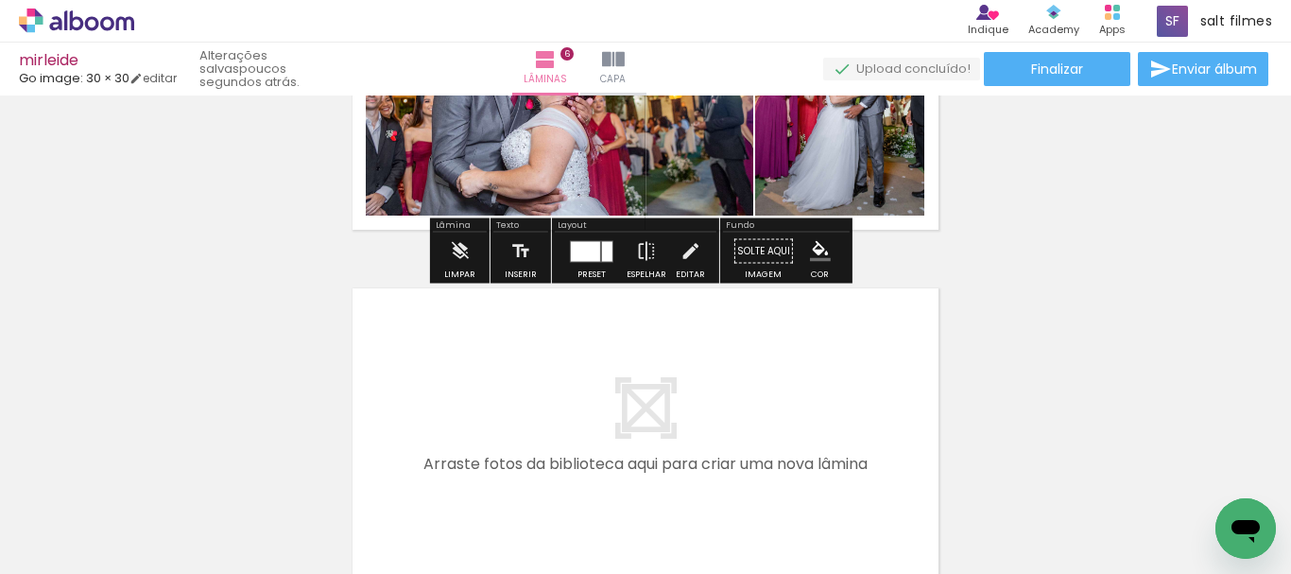
scroll to position [2037, 0]
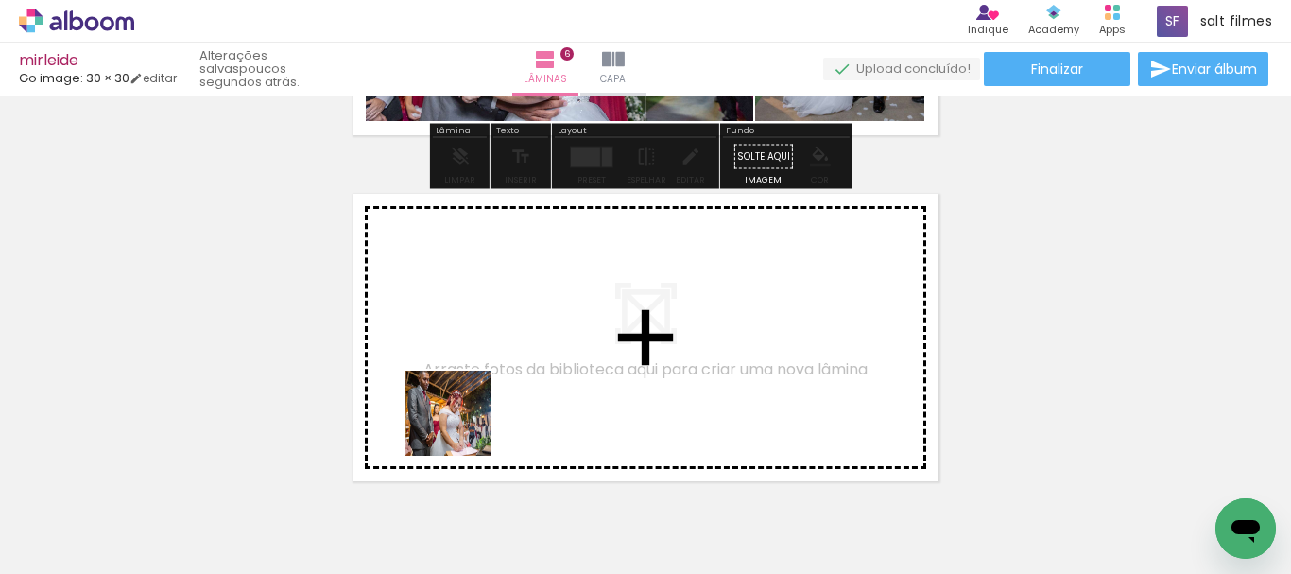
drag, startPoint x: 418, startPoint y: 456, endPoint x: 460, endPoint y: 503, distance: 62.9
click at [476, 405] on quentale-workspace at bounding box center [645, 287] width 1291 height 574
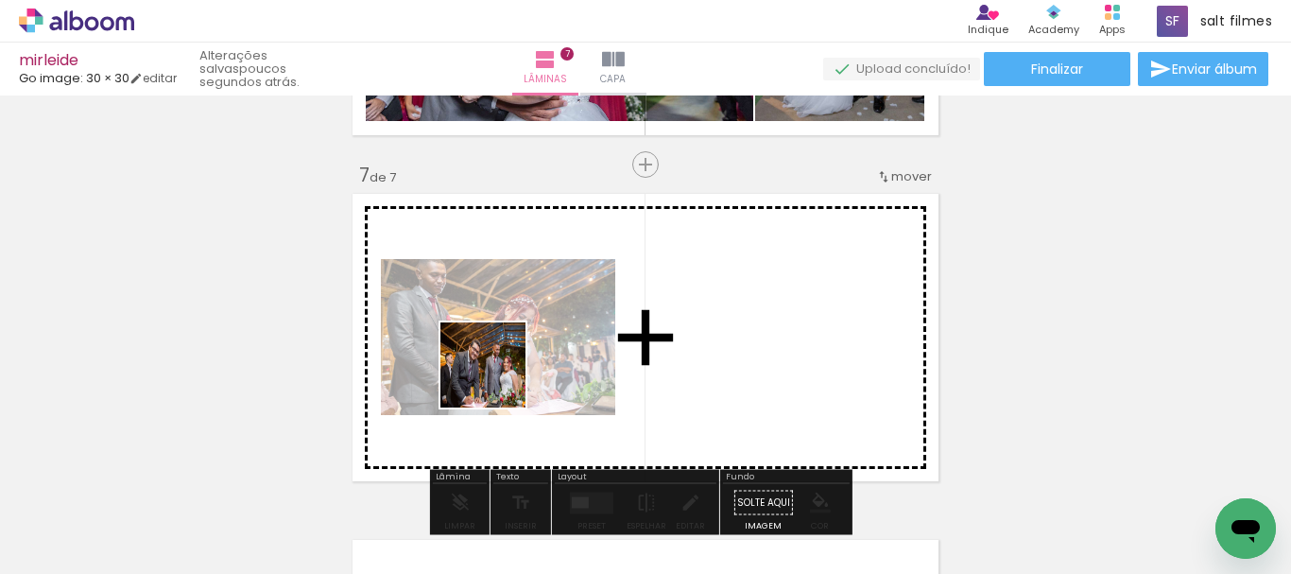
scroll to position [2100, 0]
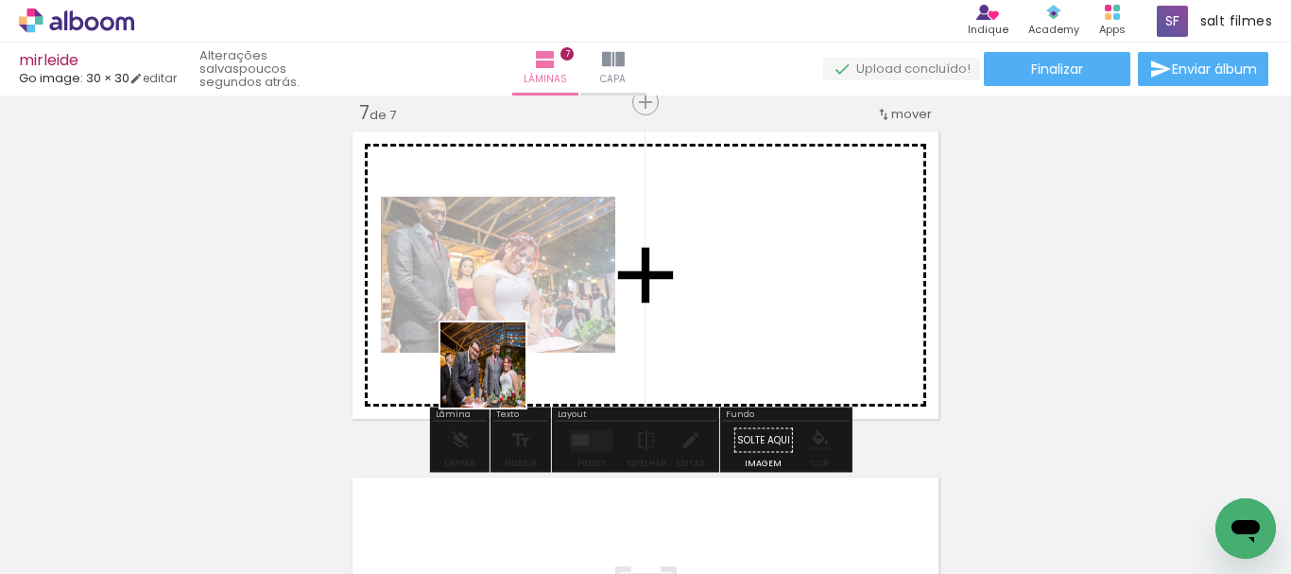
drag, startPoint x: 472, startPoint y: 453, endPoint x: 534, endPoint y: 506, distance: 82.4
click at [513, 337] on quentale-workspace at bounding box center [645, 287] width 1291 height 574
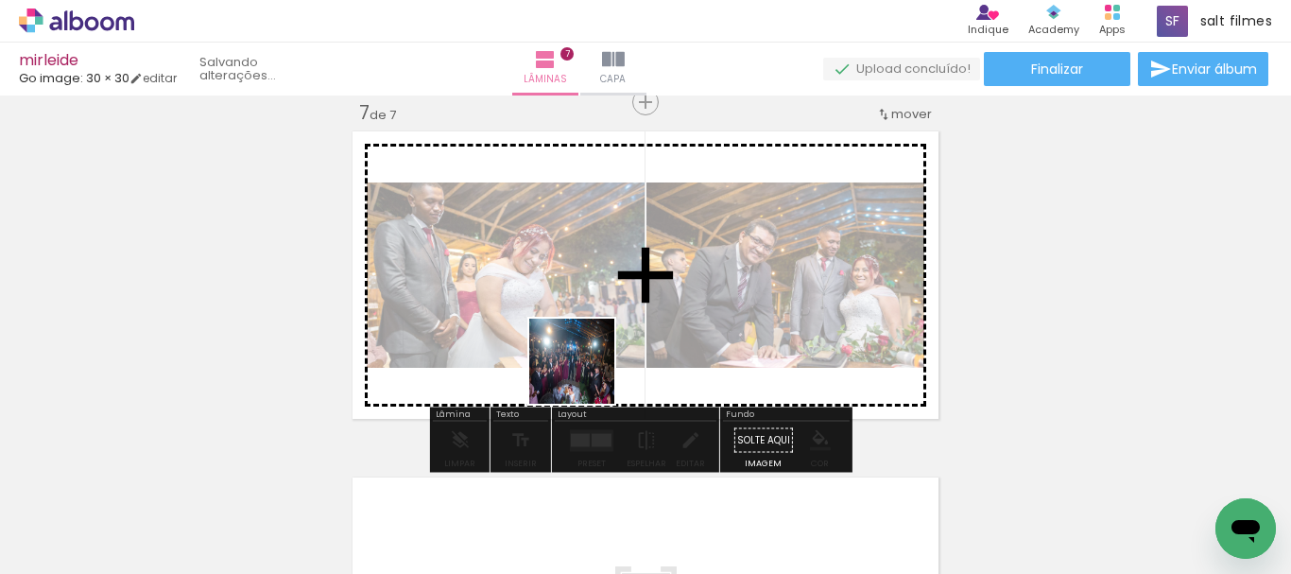
drag, startPoint x: 560, startPoint y: 477, endPoint x: 602, endPoint y: 318, distance: 164.1
click at [602, 318] on quentale-workspace at bounding box center [645, 287] width 1291 height 574
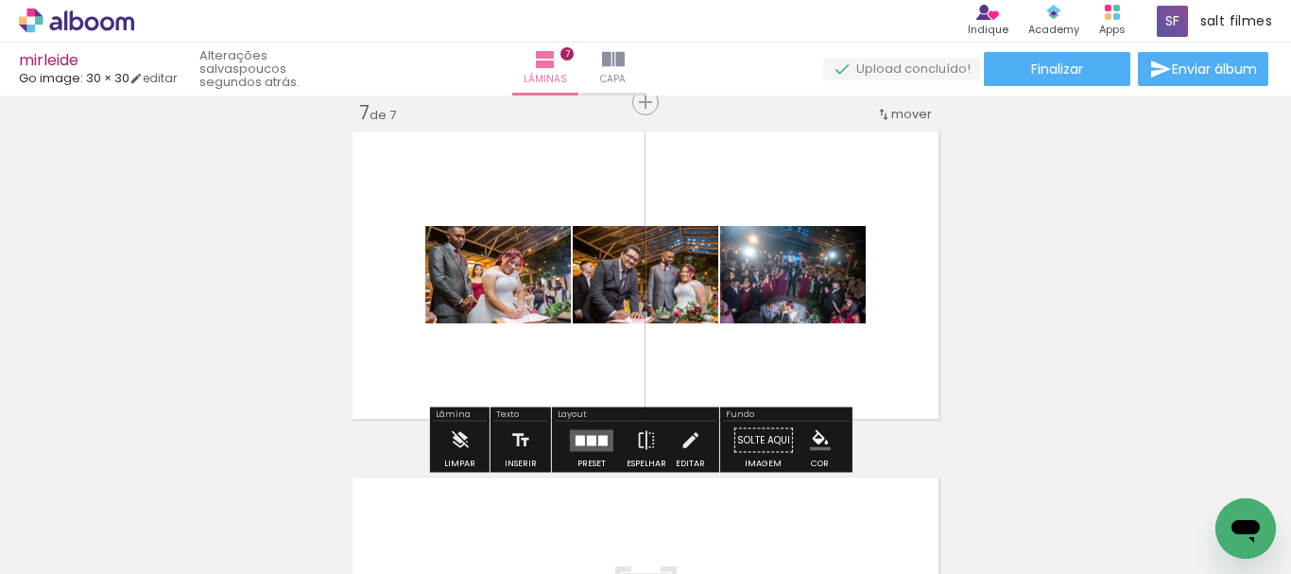
click at [590, 439] on div at bounding box center [591, 440] width 9 height 10
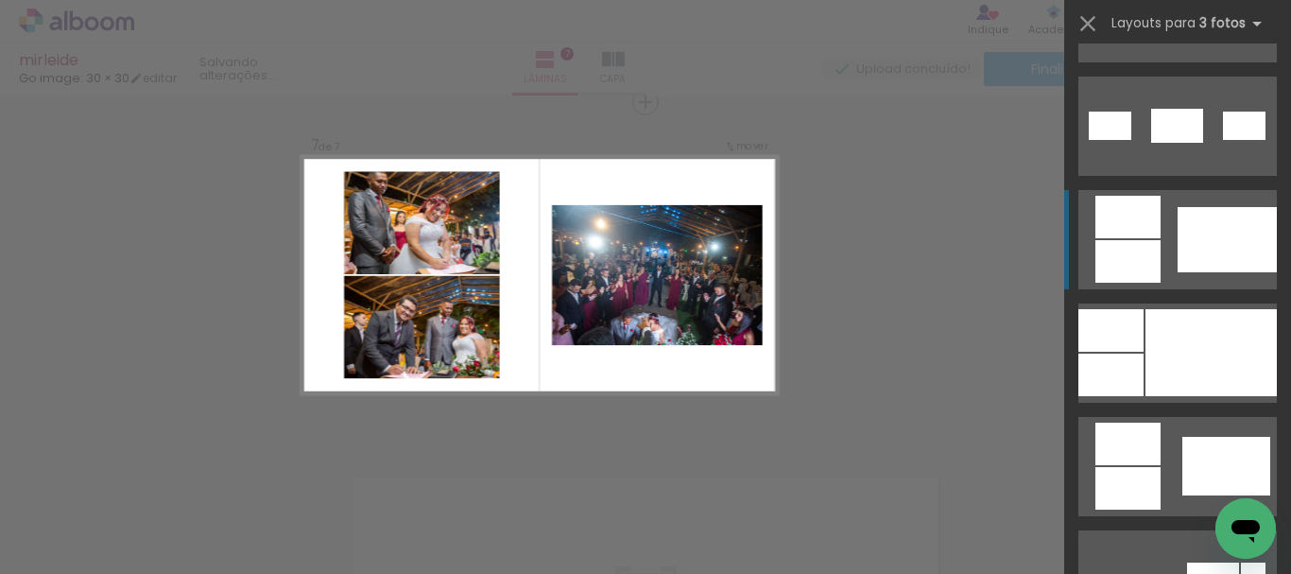
scroll to position [1417, 0]
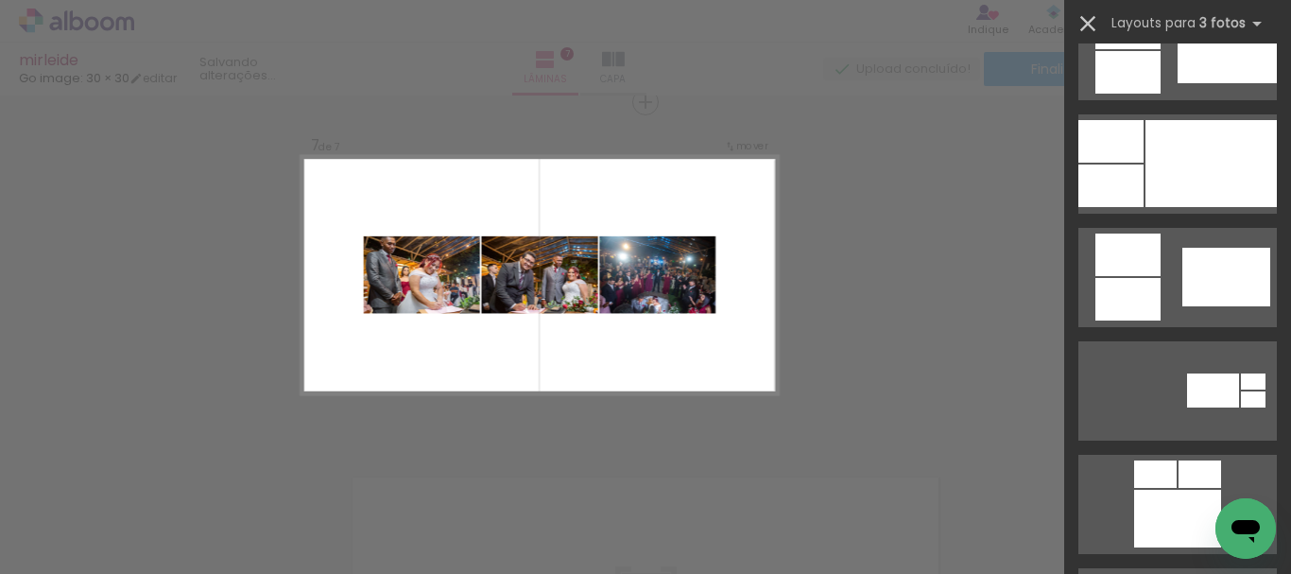
click at [1082, 19] on iron-icon at bounding box center [1087, 23] width 26 height 26
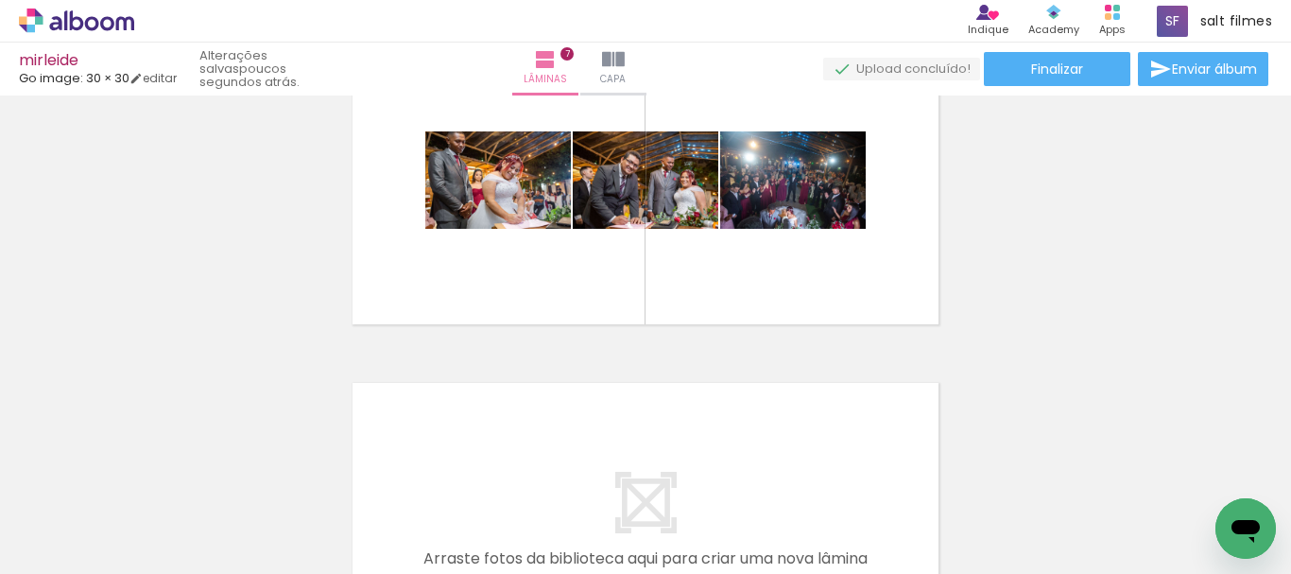
scroll to position [0, 5431]
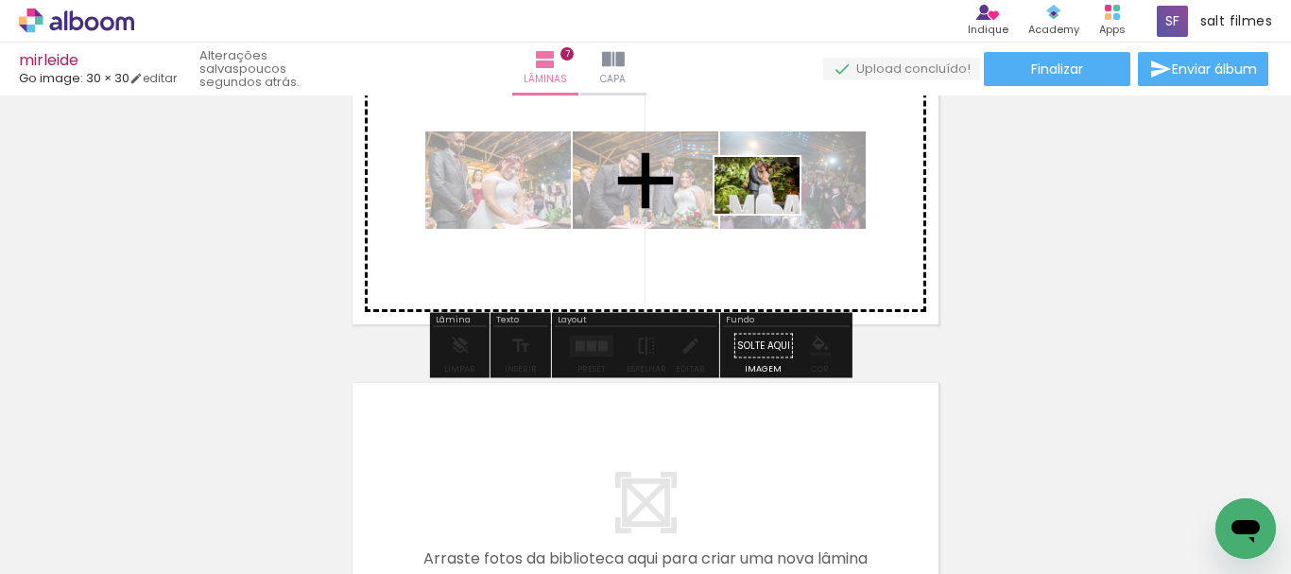
drag, startPoint x: 1010, startPoint y: 516, endPoint x: 759, endPoint y: 181, distance: 418.4
click at [762, 189] on quentale-workspace at bounding box center [645, 287] width 1291 height 574
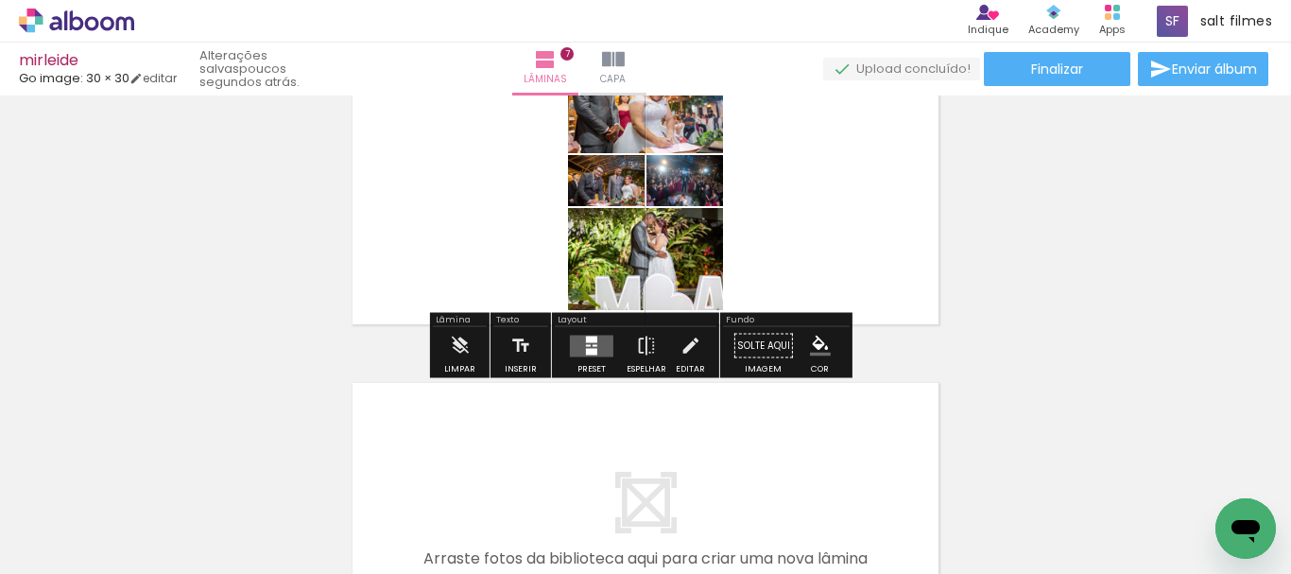
drag, startPoint x: 589, startPoint y: 354, endPoint x: 949, endPoint y: 270, distance: 369.7
click at [588, 354] on quentale-layouter at bounding box center [591, 346] width 43 height 22
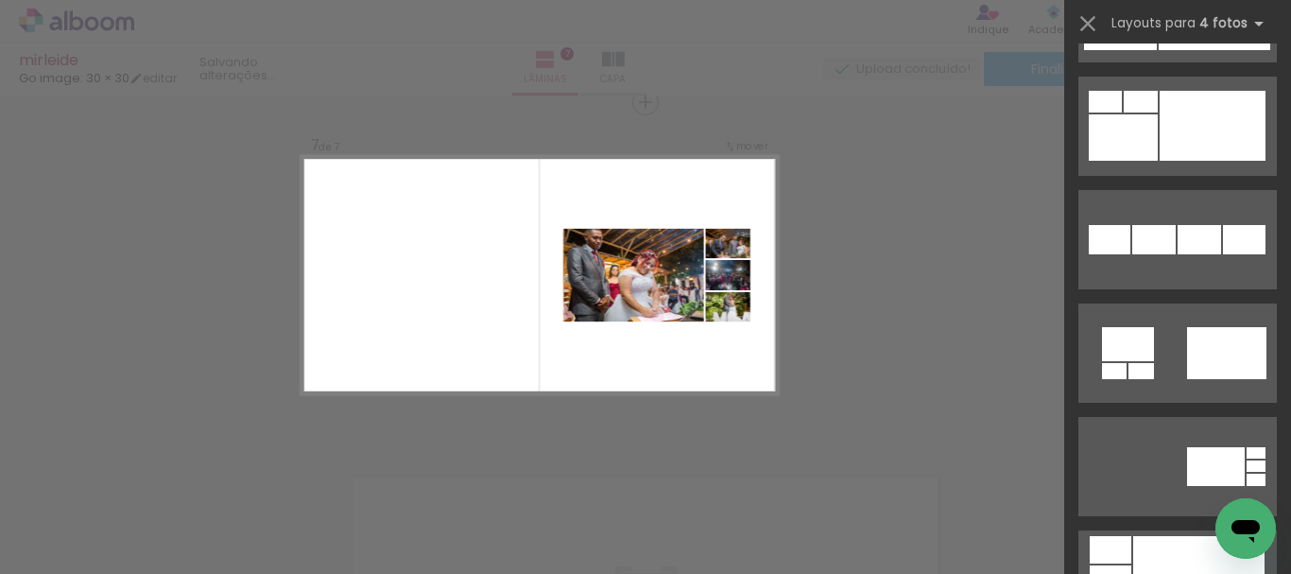
scroll to position [2079, 0]
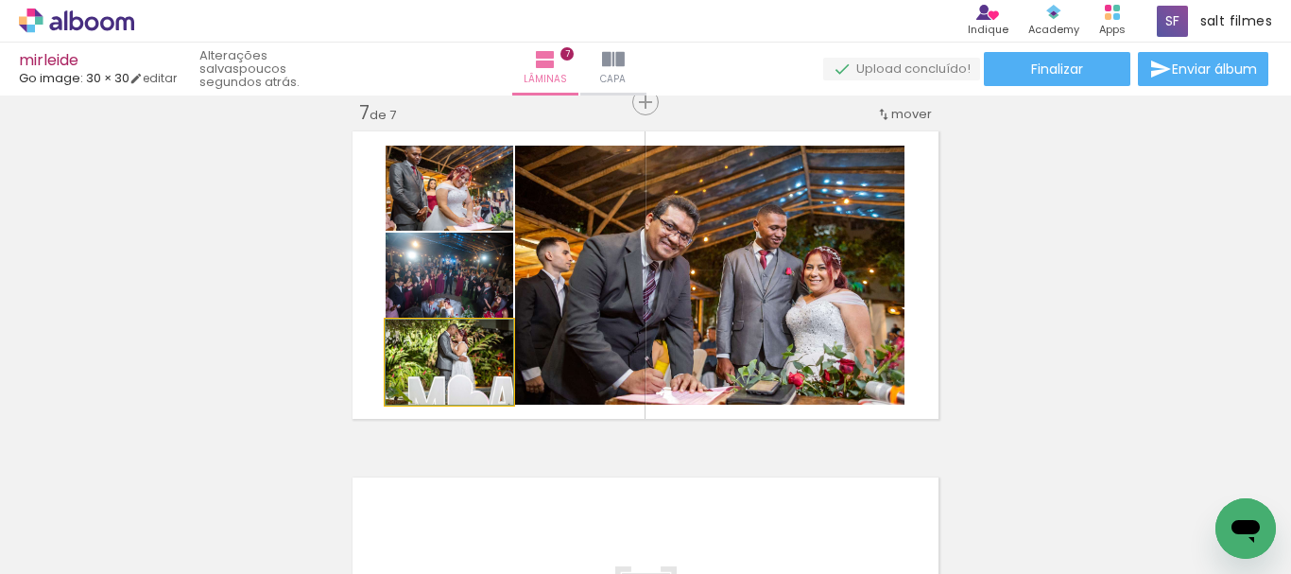
drag, startPoint x: 489, startPoint y: 374, endPoint x: 772, endPoint y: 294, distance: 293.7
click at [0, 0] on slot at bounding box center [0, 0] width 0 height 0
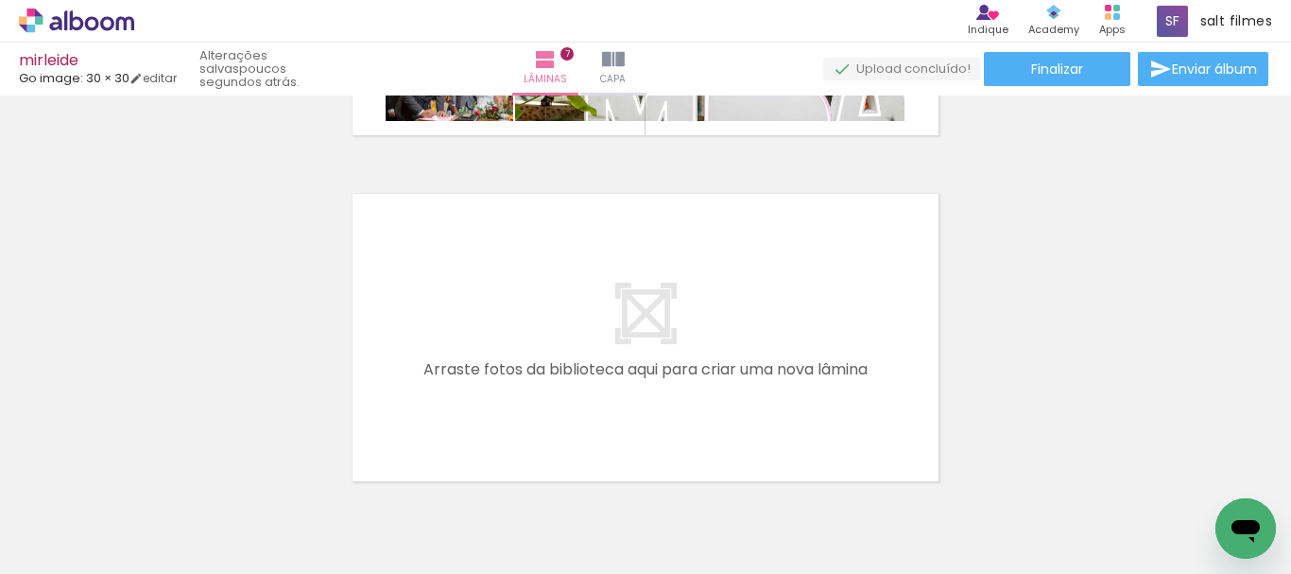
scroll to position [2478, 0]
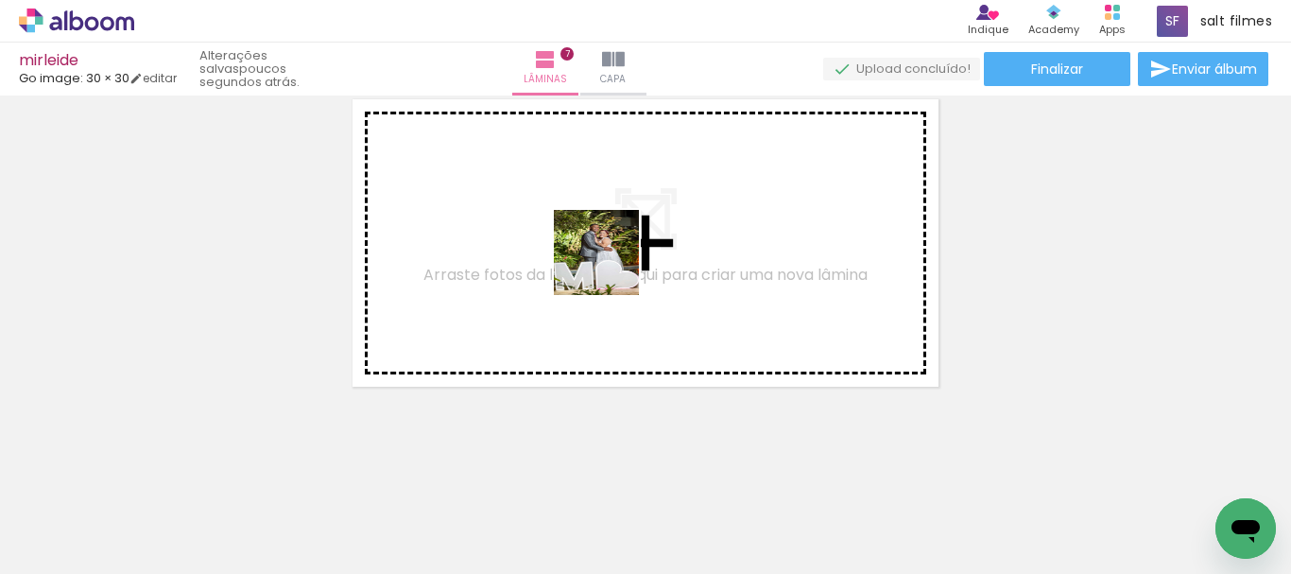
drag, startPoint x: 901, startPoint y: 524, endPoint x: 1111, endPoint y: 514, distance: 211.0
click at [608, 262] on quentale-workspace at bounding box center [645, 287] width 1291 height 574
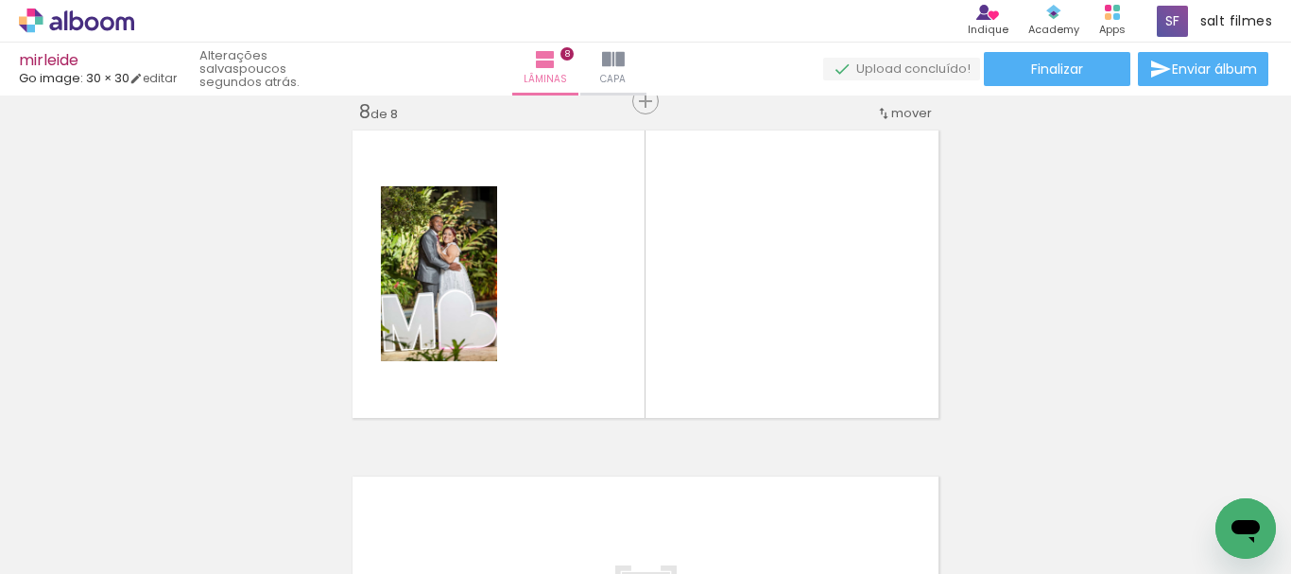
scroll to position [2445, 0]
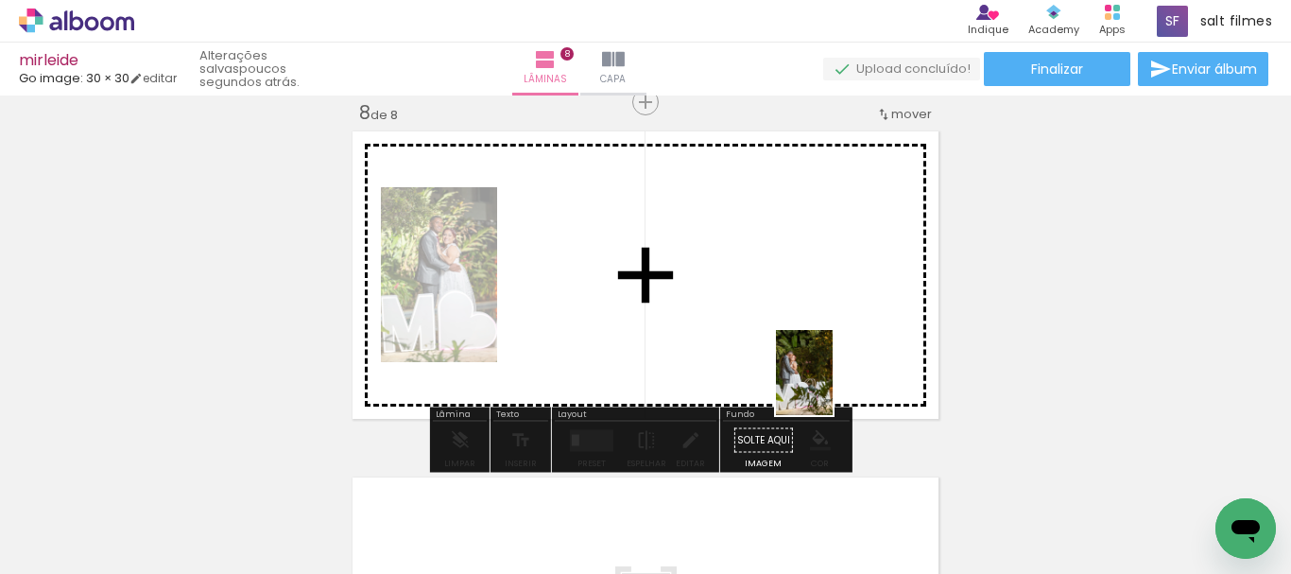
drag, startPoint x: 1111, startPoint y: 514, endPoint x: 885, endPoint y: 304, distance: 308.2
click at [734, 303] on quentale-workspace at bounding box center [645, 287] width 1291 height 574
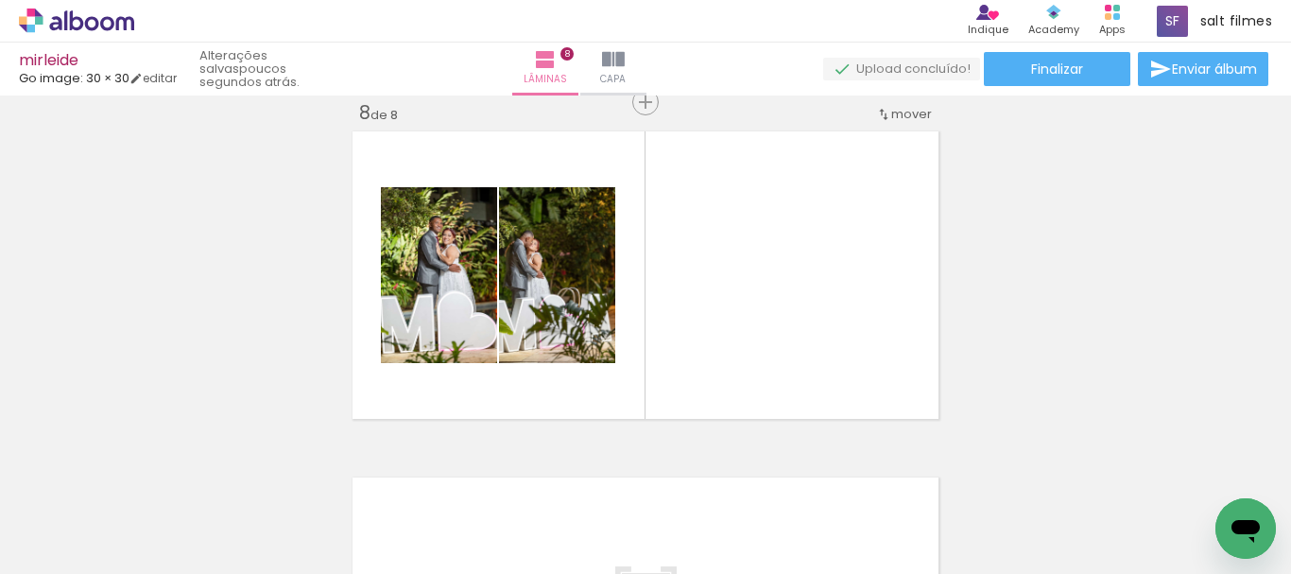
scroll to position [0, 379]
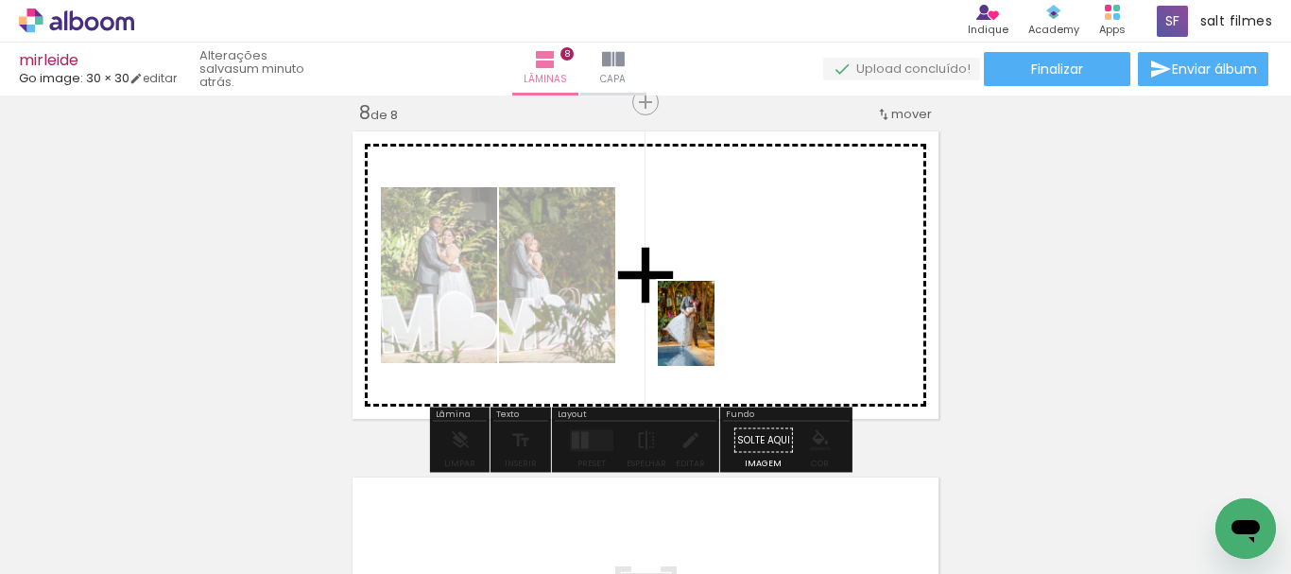
drag, startPoint x: 1208, startPoint y: 521, endPoint x: 714, endPoint y: 337, distance: 526.2
click at [714, 337] on quentale-workspace at bounding box center [645, 287] width 1291 height 574
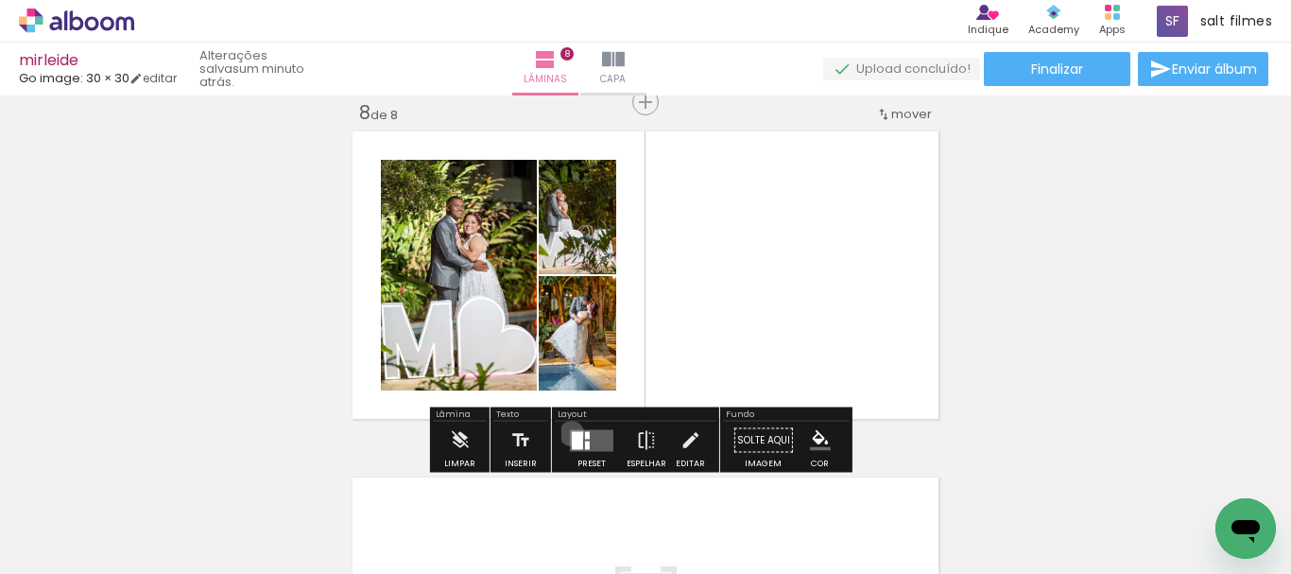
drag, startPoint x: 567, startPoint y: 433, endPoint x: 967, endPoint y: 430, distance: 399.7
click at [572, 434] on div at bounding box center [577, 440] width 11 height 18
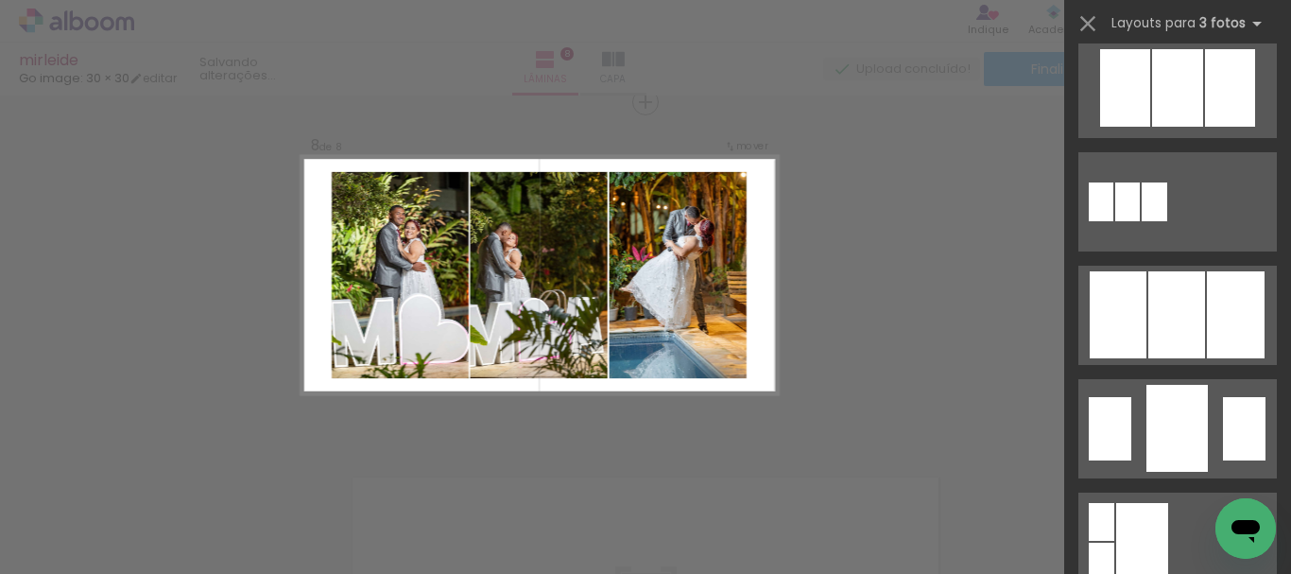
scroll to position [1134, 0]
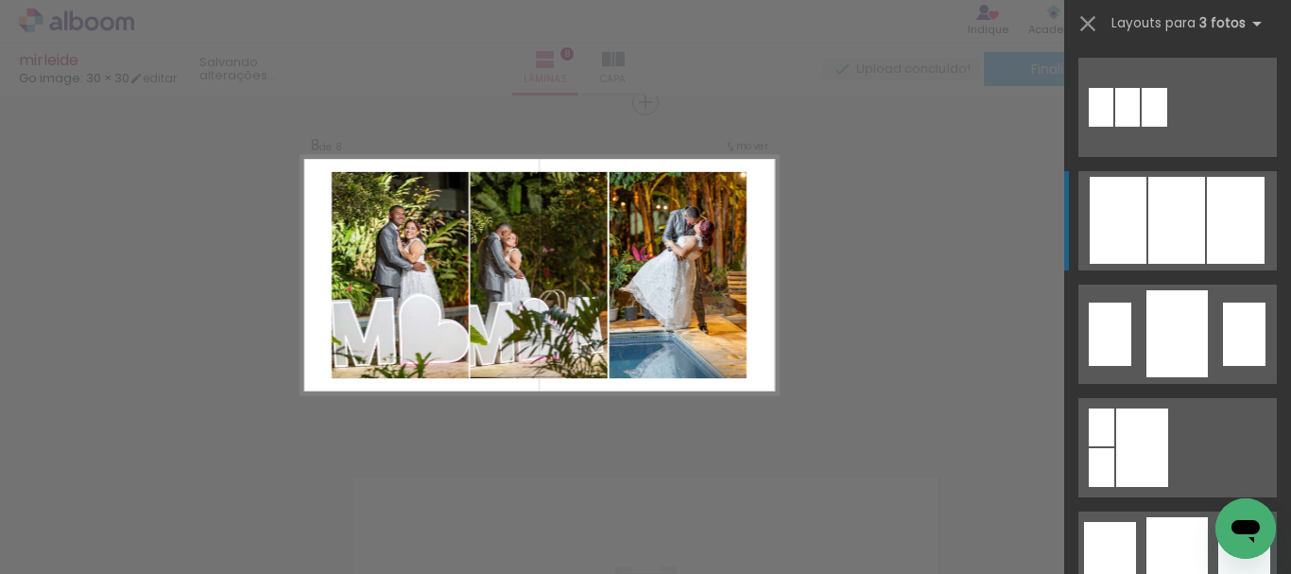
click at [1154, 517] on div at bounding box center [1176, 560] width 61 height 87
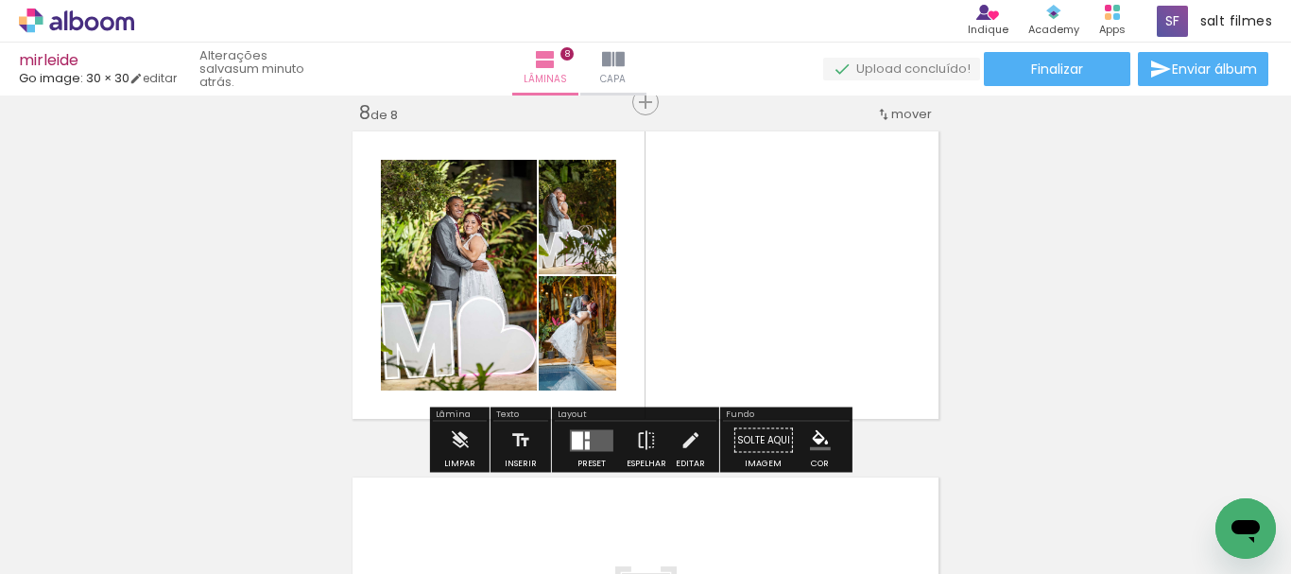
click at [572, 442] on div at bounding box center [577, 440] width 11 height 18
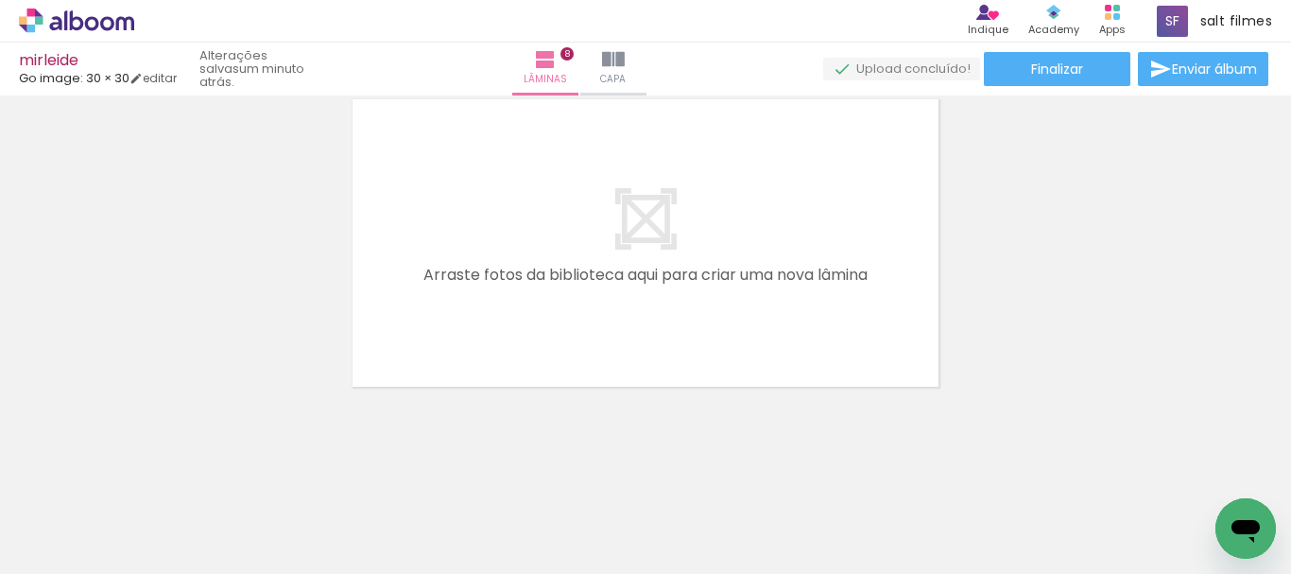
scroll to position [0, 5404]
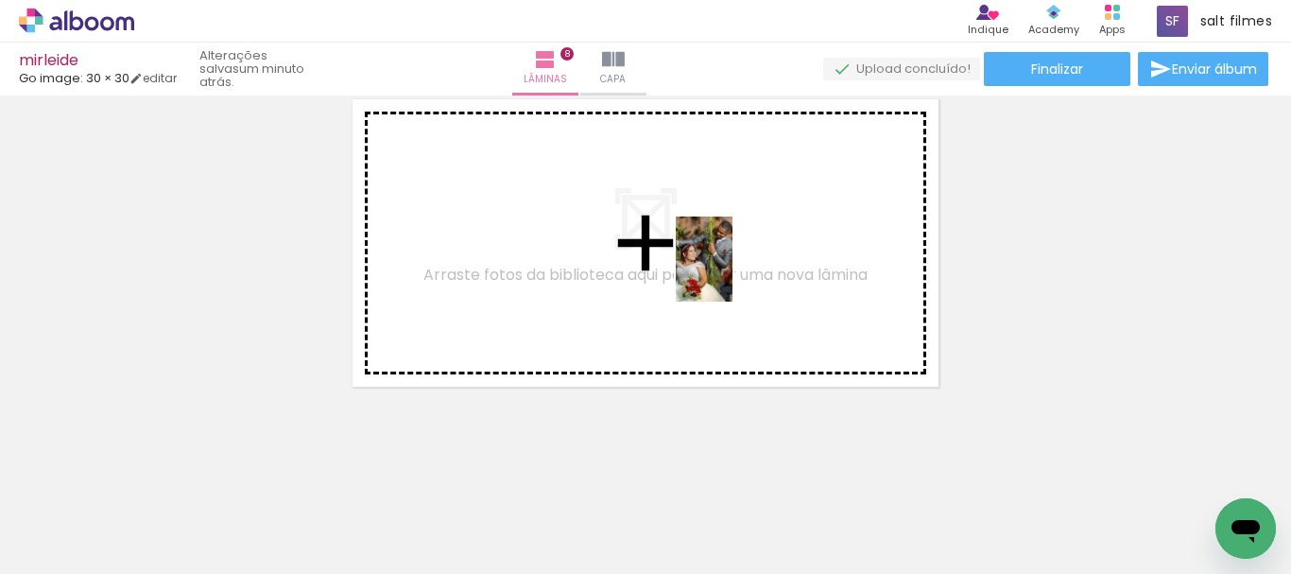
drag, startPoint x: 790, startPoint y: 436, endPoint x: 732, endPoint y: 273, distance: 172.4
click at [732, 273] on quentale-workspace at bounding box center [645, 287] width 1291 height 574
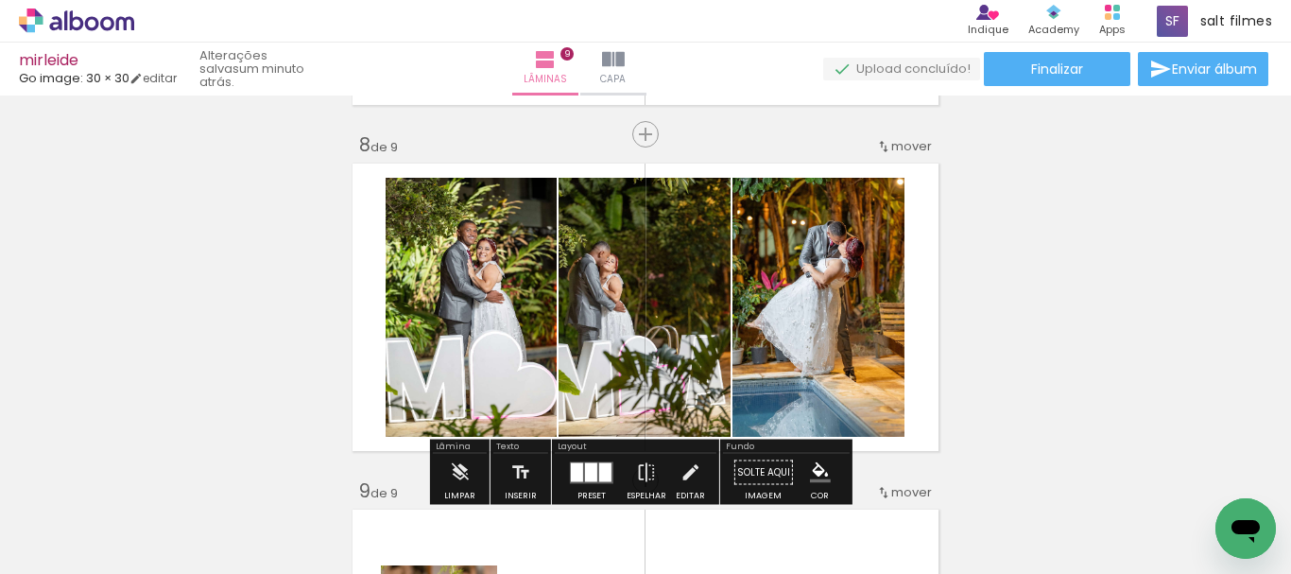
scroll to position [2602, 0]
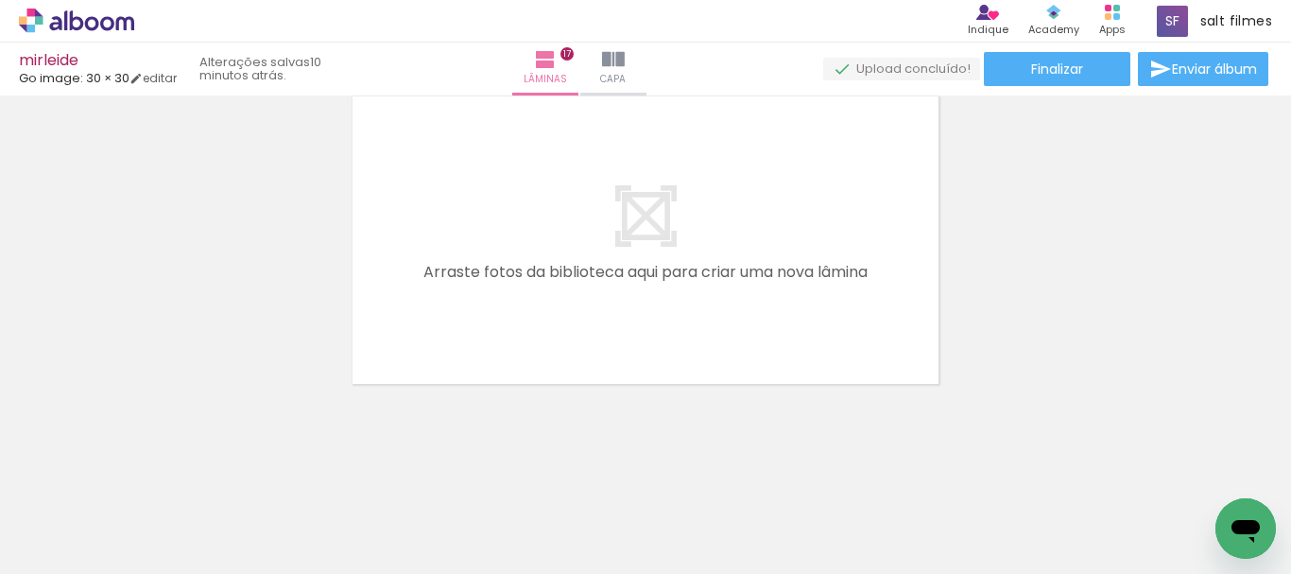
scroll to position [6615, 0]
